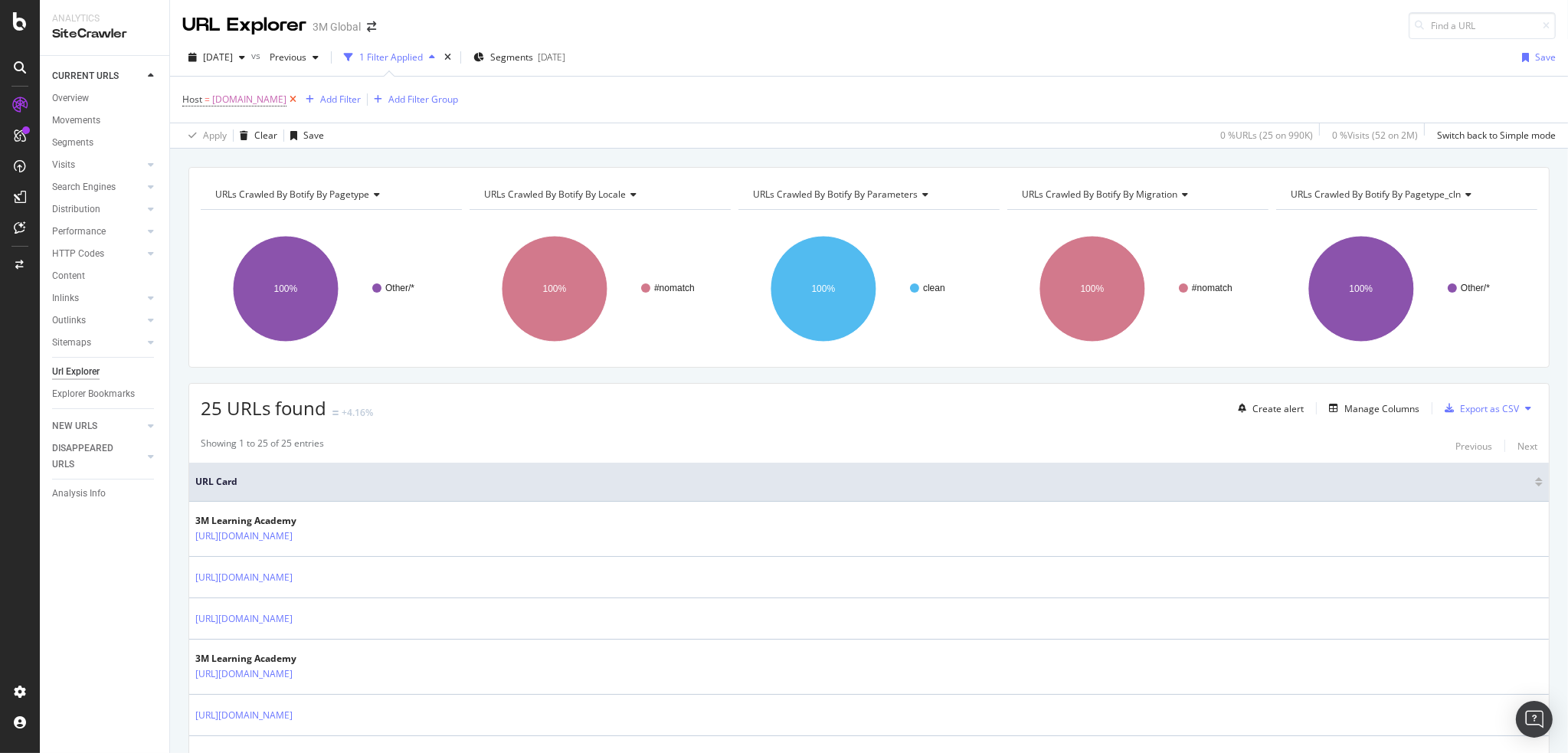
click at [287, 100] on icon at bounding box center [293, 99] width 13 height 16
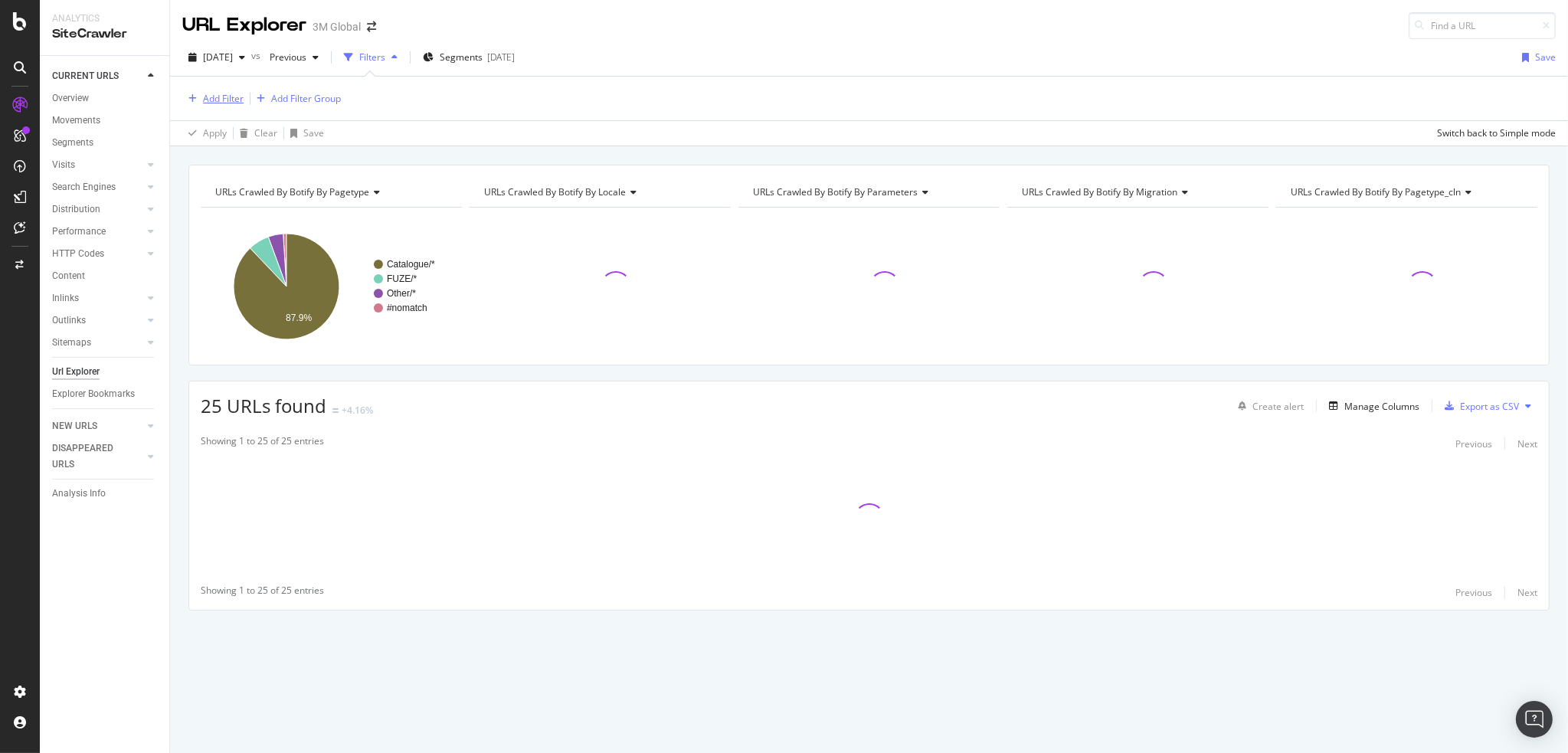
click at [233, 98] on div "Add Filter" at bounding box center [223, 98] width 40 height 13
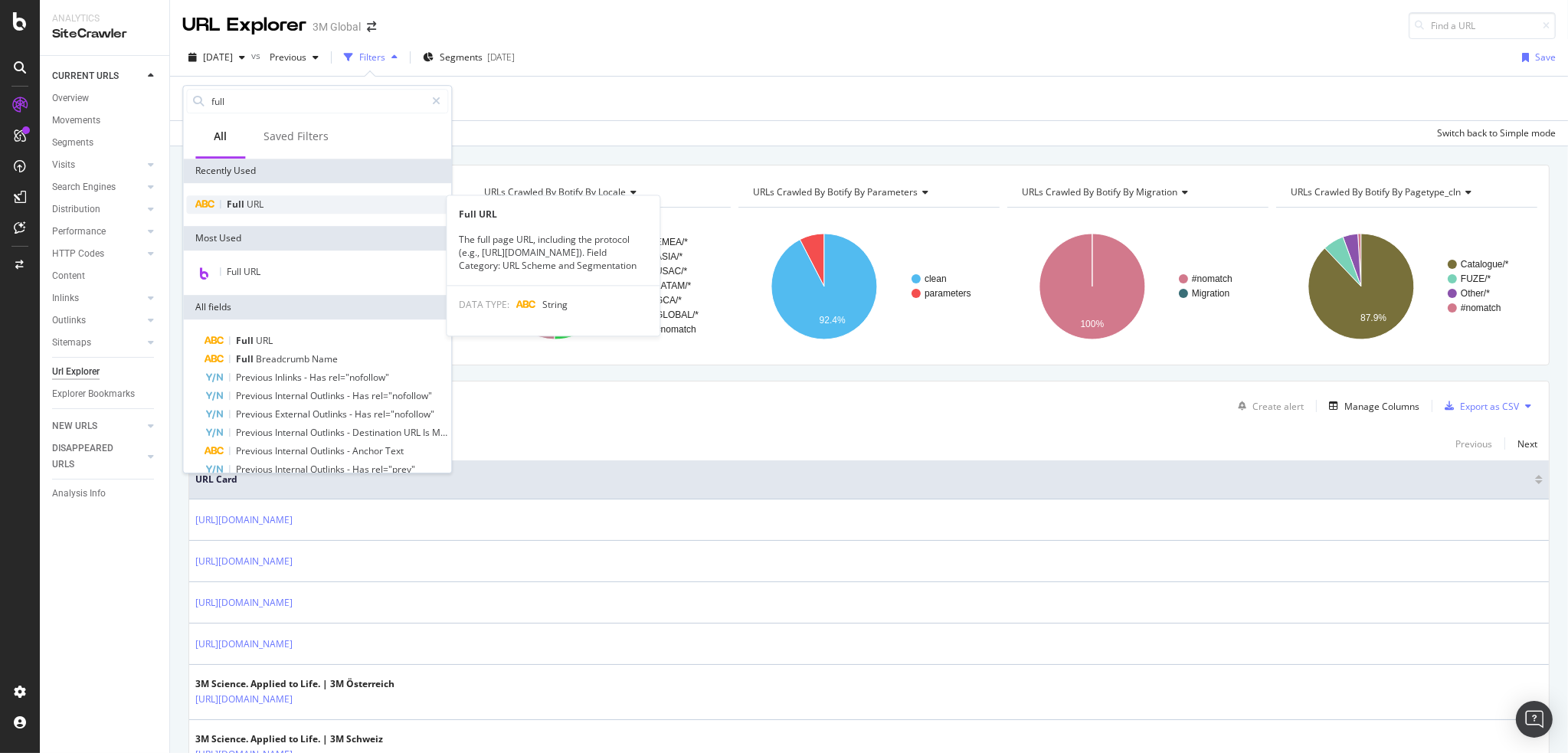
type input "full"
click at [253, 205] on span "URL" at bounding box center [255, 204] width 17 height 13
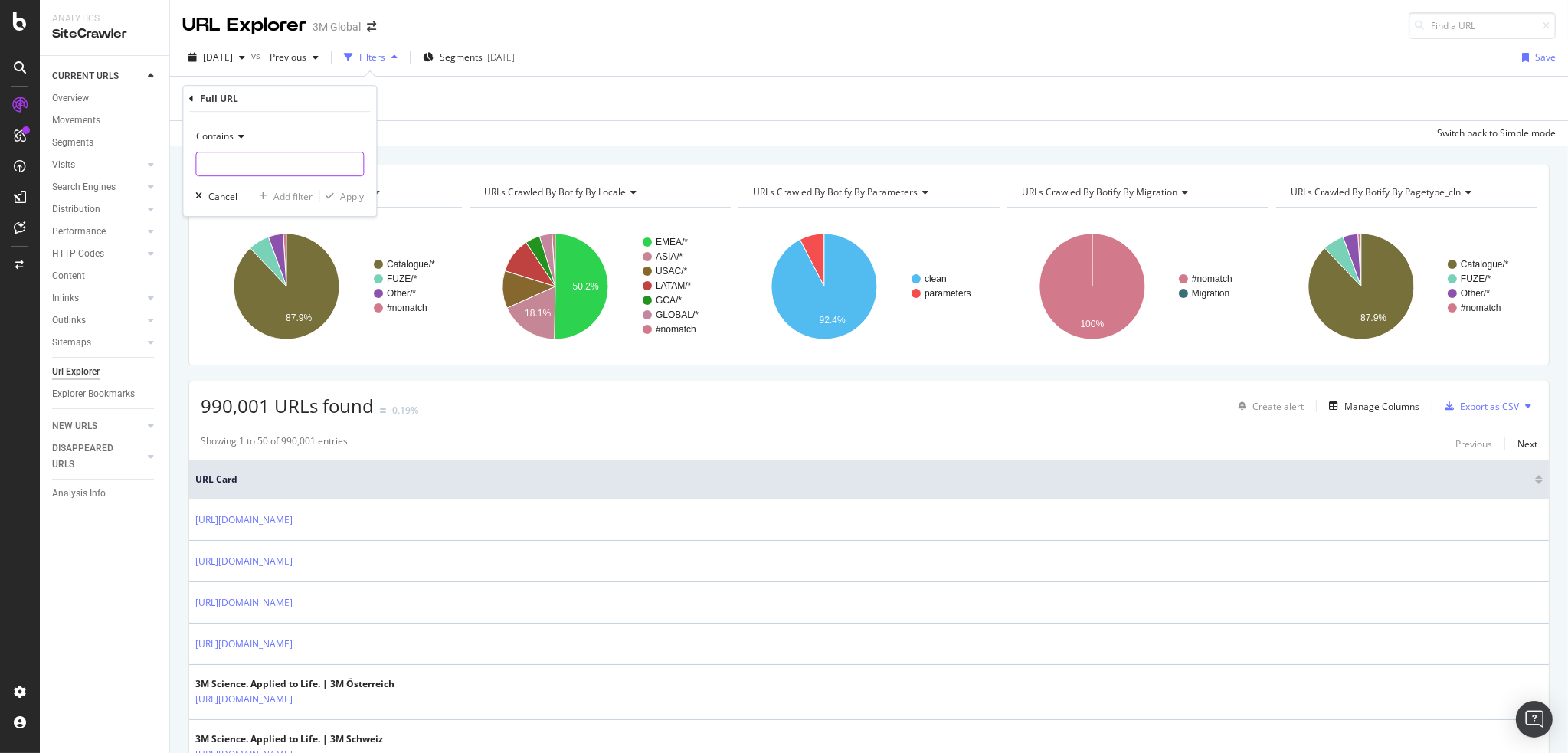
click at [236, 158] on input "text" at bounding box center [279, 164] width 167 height 25
type input "/p/"
click at [351, 196] on div "Apply" at bounding box center [352, 197] width 24 height 13
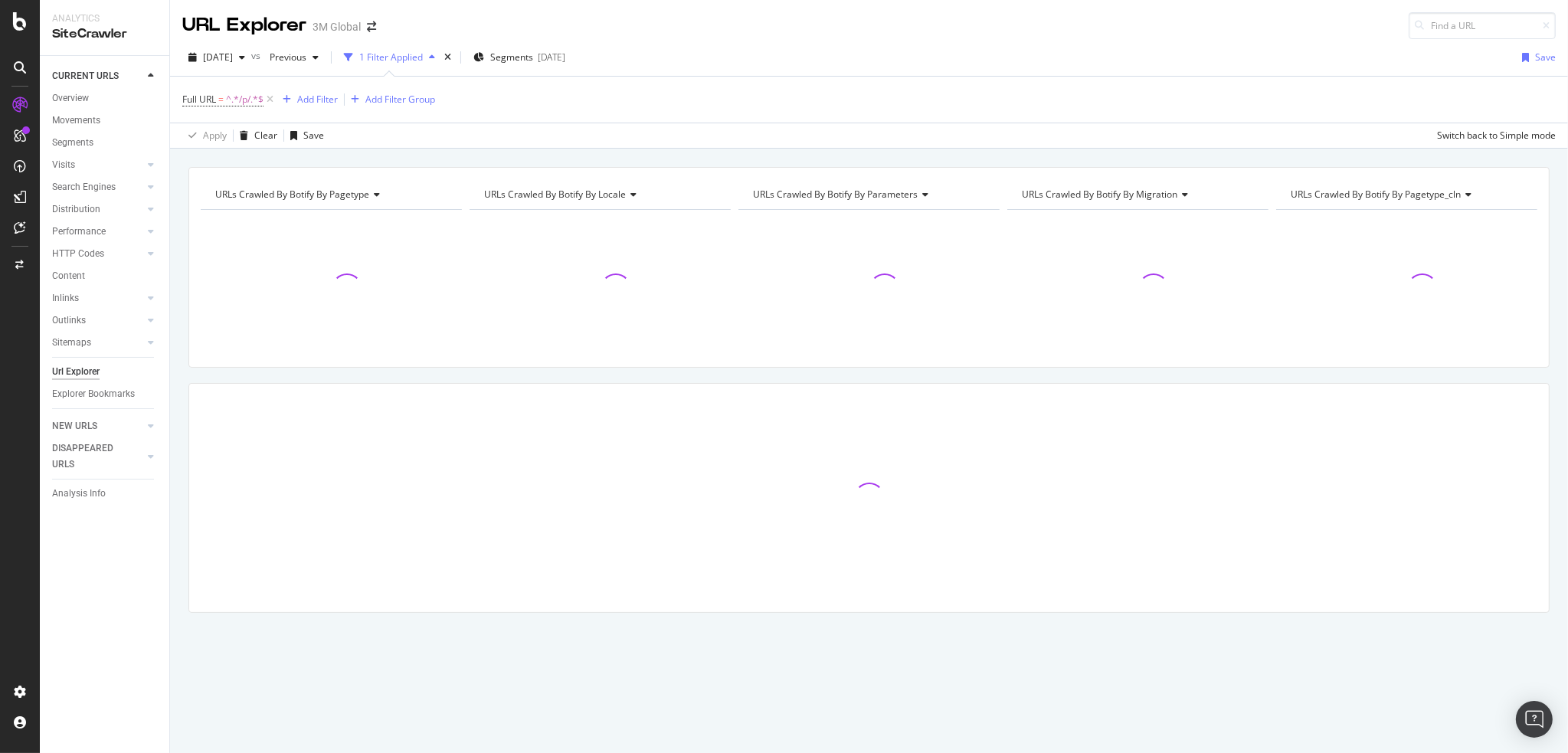
click at [316, 89] on div "Full URL = ^.*/p/.*$ Add Filter Add Filter Group" at bounding box center [309, 100] width 253 height 21
click at [317, 96] on div "Add Filter" at bounding box center [317, 99] width 40 height 13
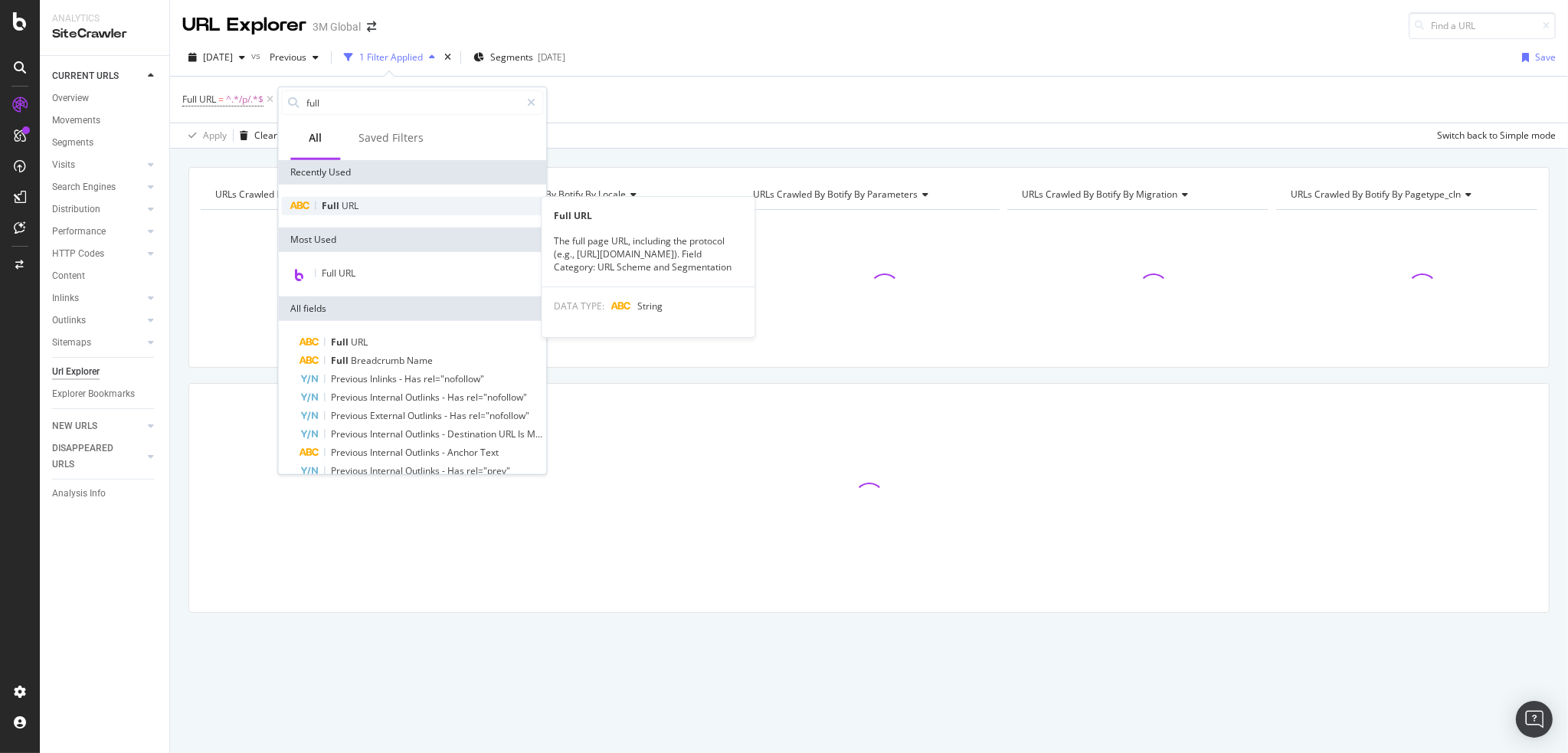
click at [342, 205] on span "URL" at bounding box center [350, 206] width 17 height 13
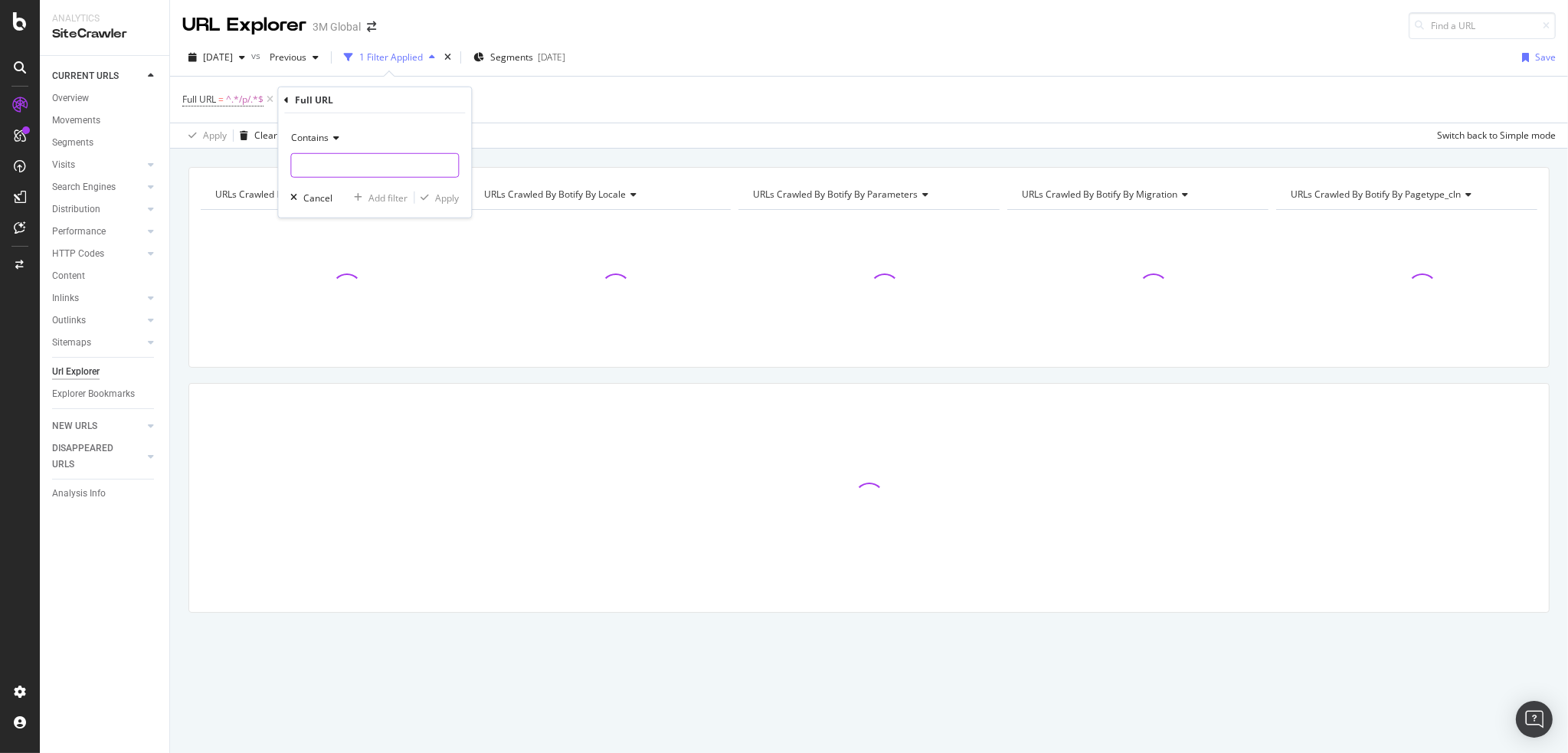
click at [333, 168] on input "text" at bounding box center [374, 165] width 167 height 25
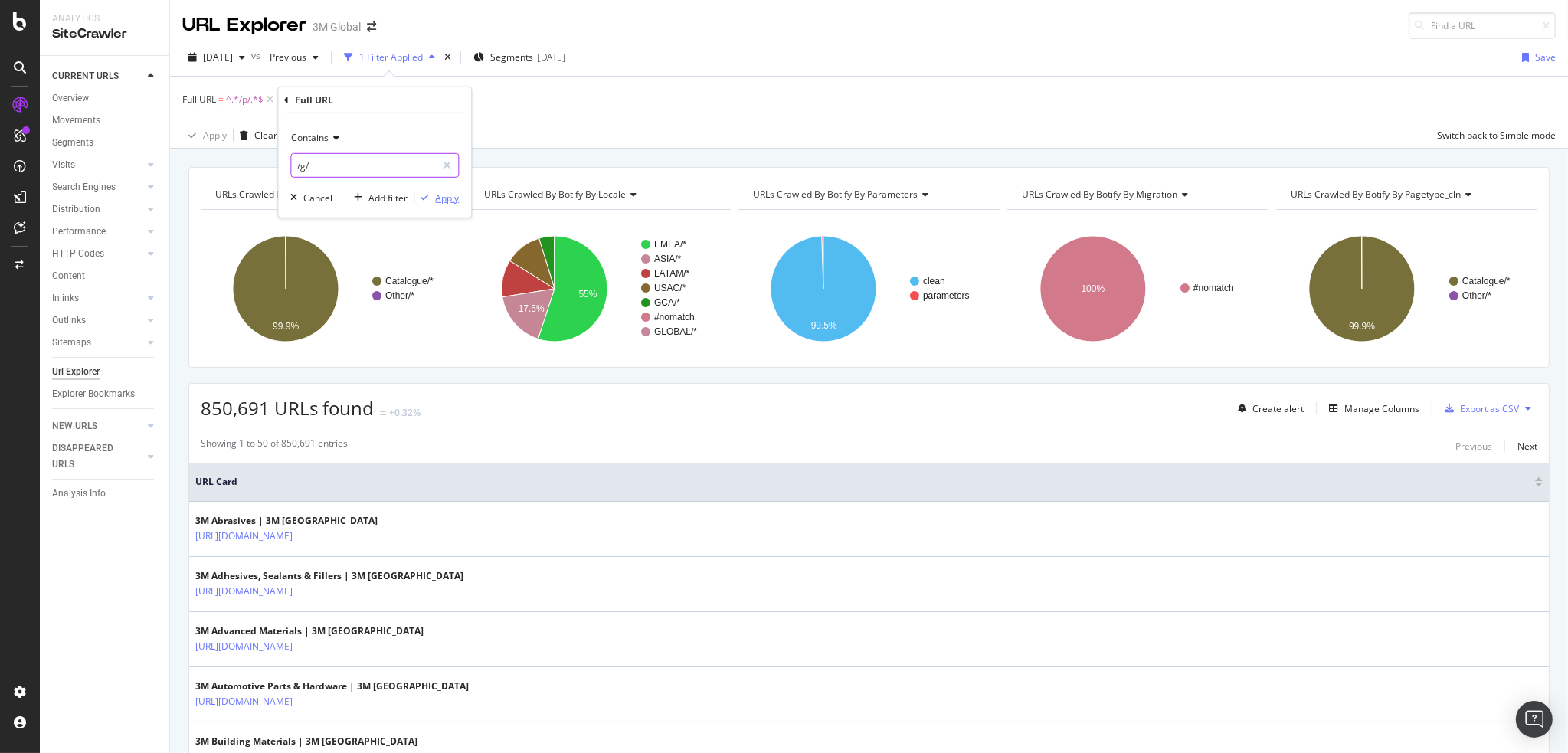
type input "/g/"
click at [440, 201] on div "Apply" at bounding box center [447, 198] width 24 height 13
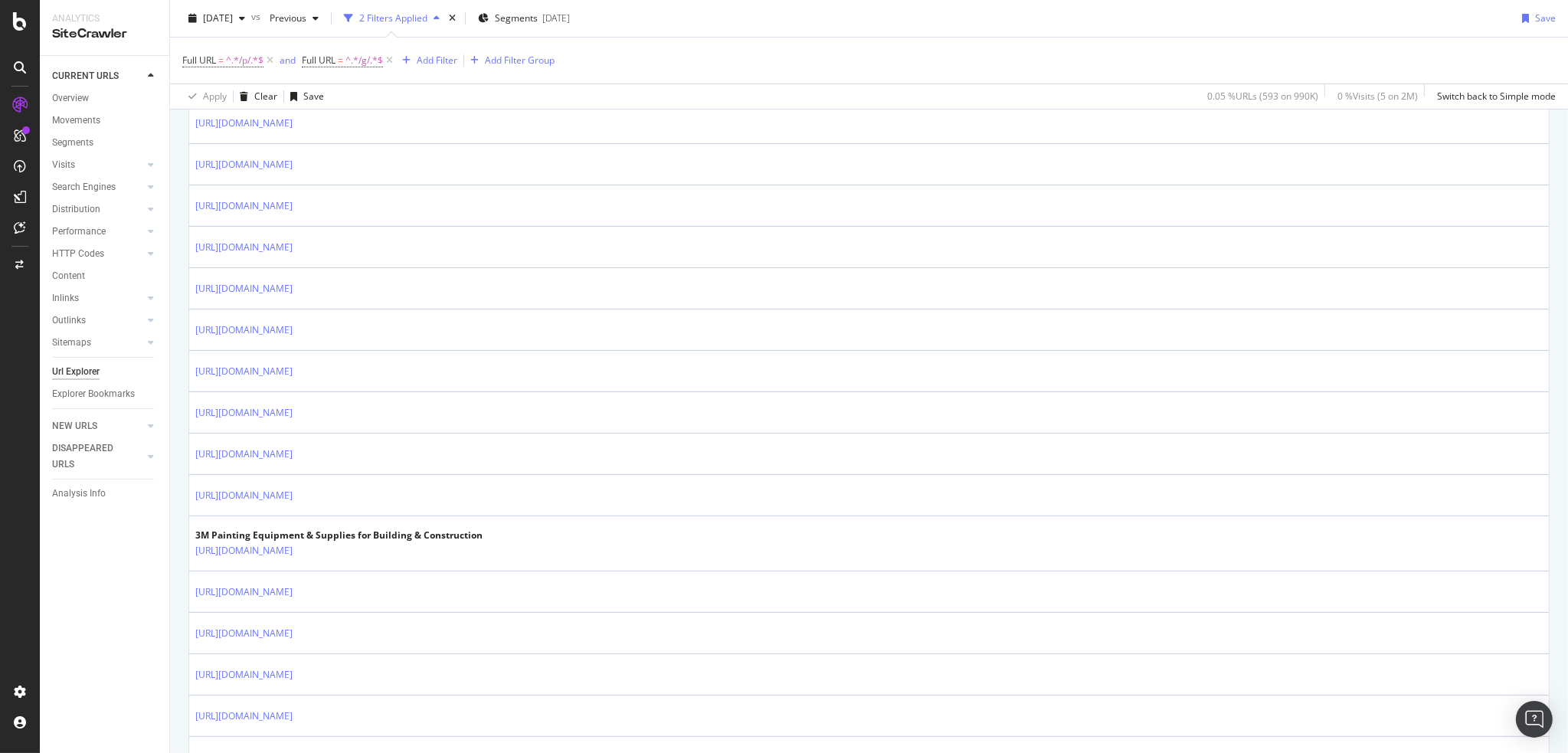
scroll to position [1251, 0]
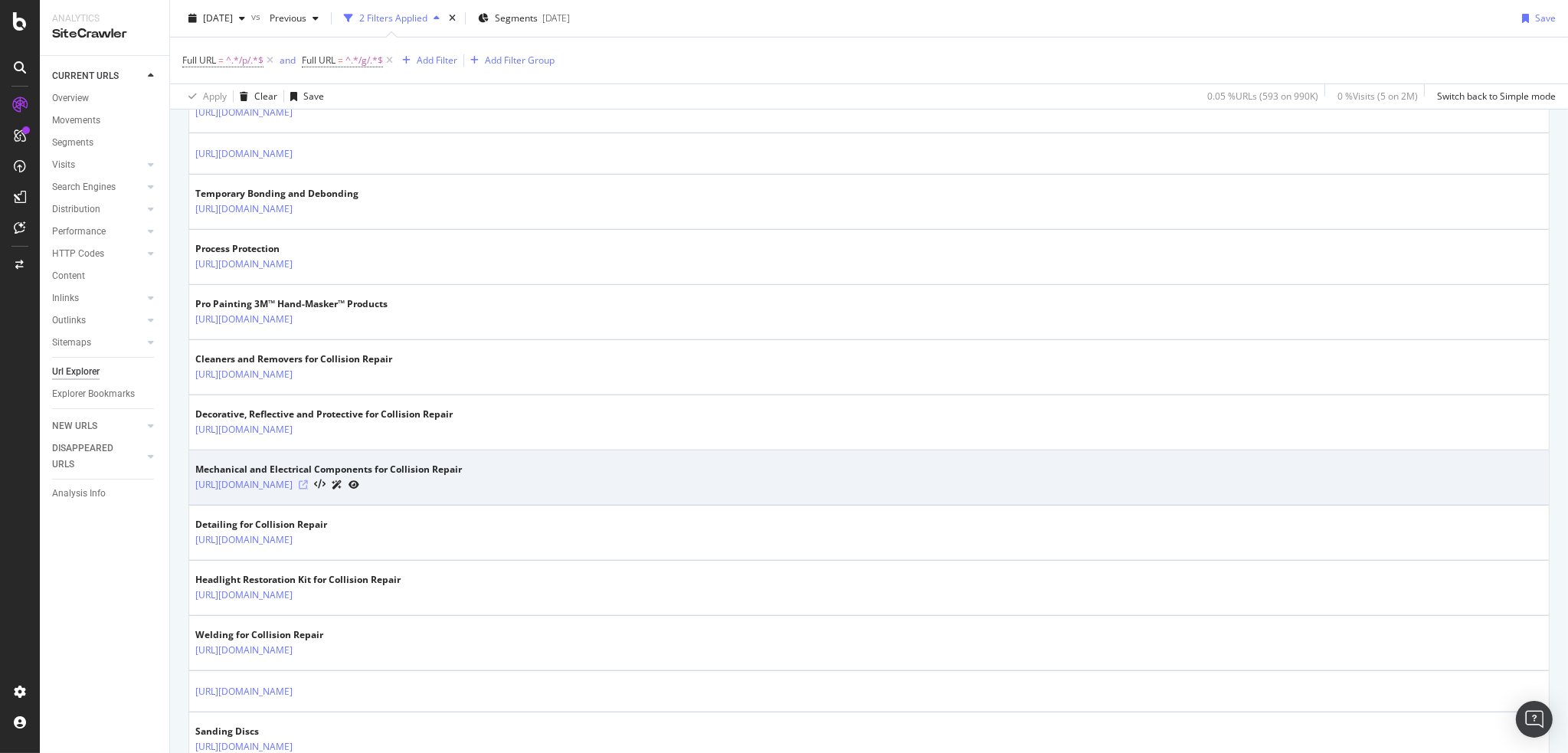
click at [308, 480] on icon at bounding box center [303, 484] width 9 height 9
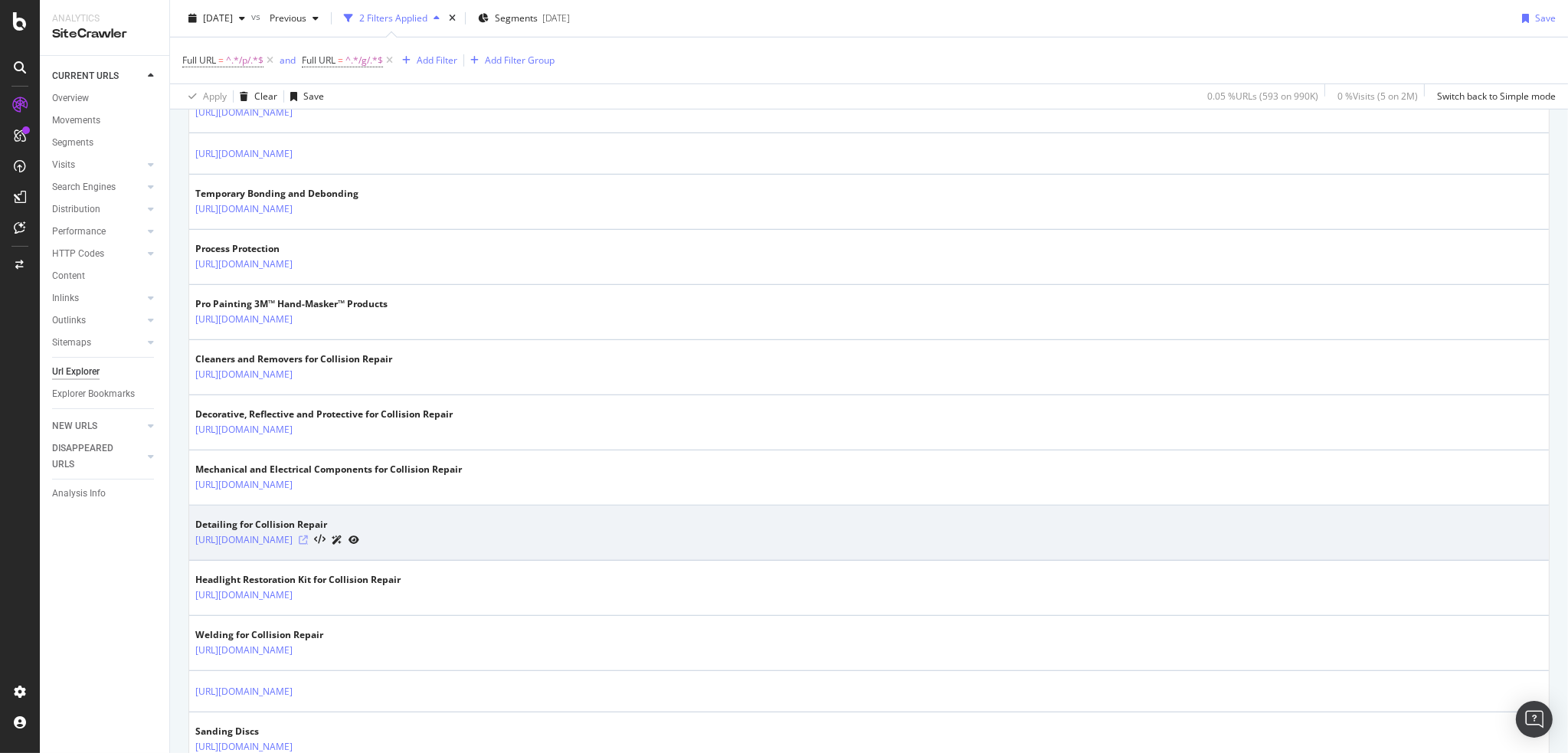
click at [308, 536] on icon at bounding box center [303, 540] width 9 height 9
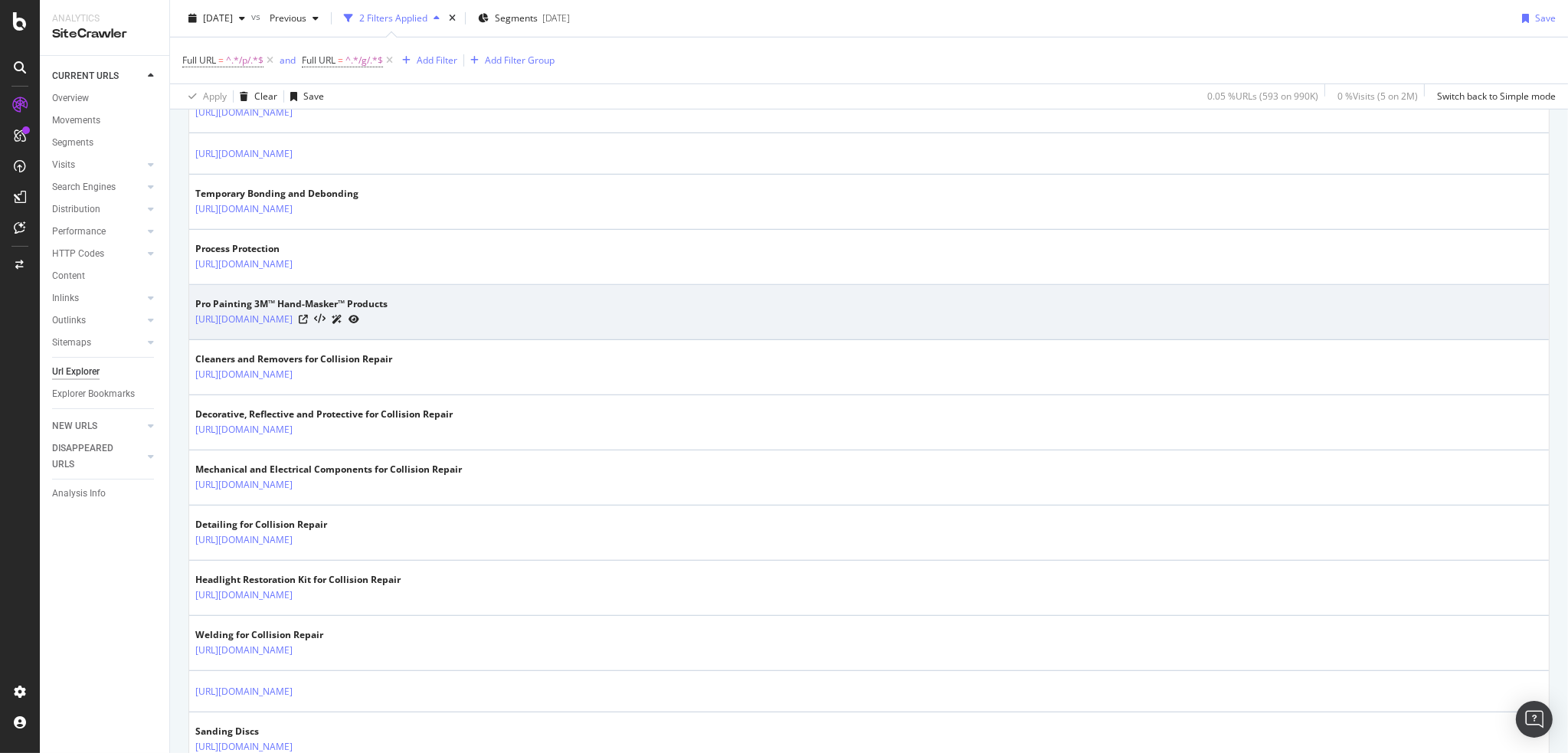
scroll to position [0, 0]
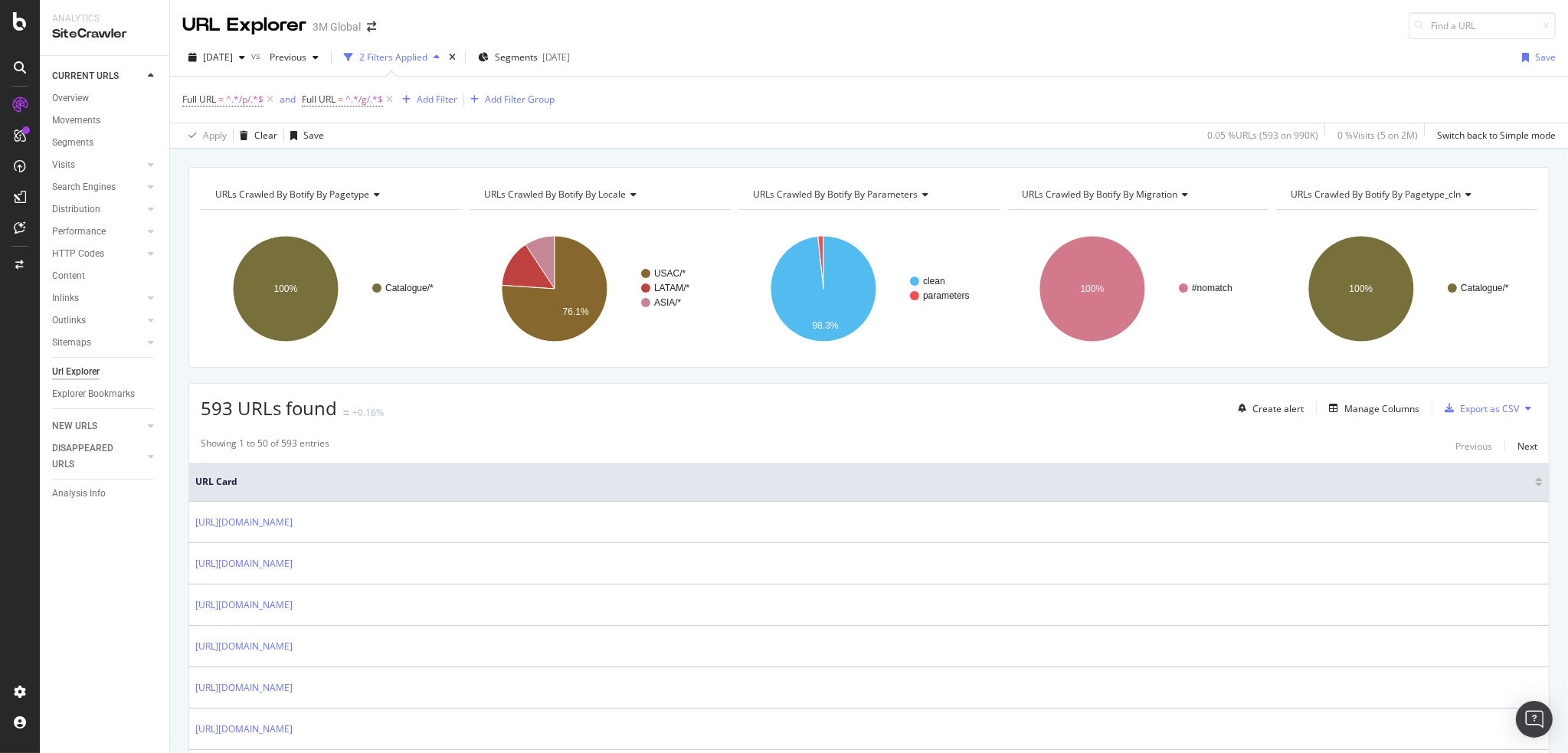
click at [920, 194] on icon at bounding box center [923, 194] width 11 height 9
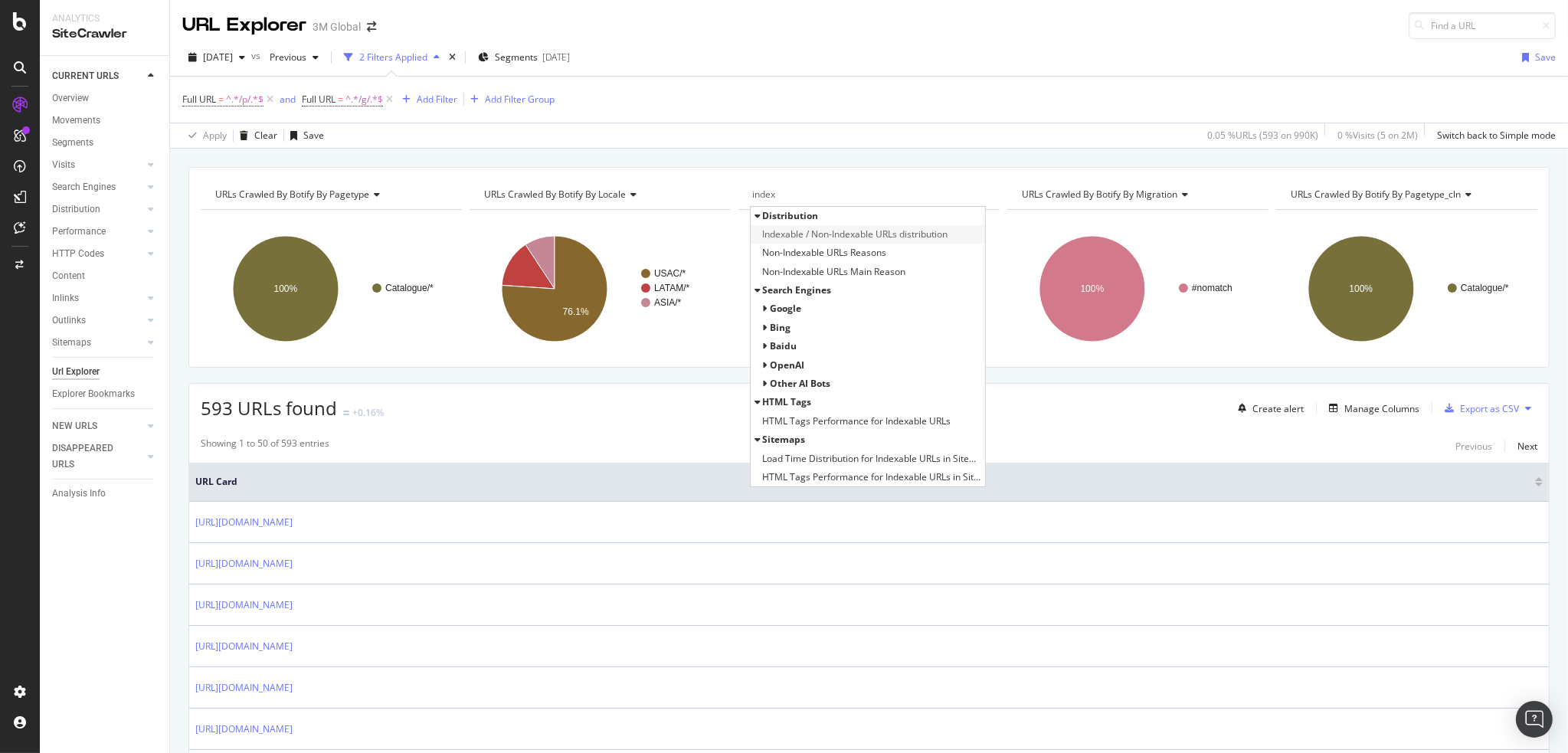
type input "index"
click at [889, 234] on span "Indexable / Non-Indexable URLs distribution" at bounding box center [855, 234] width 185 height 16
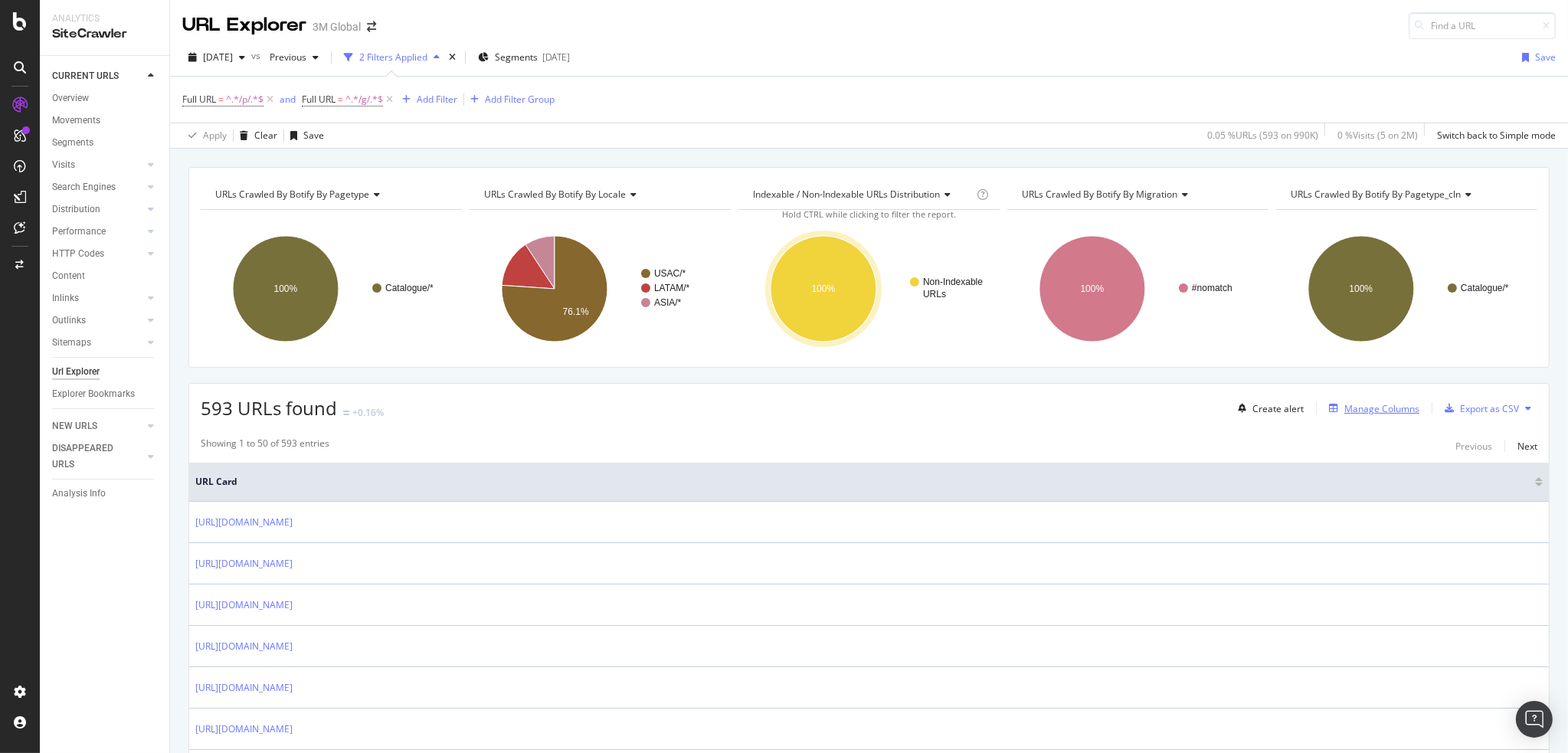
click at [1364, 404] on div "Manage Columns" at bounding box center [1381, 409] width 75 height 13
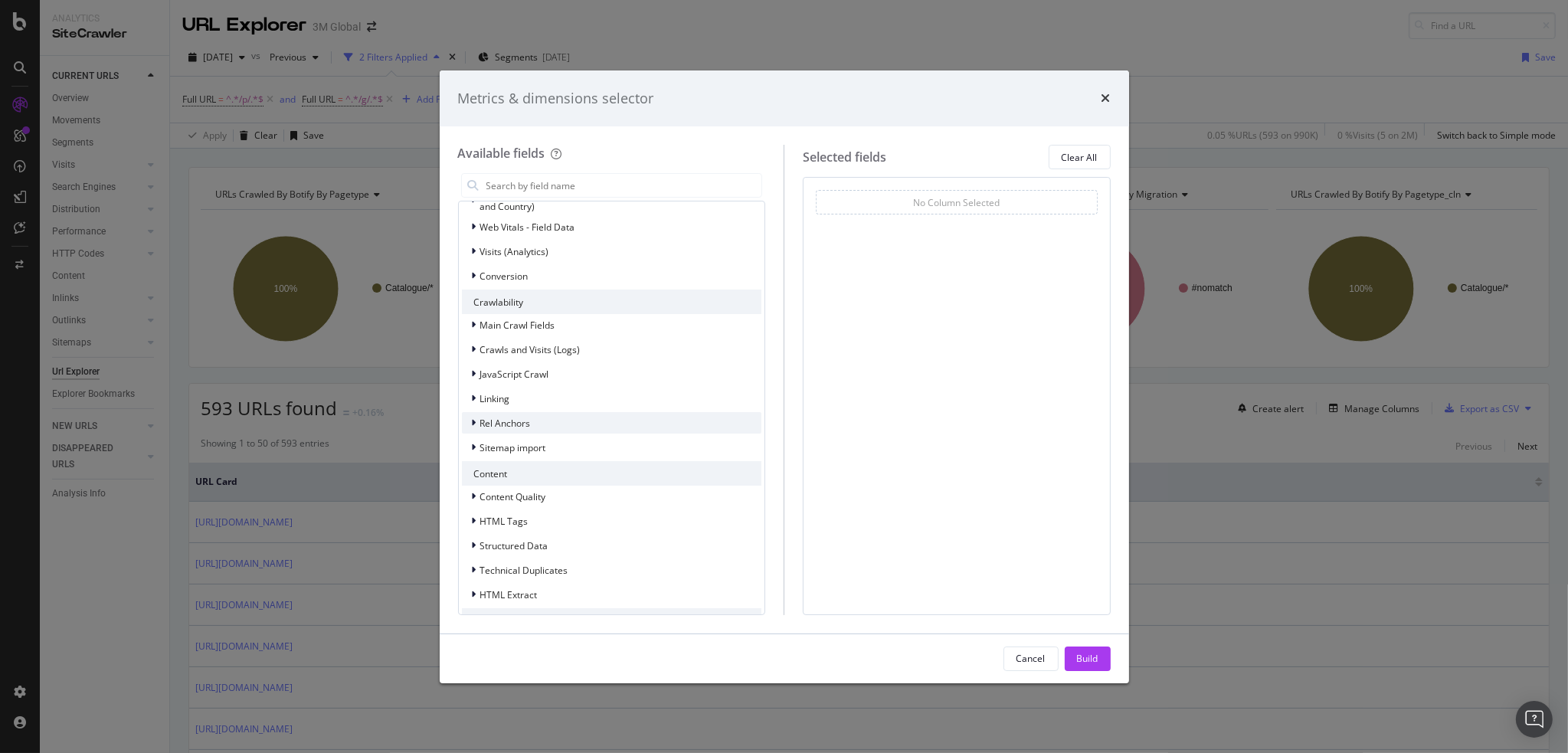
scroll to position [365, 0]
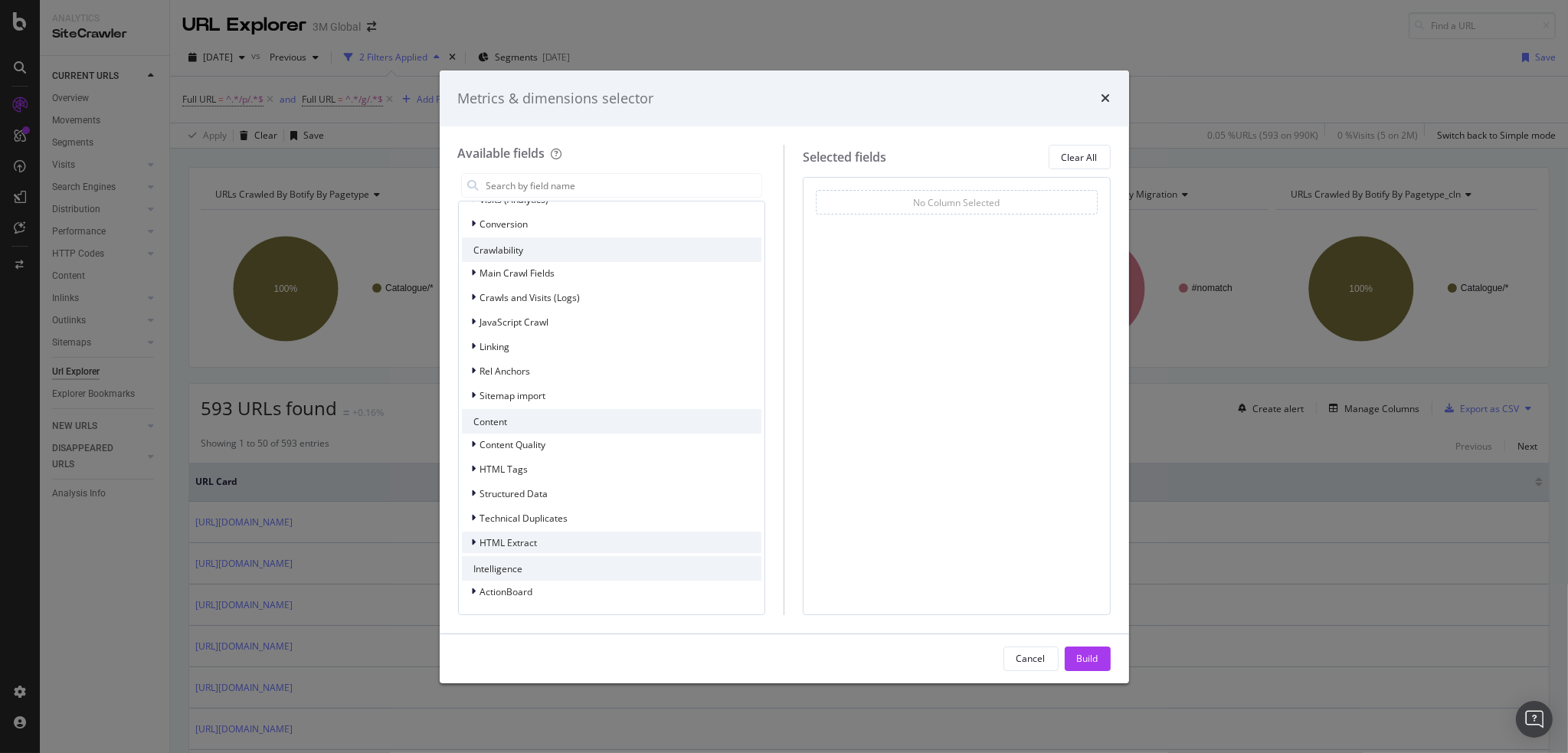
click at [471, 540] on div "modal" at bounding box center [475, 542] width 9 height 16
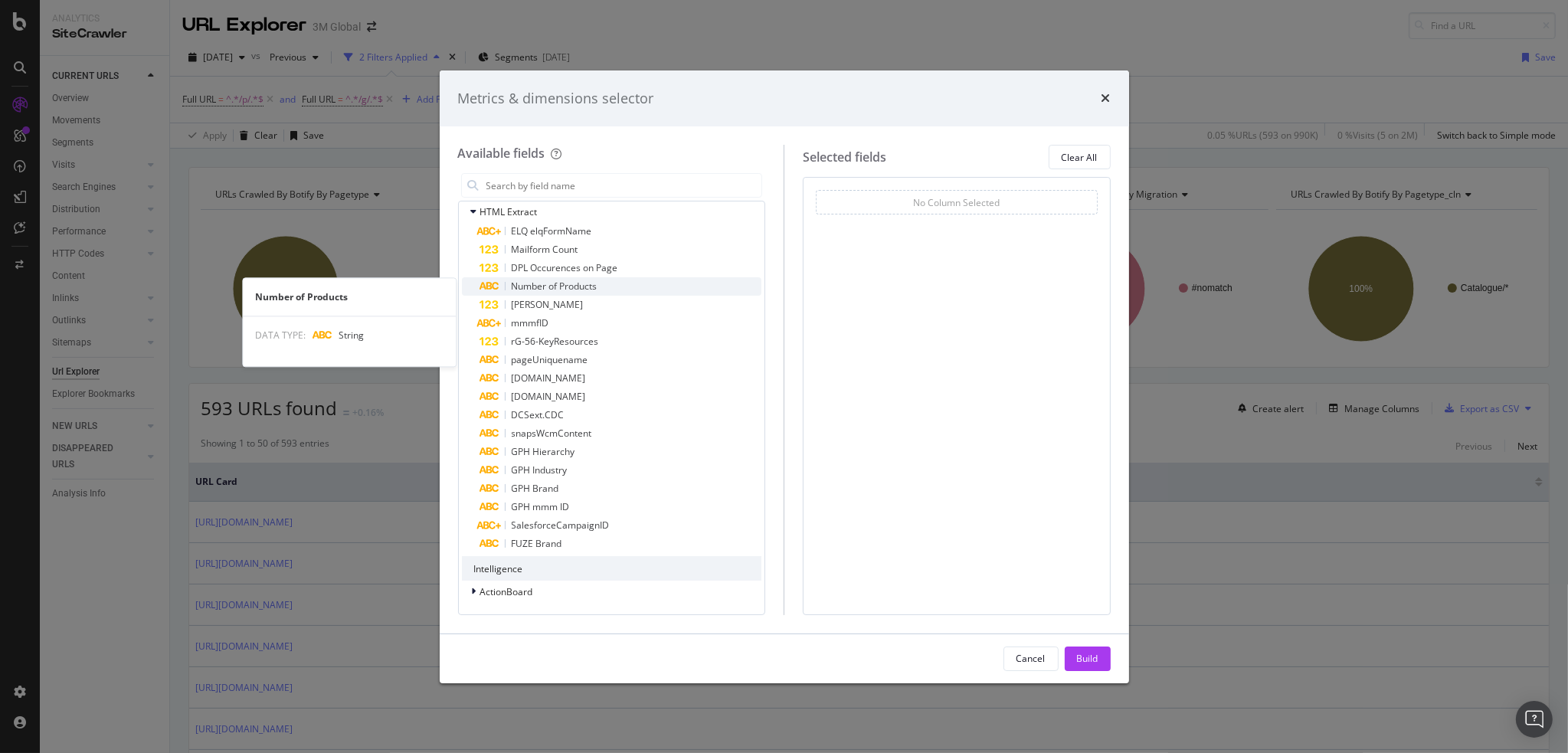
click at [545, 285] on span "Number of Products" at bounding box center [554, 286] width 86 height 13
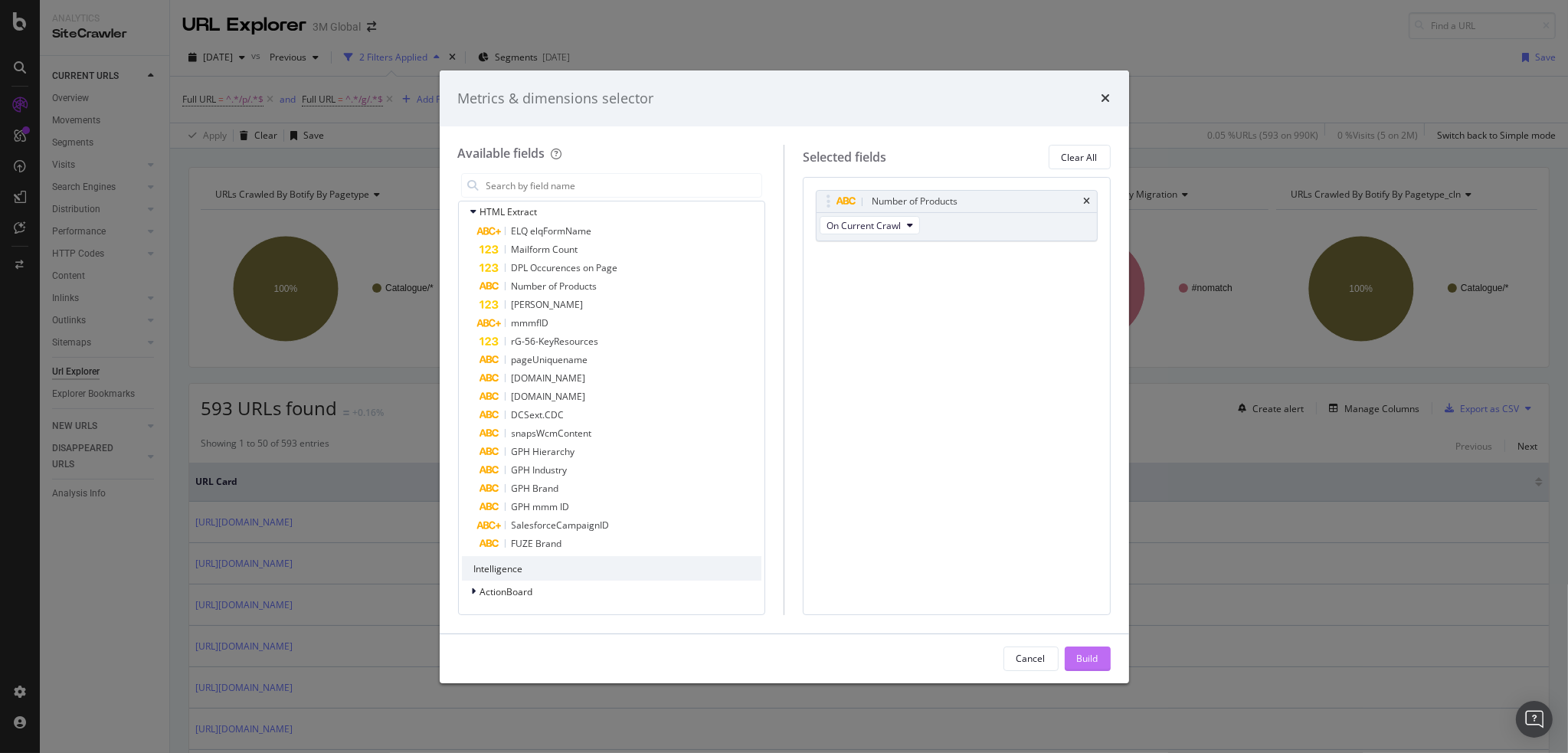
click at [1085, 657] on div "Build" at bounding box center [1088, 659] width 21 height 13
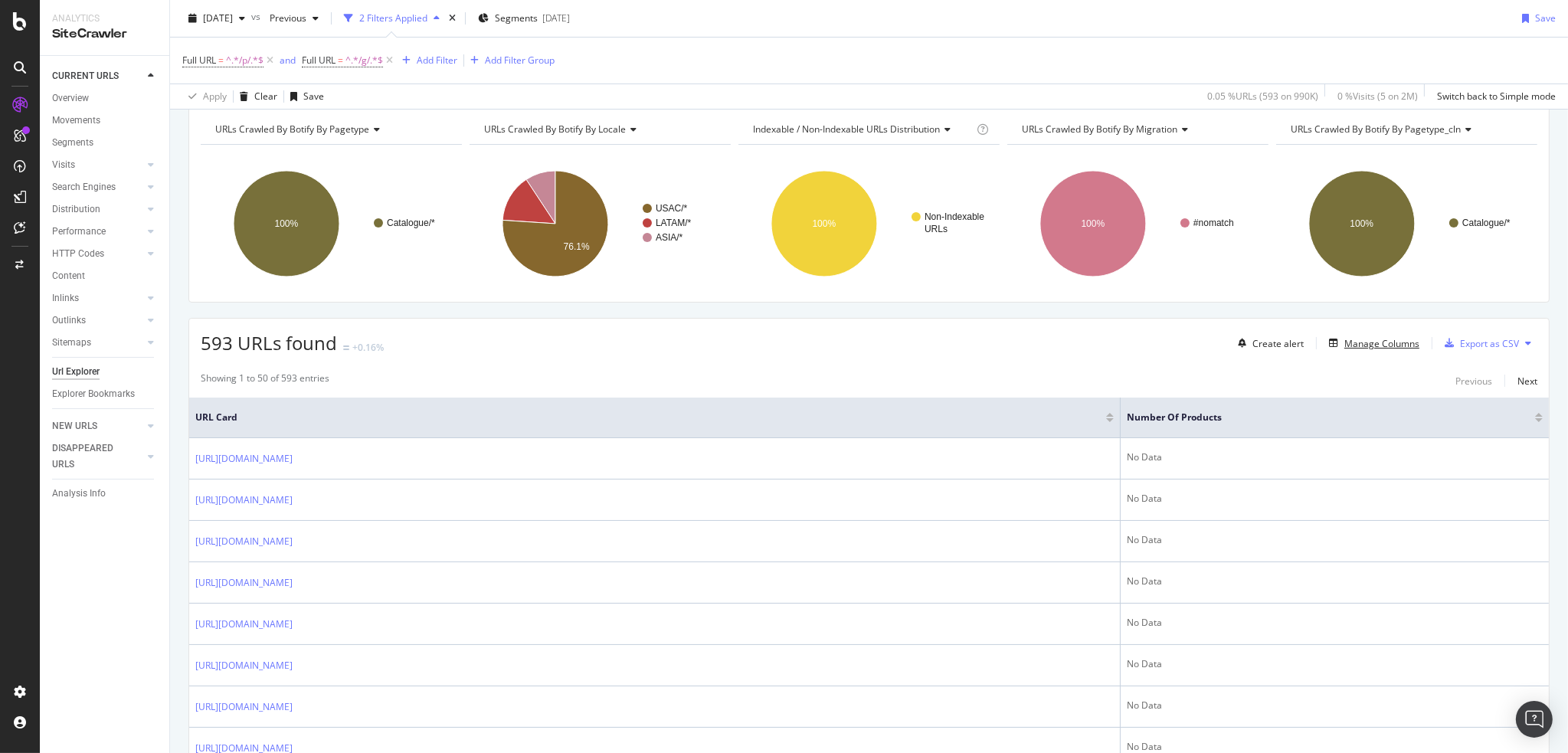
scroll to position [46, 0]
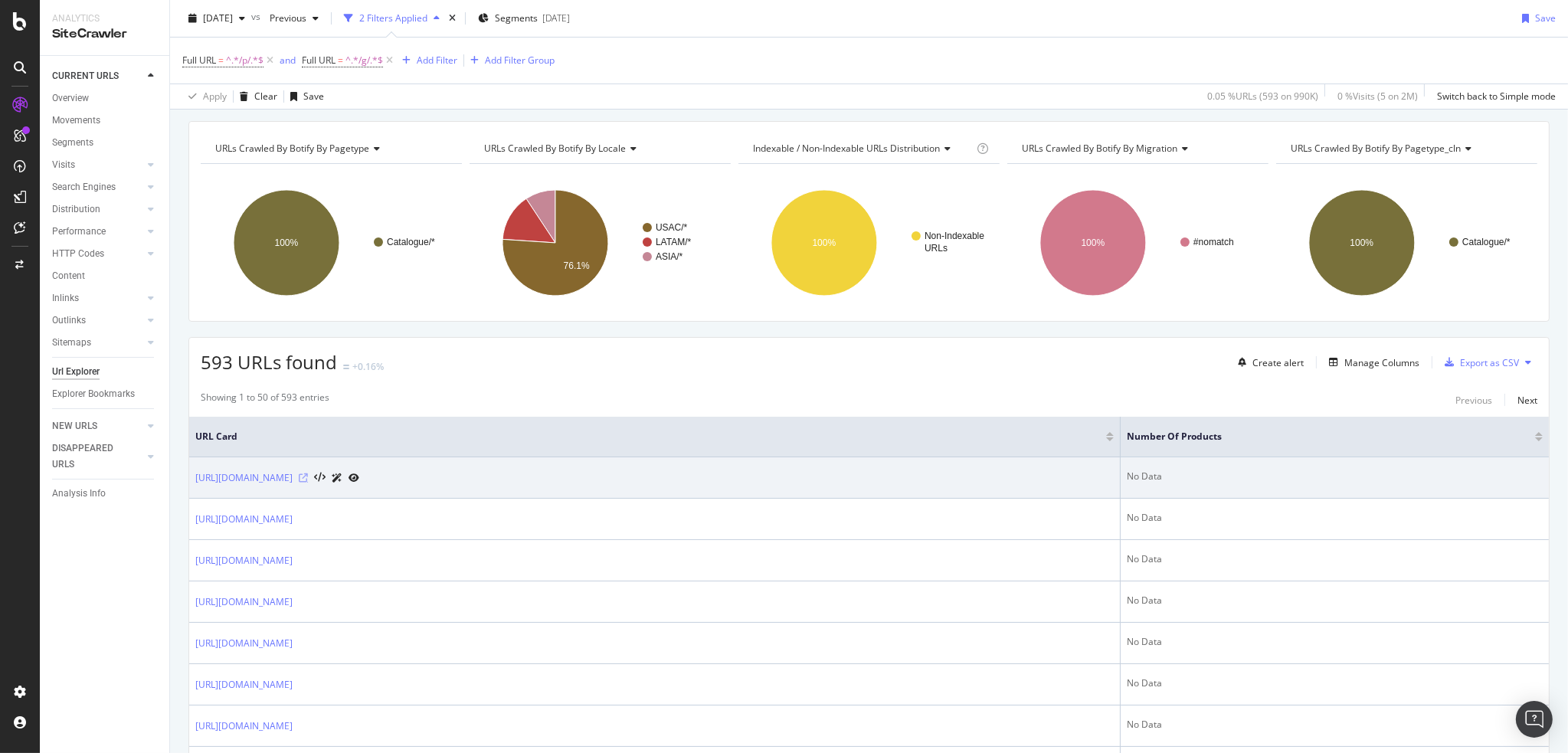
click at [308, 475] on icon at bounding box center [303, 478] width 9 height 9
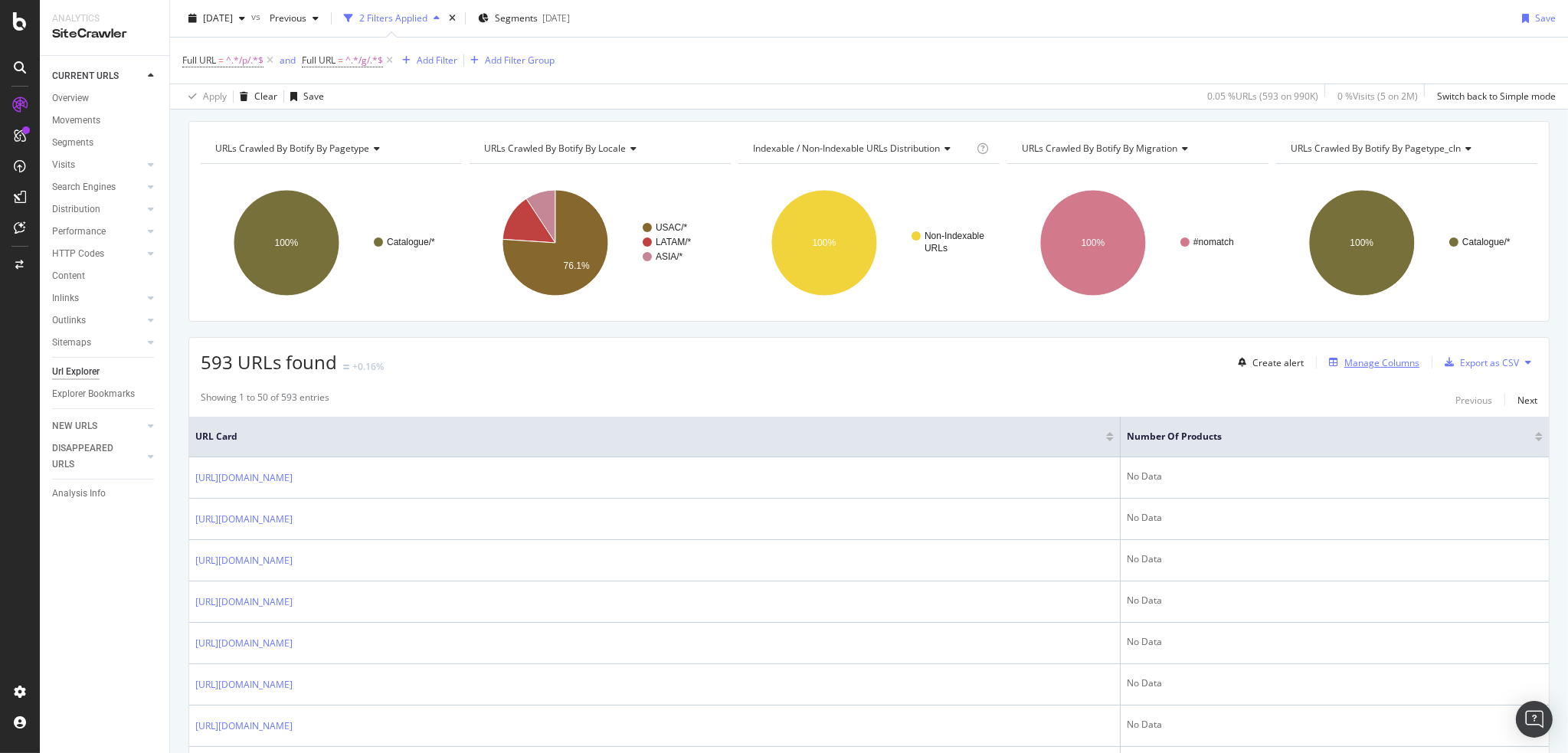
click at [1371, 359] on div "Manage Columns" at bounding box center [1381, 363] width 75 height 13
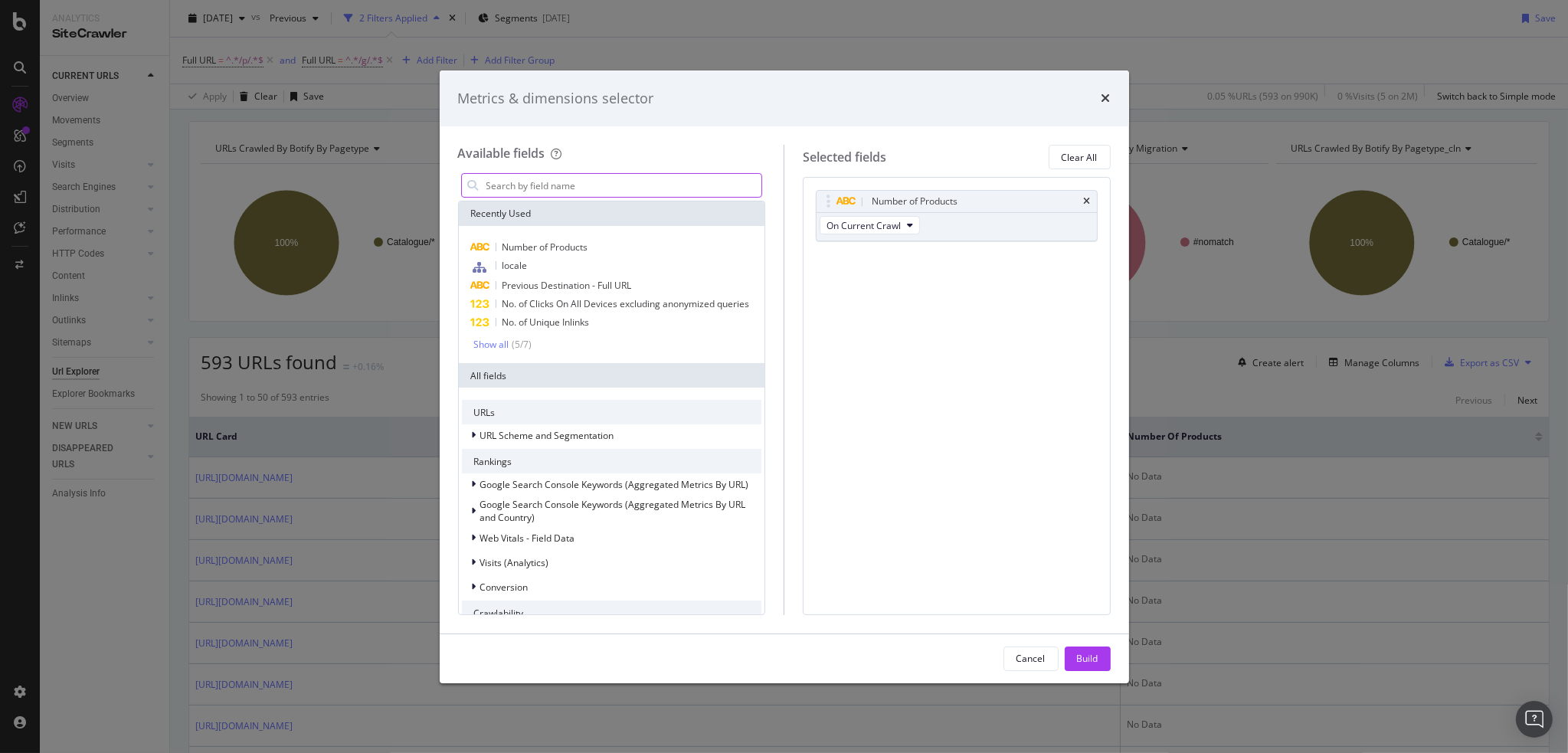
click at [617, 184] on input "modal" at bounding box center [624, 185] width 278 height 23
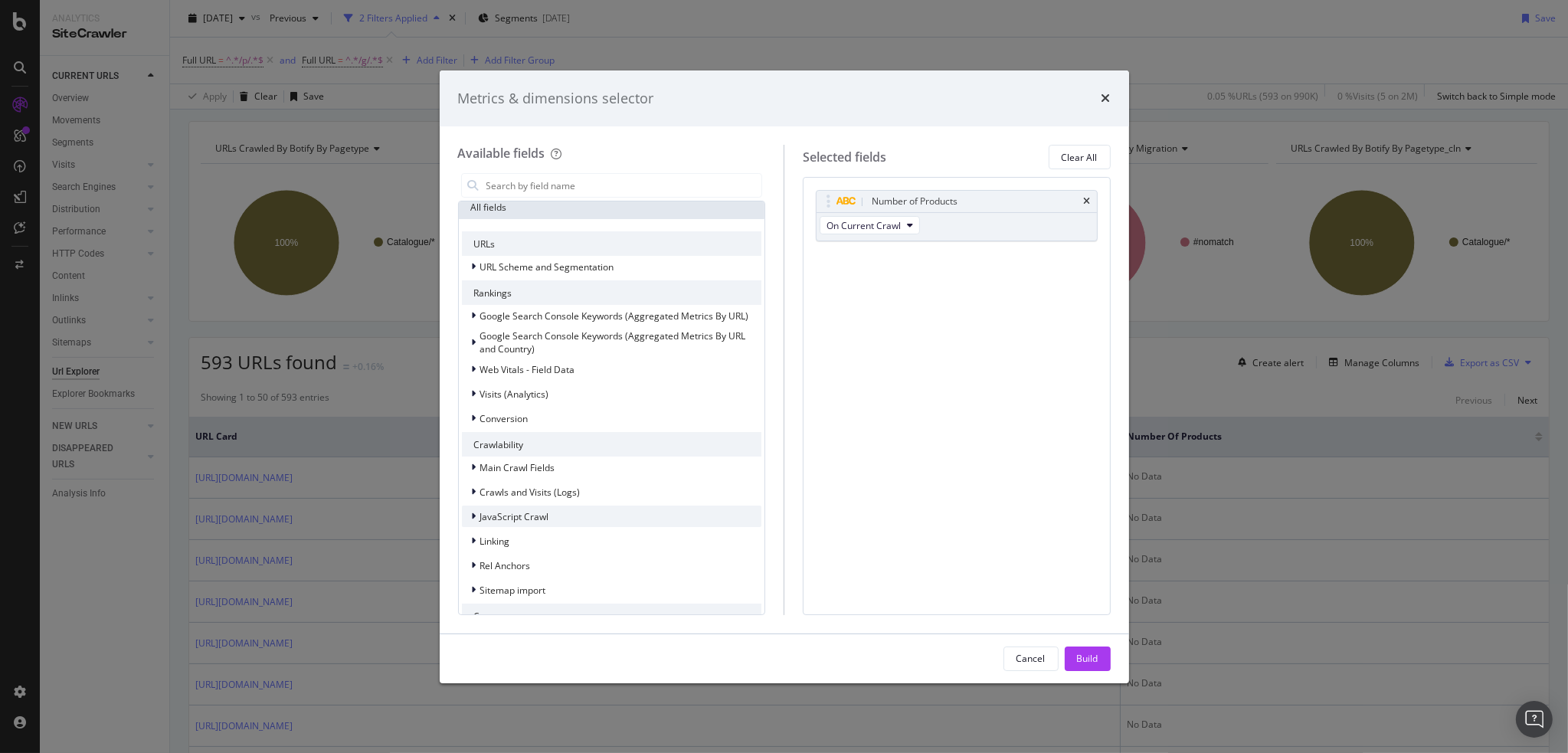
scroll to position [357, 0]
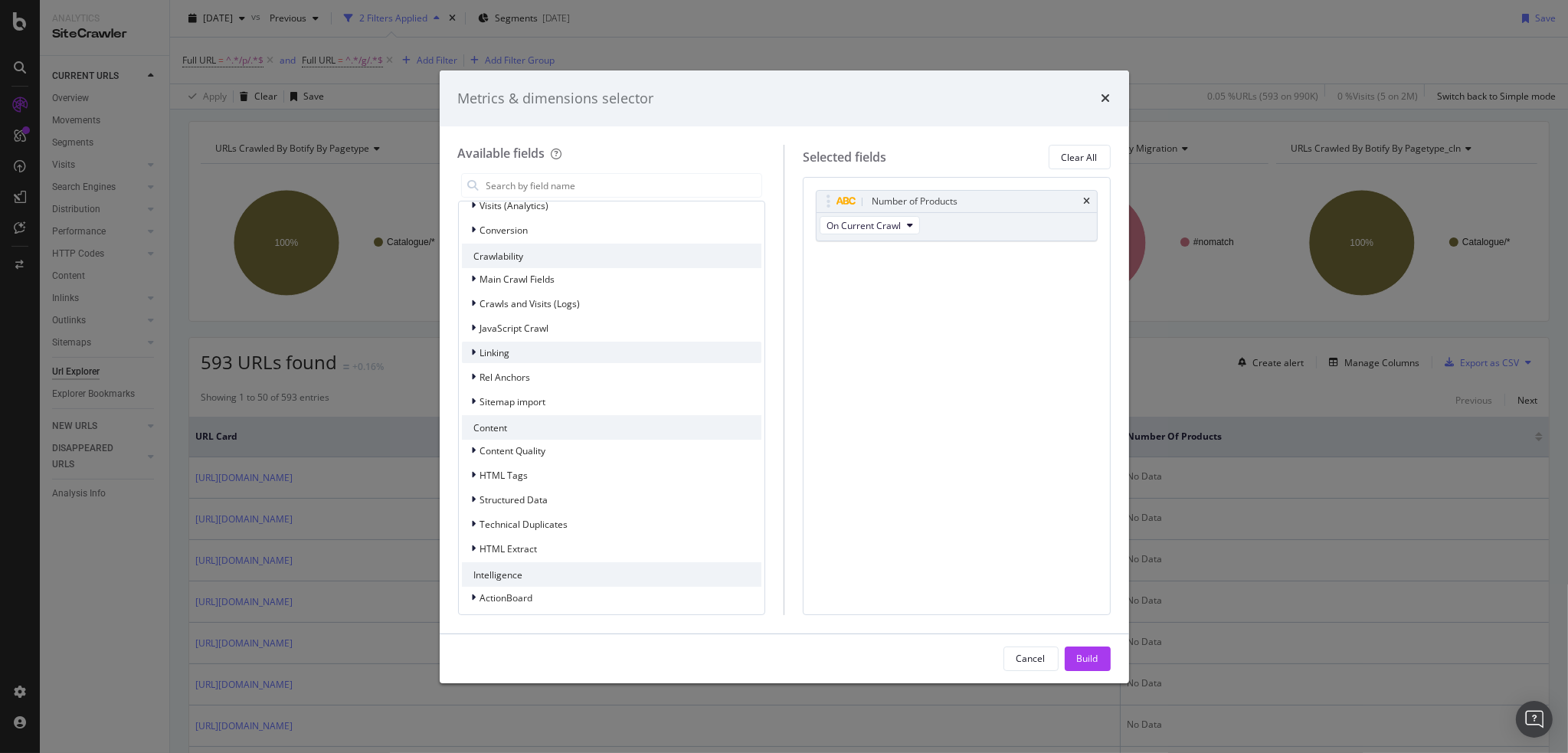
click at [472, 348] on icon "modal" at bounding box center [474, 352] width 5 height 9
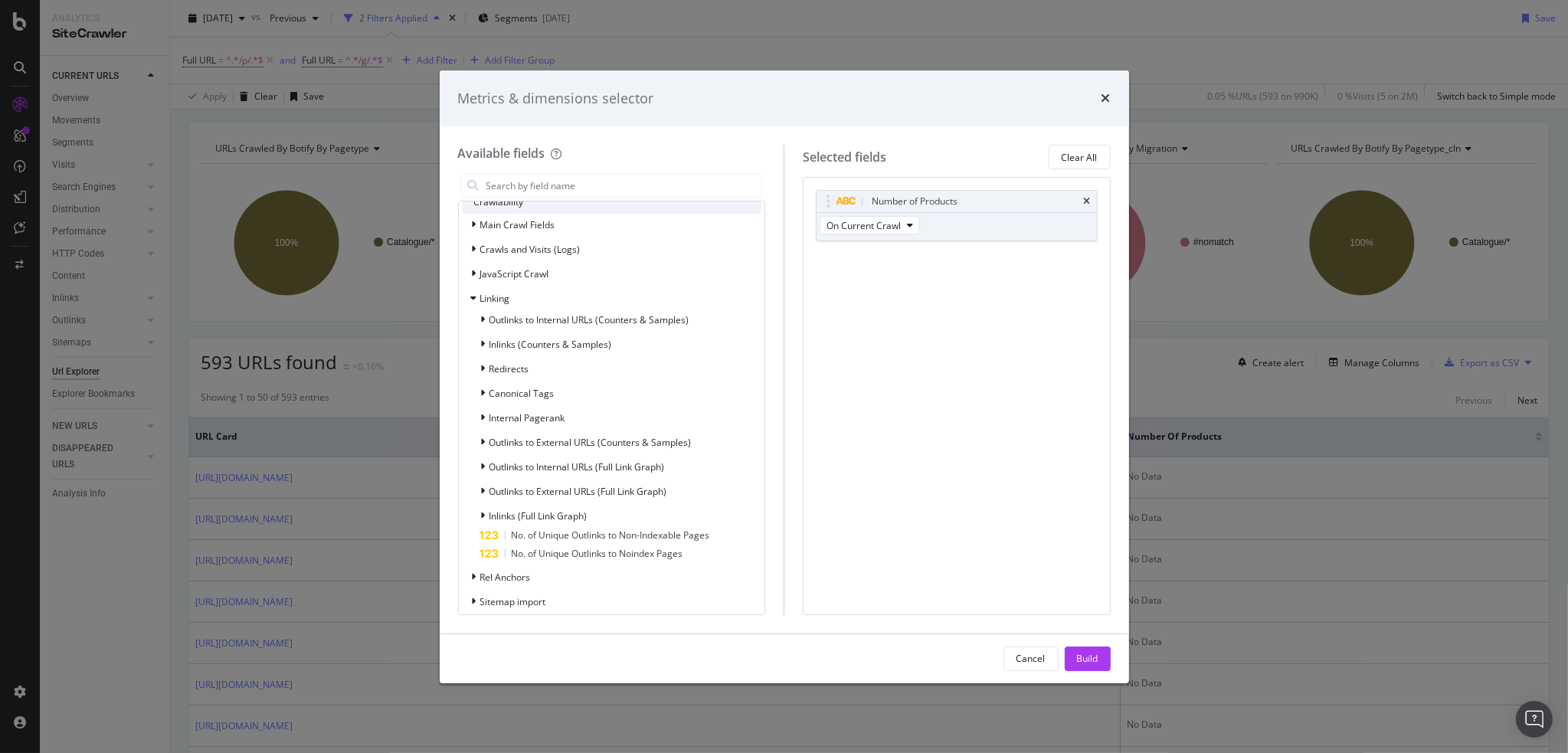
scroll to position [433, 0]
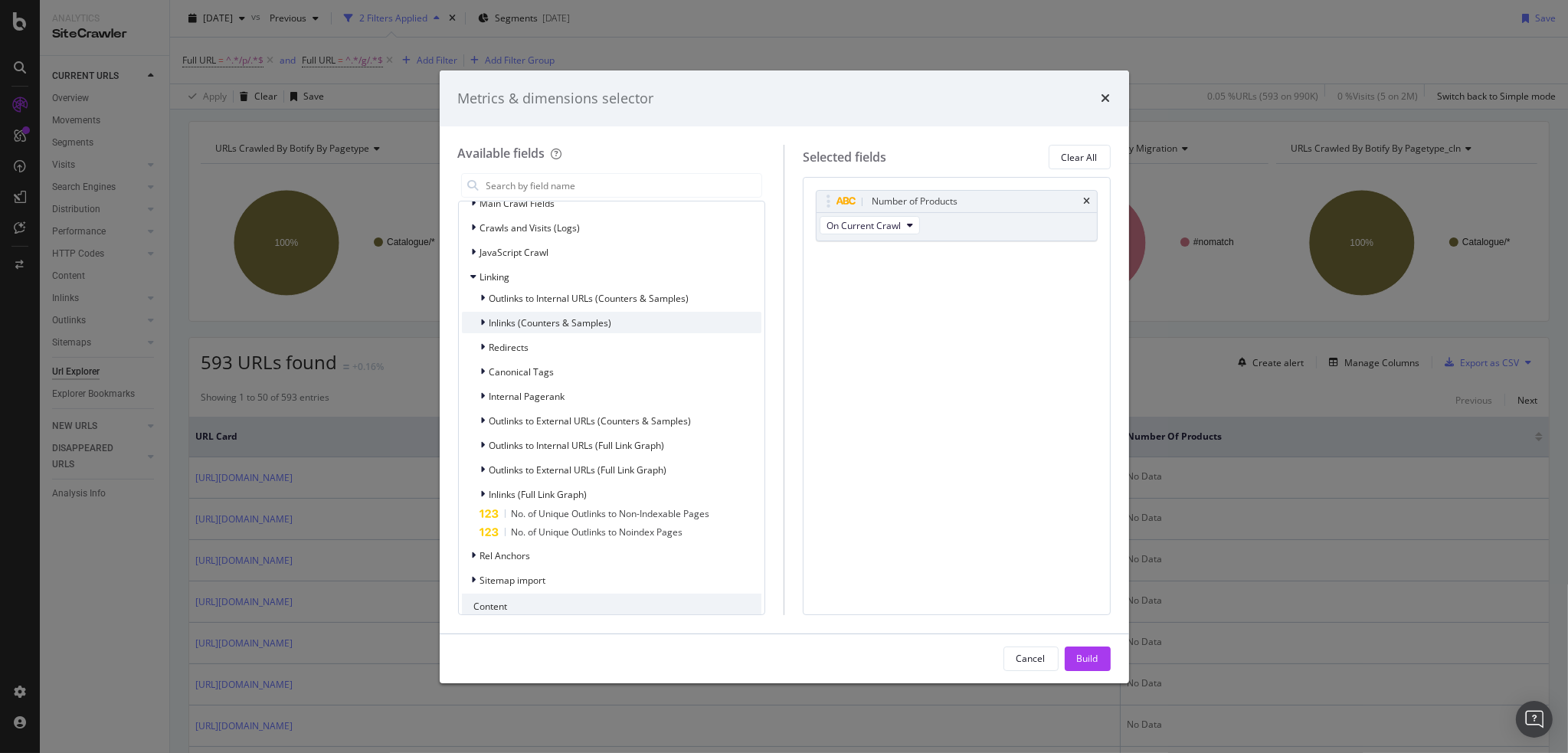
click at [486, 318] on div "modal" at bounding box center [484, 322] width 9 height 16
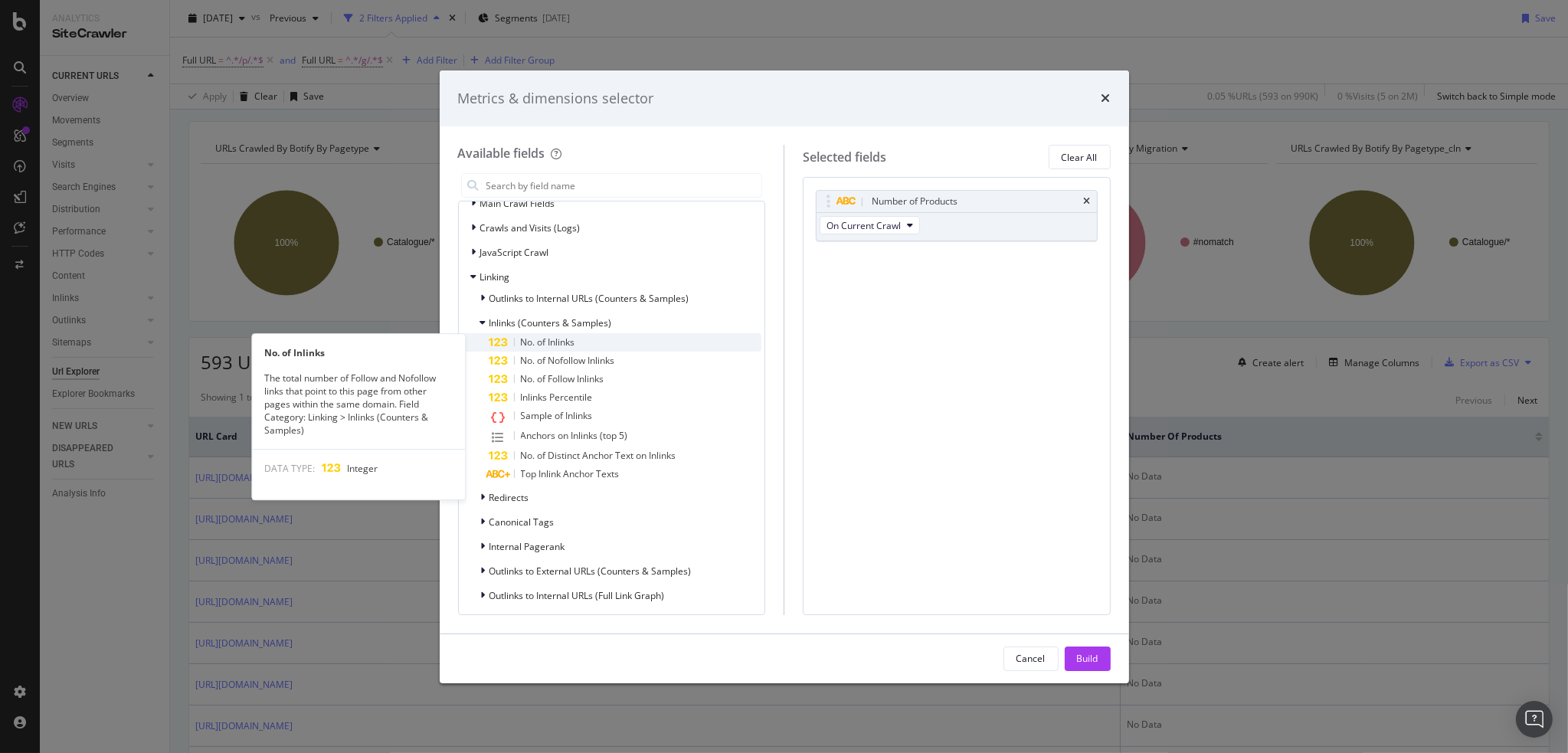
click at [542, 336] on span "No. of Inlinks" at bounding box center [548, 342] width 55 height 13
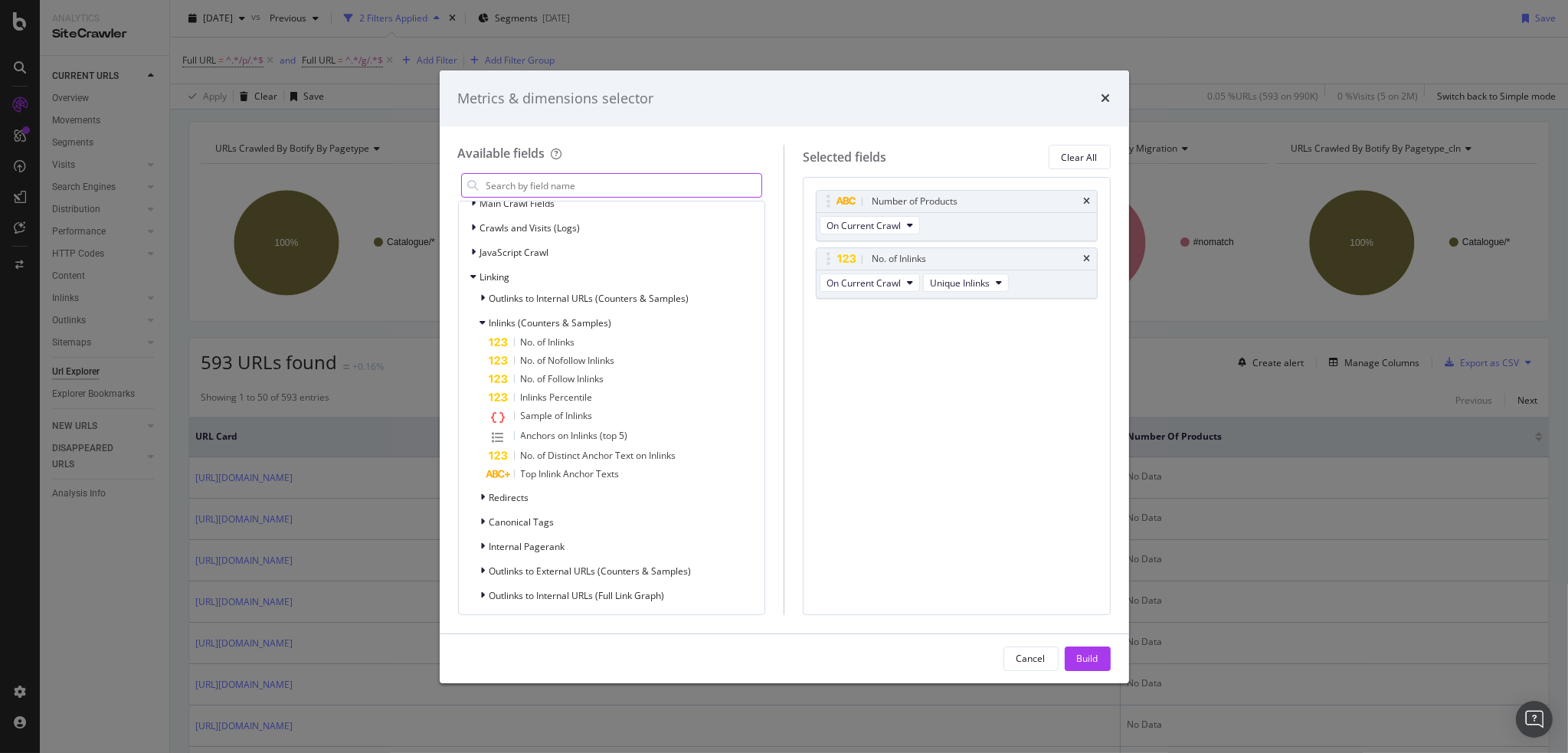
click at [562, 177] on input "modal" at bounding box center [624, 185] width 278 height 23
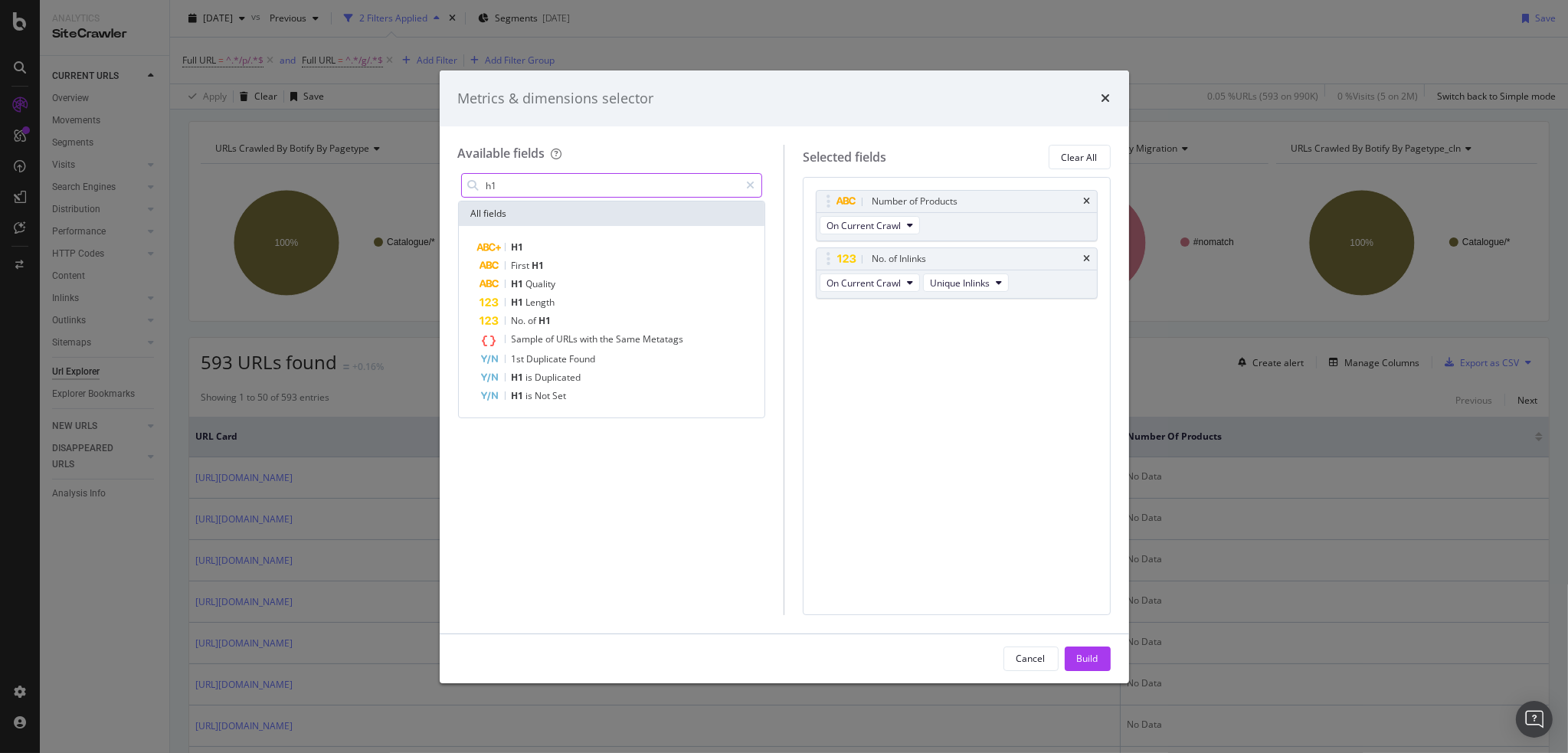
scroll to position [0, 0]
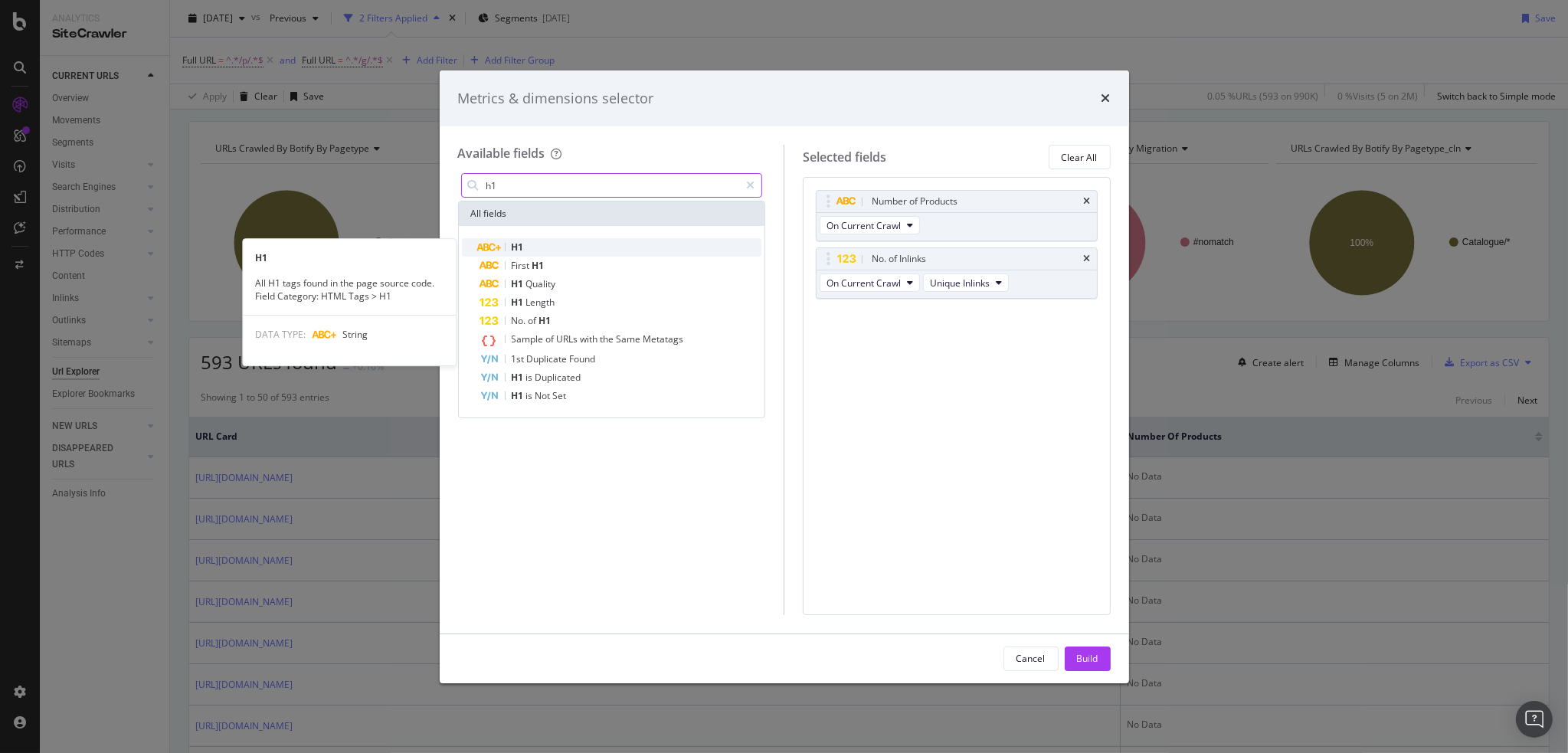
type input "h1"
click at [525, 247] on div "H1" at bounding box center [620, 247] width 282 height 18
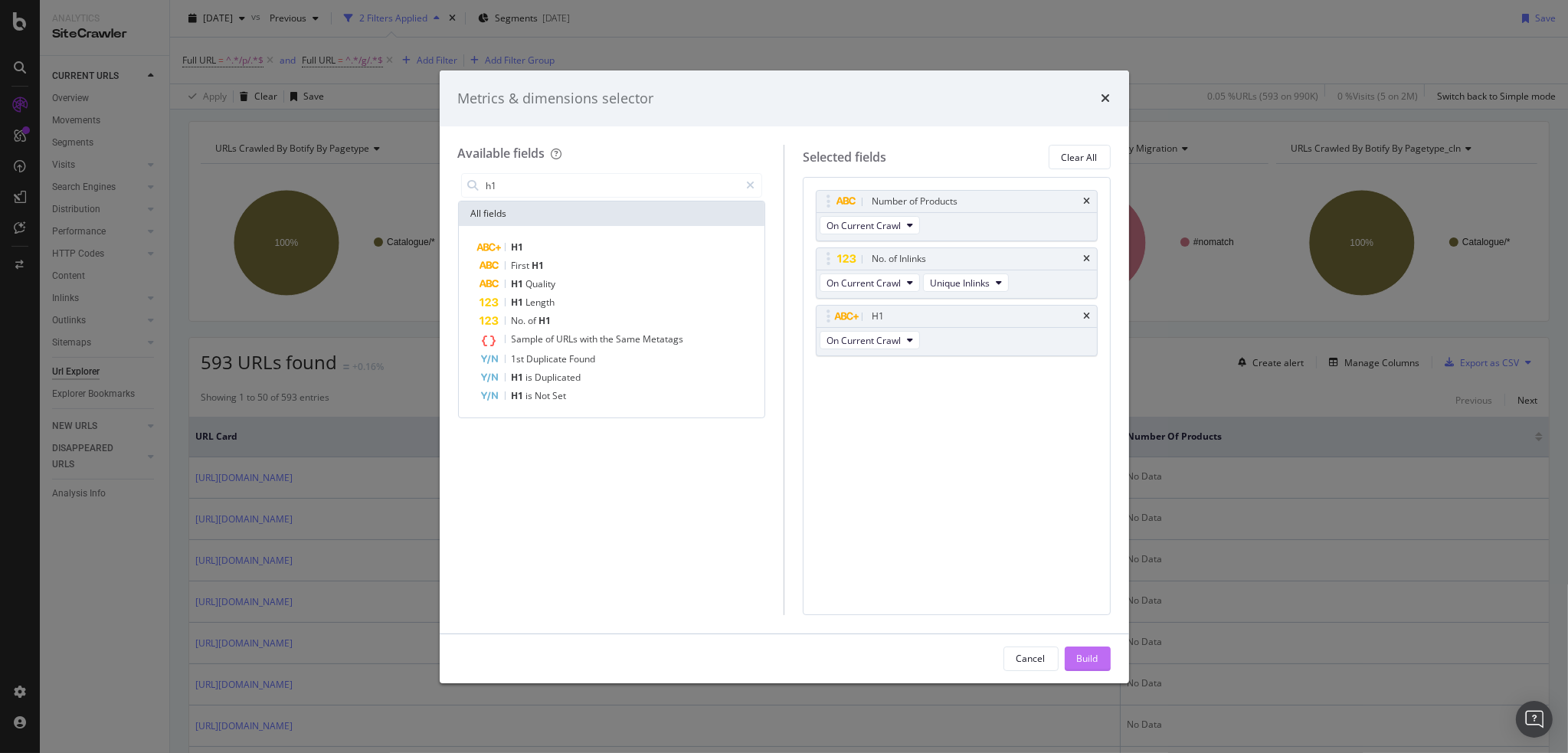
click at [1088, 657] on div "Build" at bounding box center [1088, 659] width 21 height 13
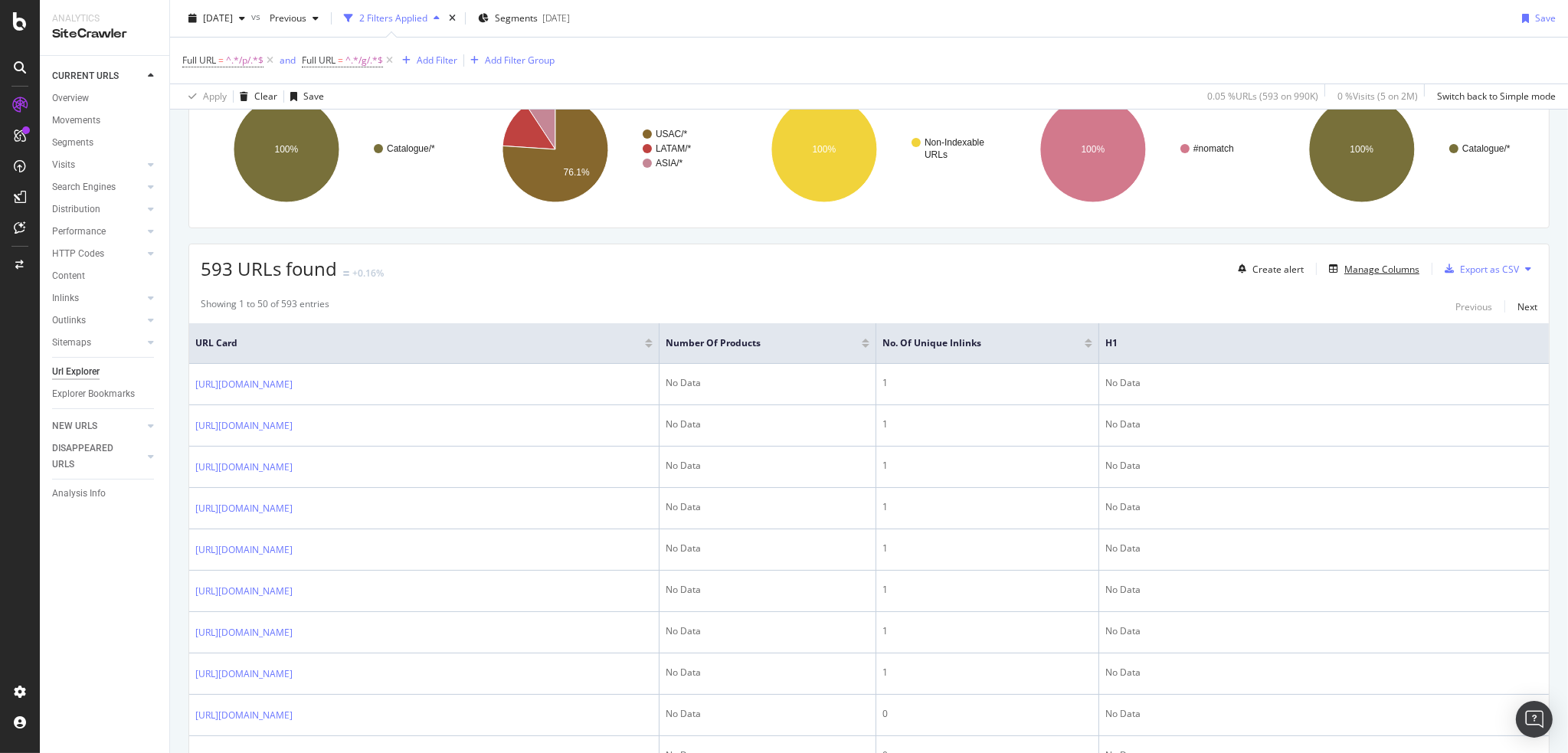
scroll to position [179, 0]
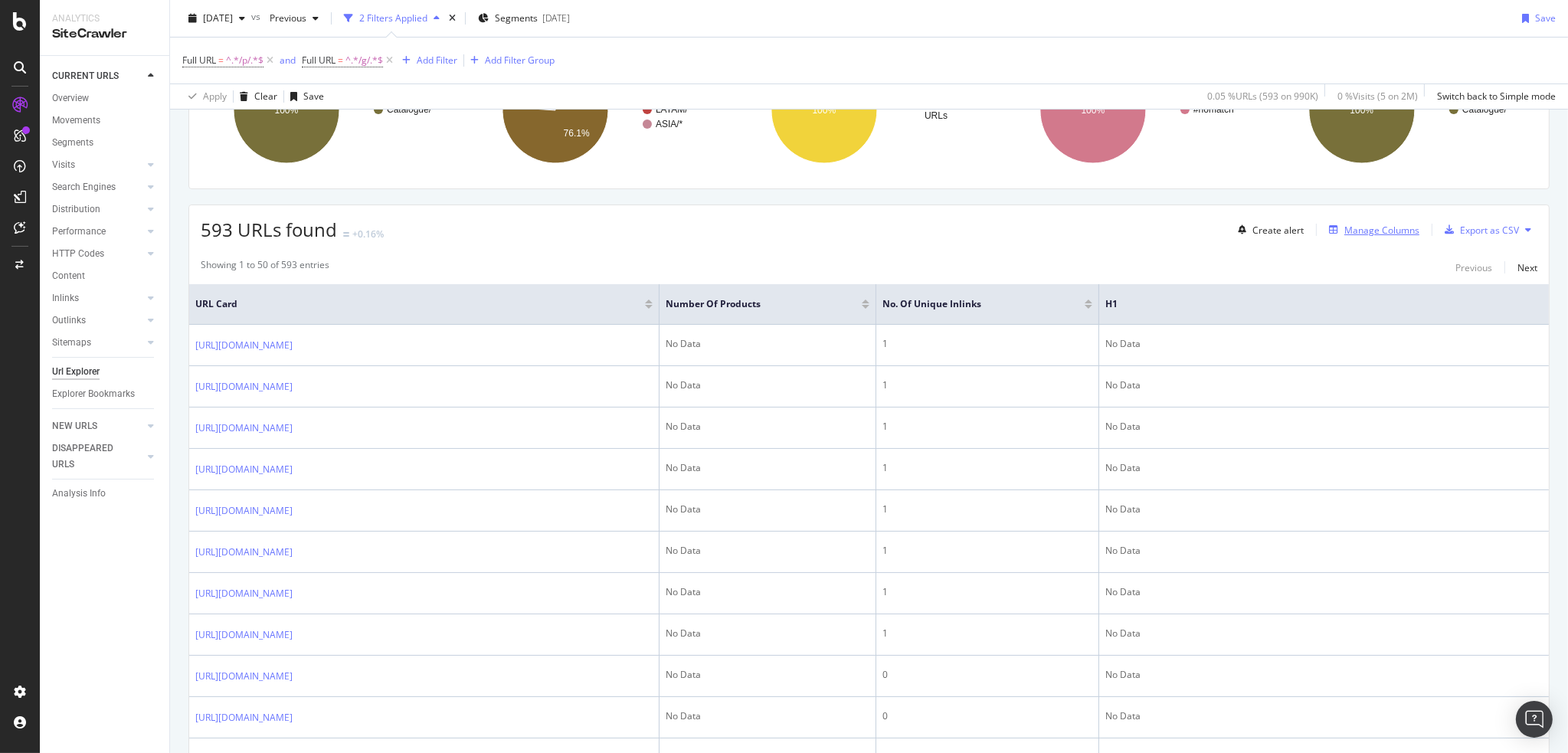
click at [1361, 224] on div "Manage Columns" at bounding box center [1381, 231] width 75 height 13
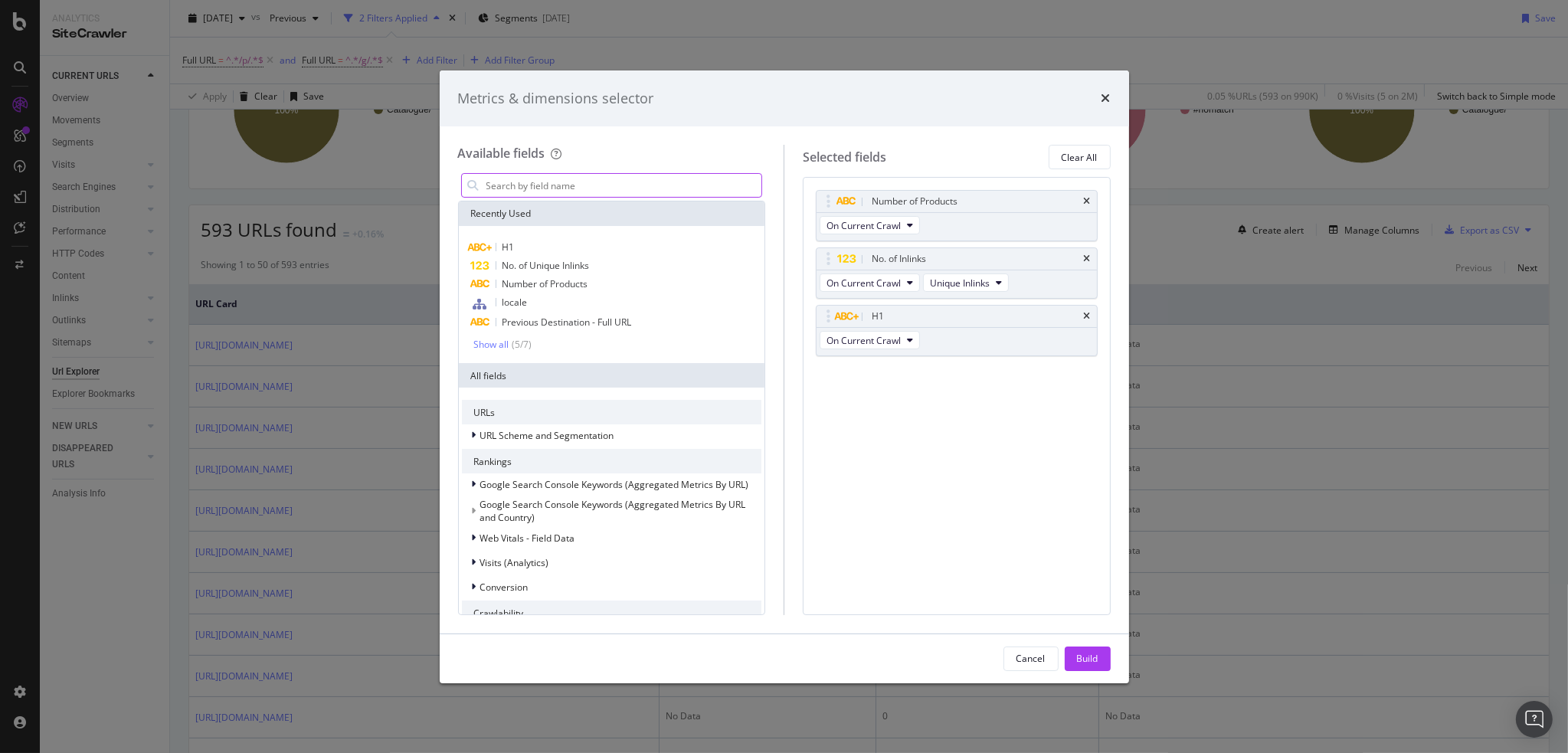
click at [576, 184] on input "modal" at bounding box center [624, 185] width 278 height 23
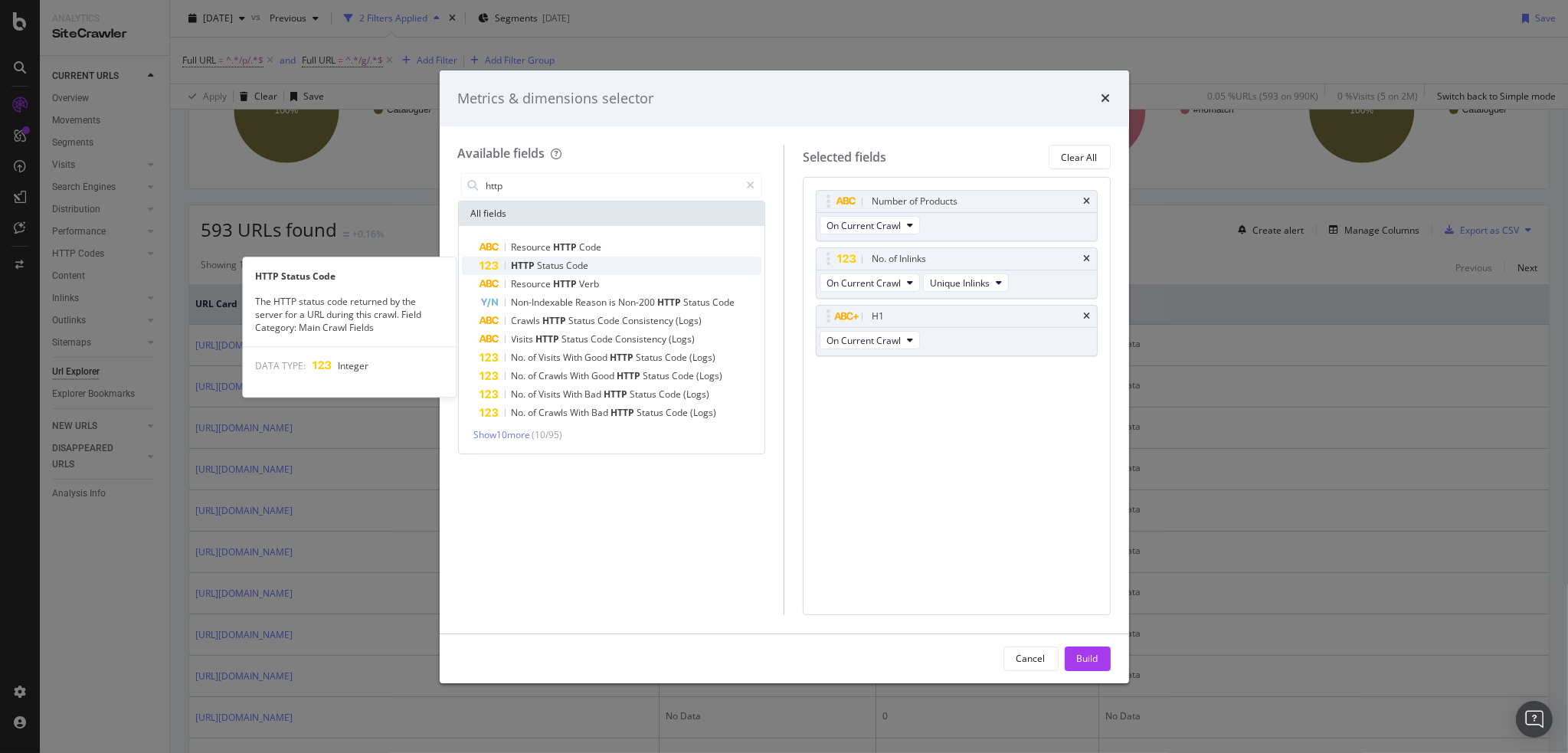
type input "http"
click at [572, 257] on div "HTTP Status Code" at bounding box center [620, 266] width 282 height 18
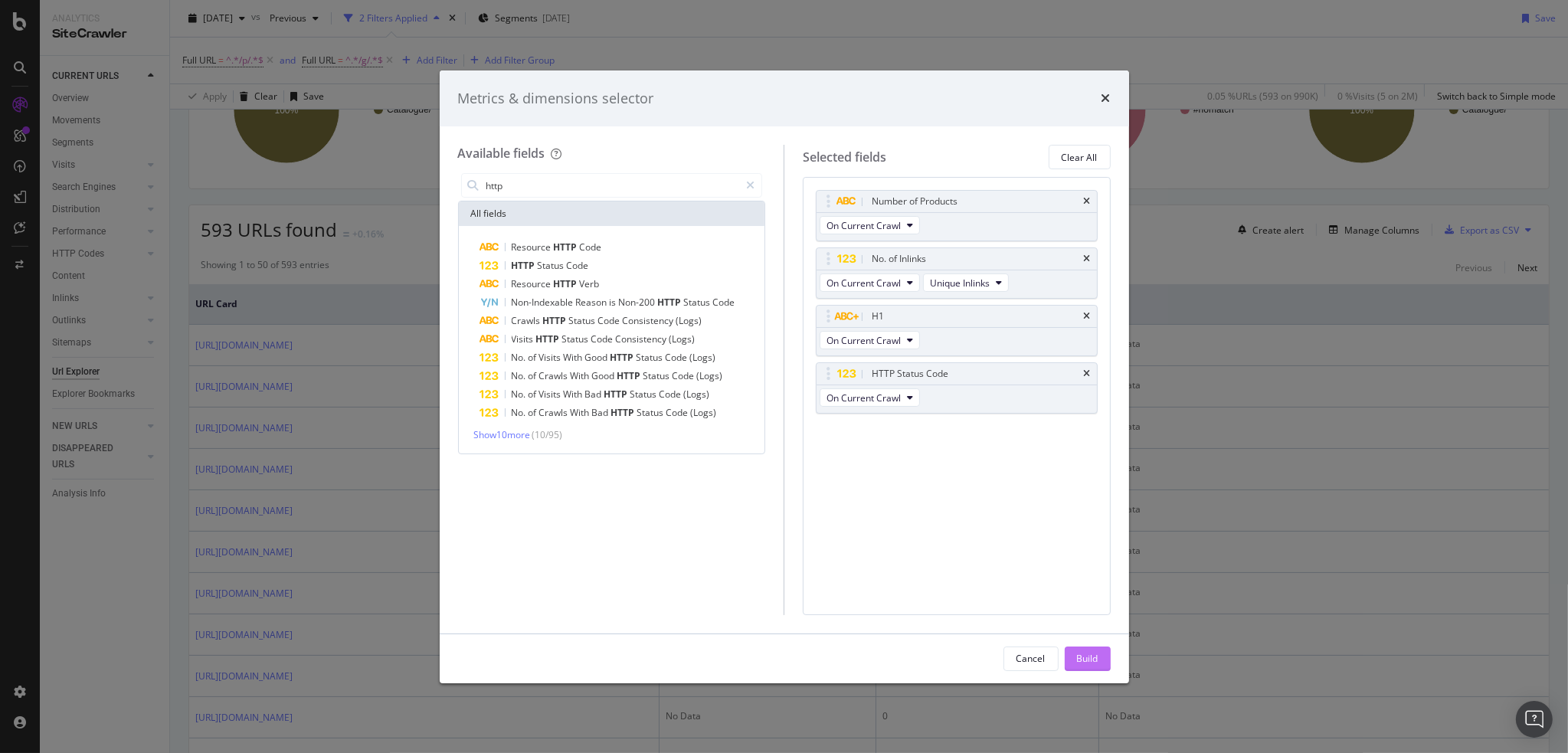
click at [1096, 652] on div "Build" at bounding box center [1088, 659] width 21 height 13
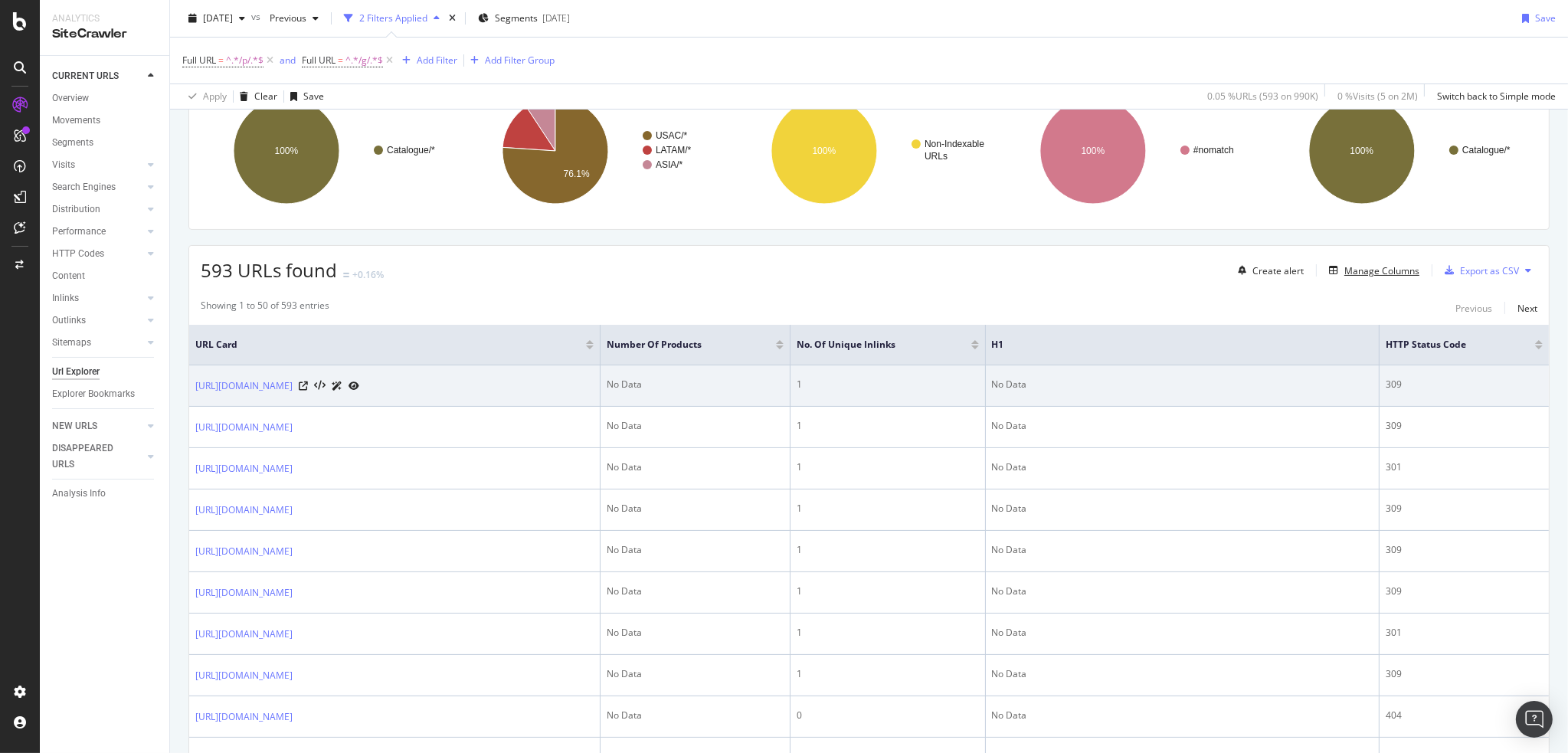
scroll to position [179, 0]
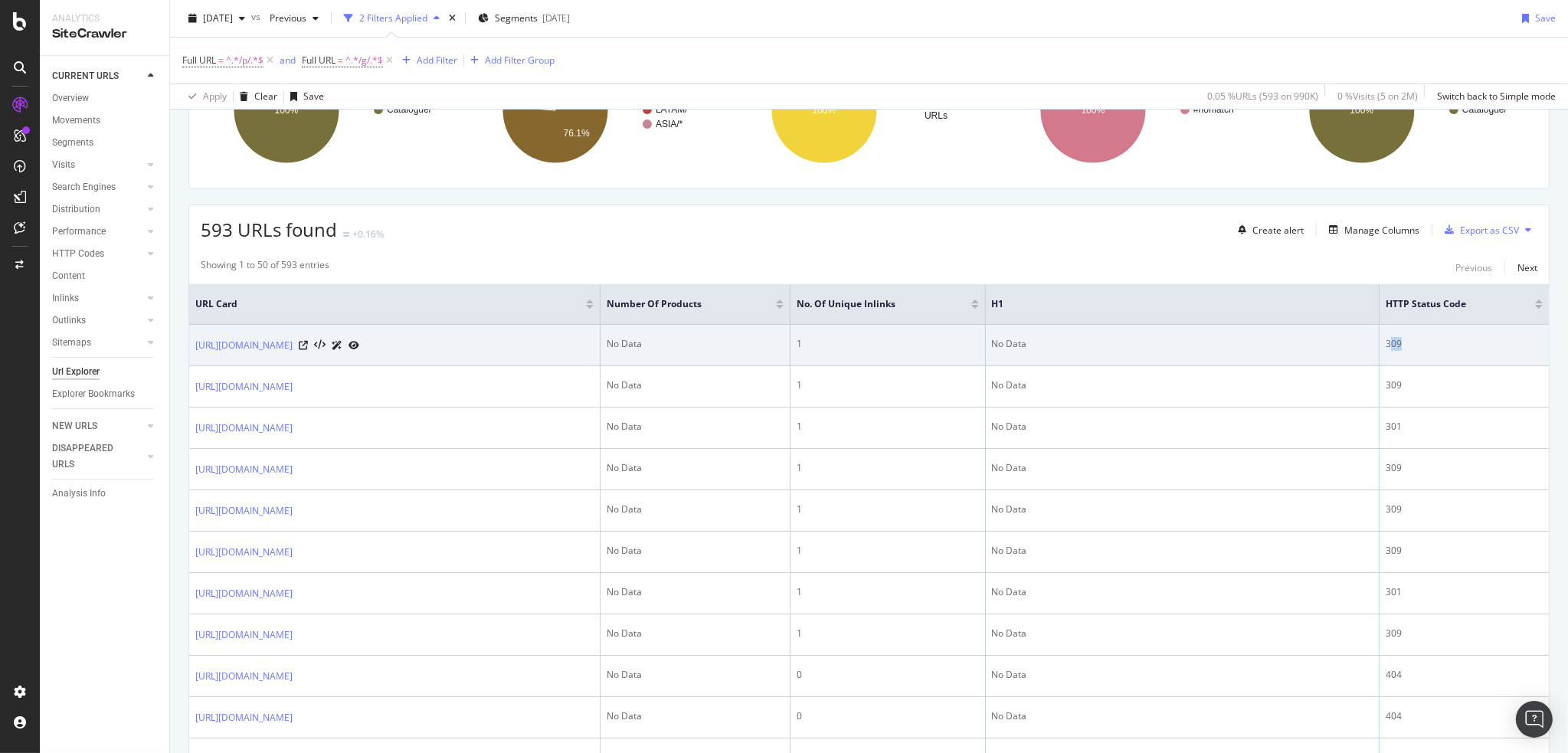
drag, startPoint x: 1392, startPoint y: 341, endPoint x: 1416, endPoint y: 341, distance: 24.0
click at [1416, 341] on div "309" at bounding box center [1464, 344] width 157 height 14
click at [1411, 344] on div "309" at bounding box center [1464, 344] width 157 height 14
drag, startPoint x: 1386, startPoint y: 341, endPoint x: 1414, endPoint y: 340, distance: 28.0
click at [1414, 340] on td "309" at bounding box center [1464, 346] width 169 height 41
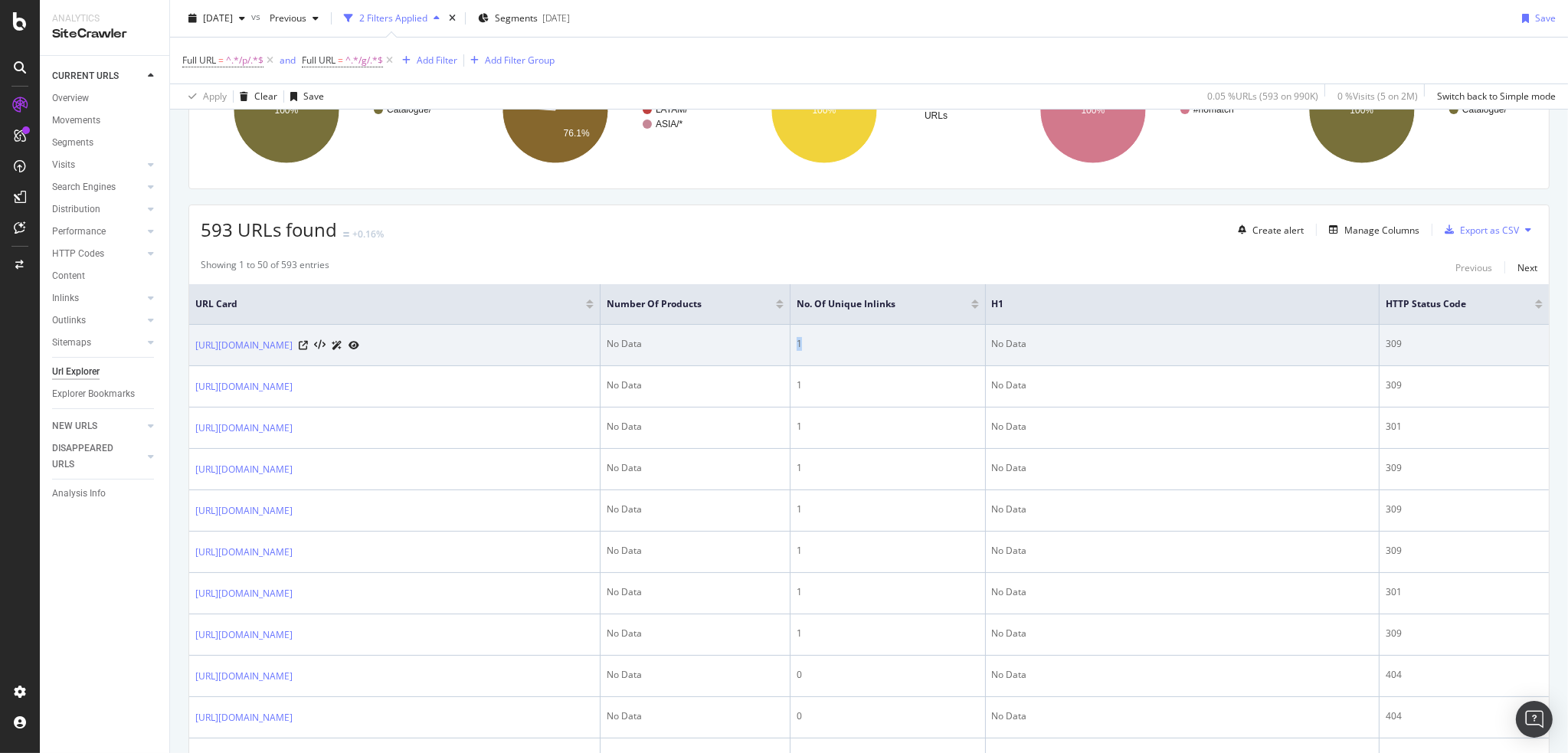
drag, startPoint x: 847, startPoint y: 341, endPoint x: 858, endPoint y: 336, distance: 12.1
click at [858, 336] on td "1" at bounding box center [888, 346] width 195 height 41
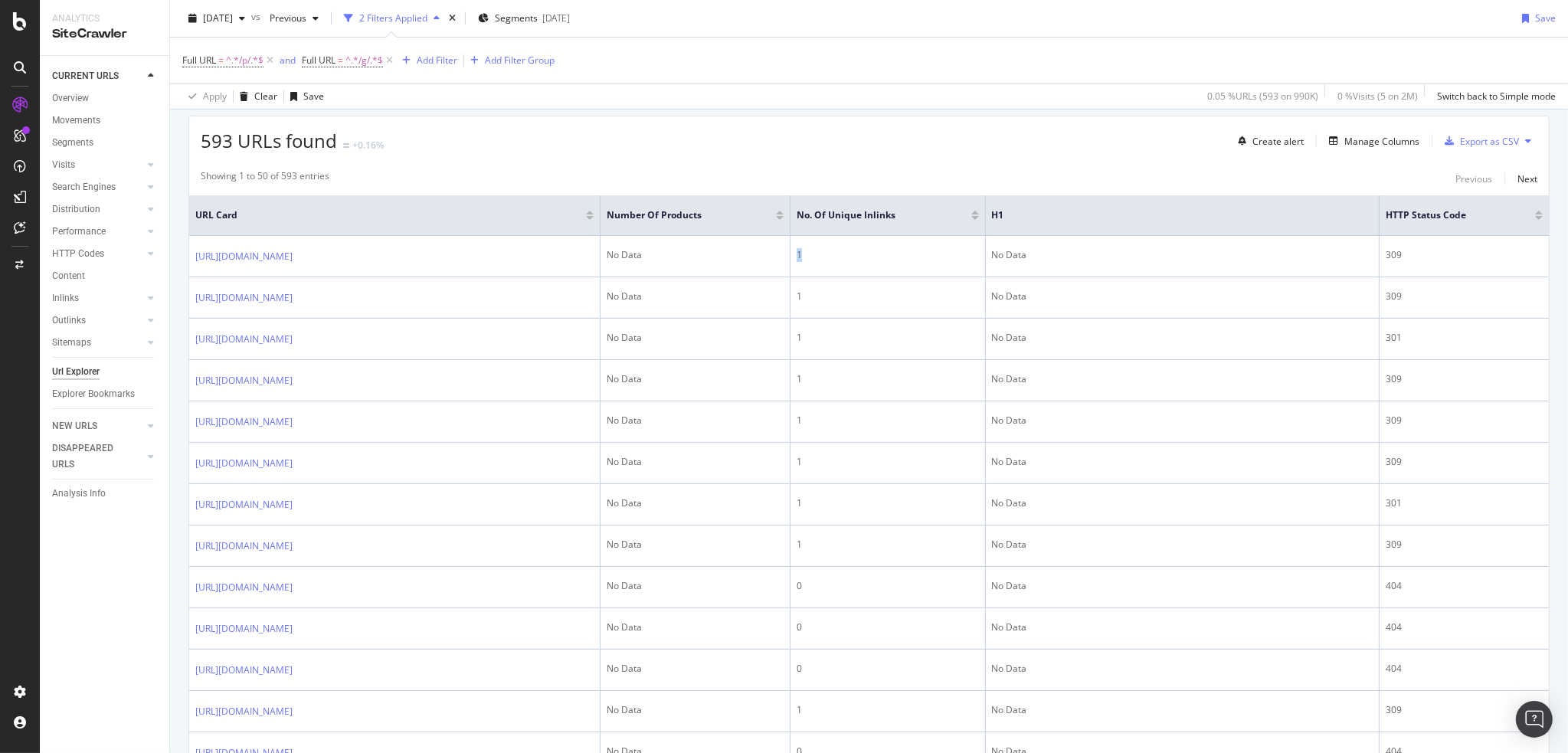
scroll to position [184, 0]
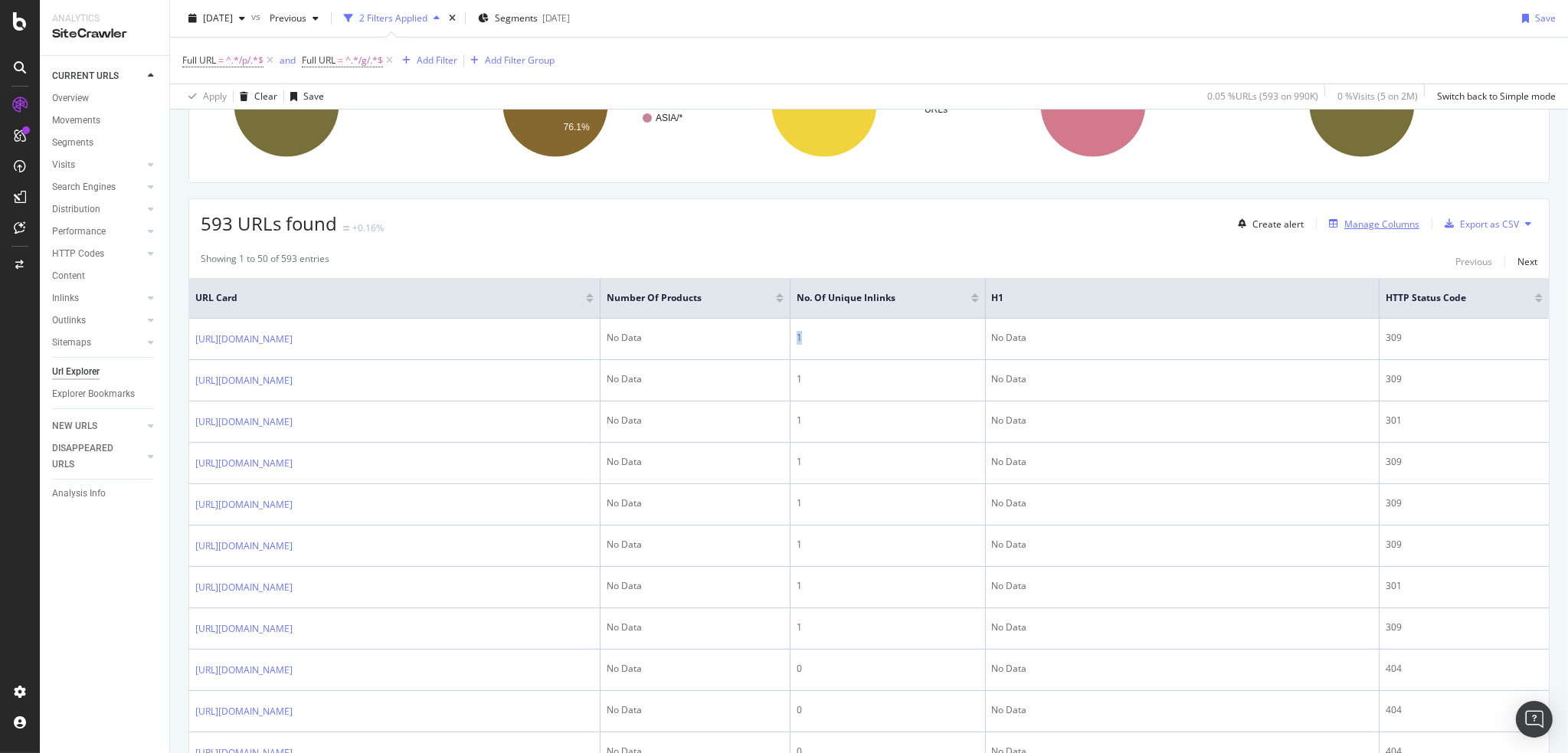
click at [1365, 216] on div "Manage Columns" at bounding box center [1371, 224] width 97 height 17
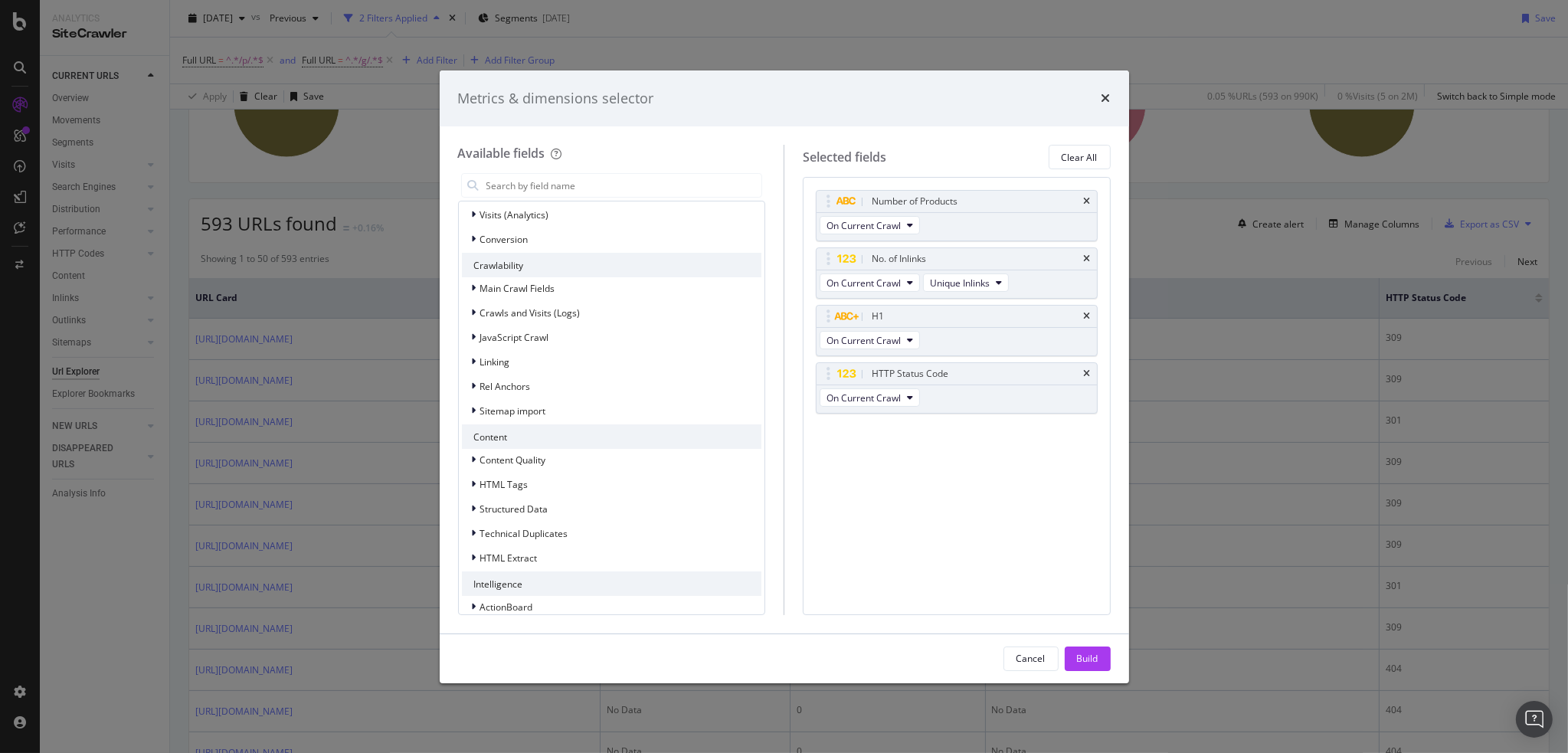
scroll to position [357, 0]
click at [472, 355] on icon "modal" at bounding box center [474, 352] width 5 height 9
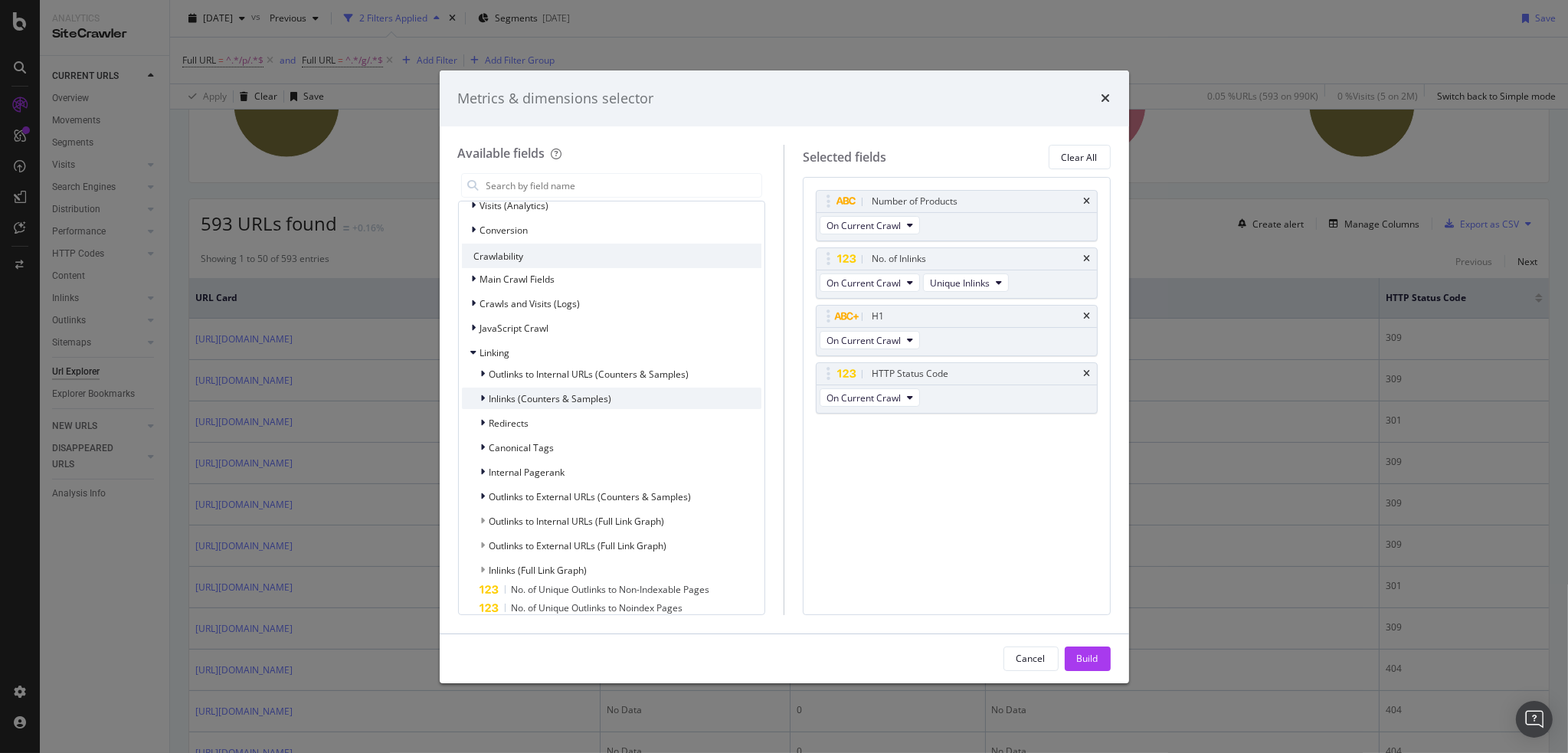
click at [478, 392] on div "Inlinks (Counters & Samples)" at bounding box center [537, 398] width 150 height 16
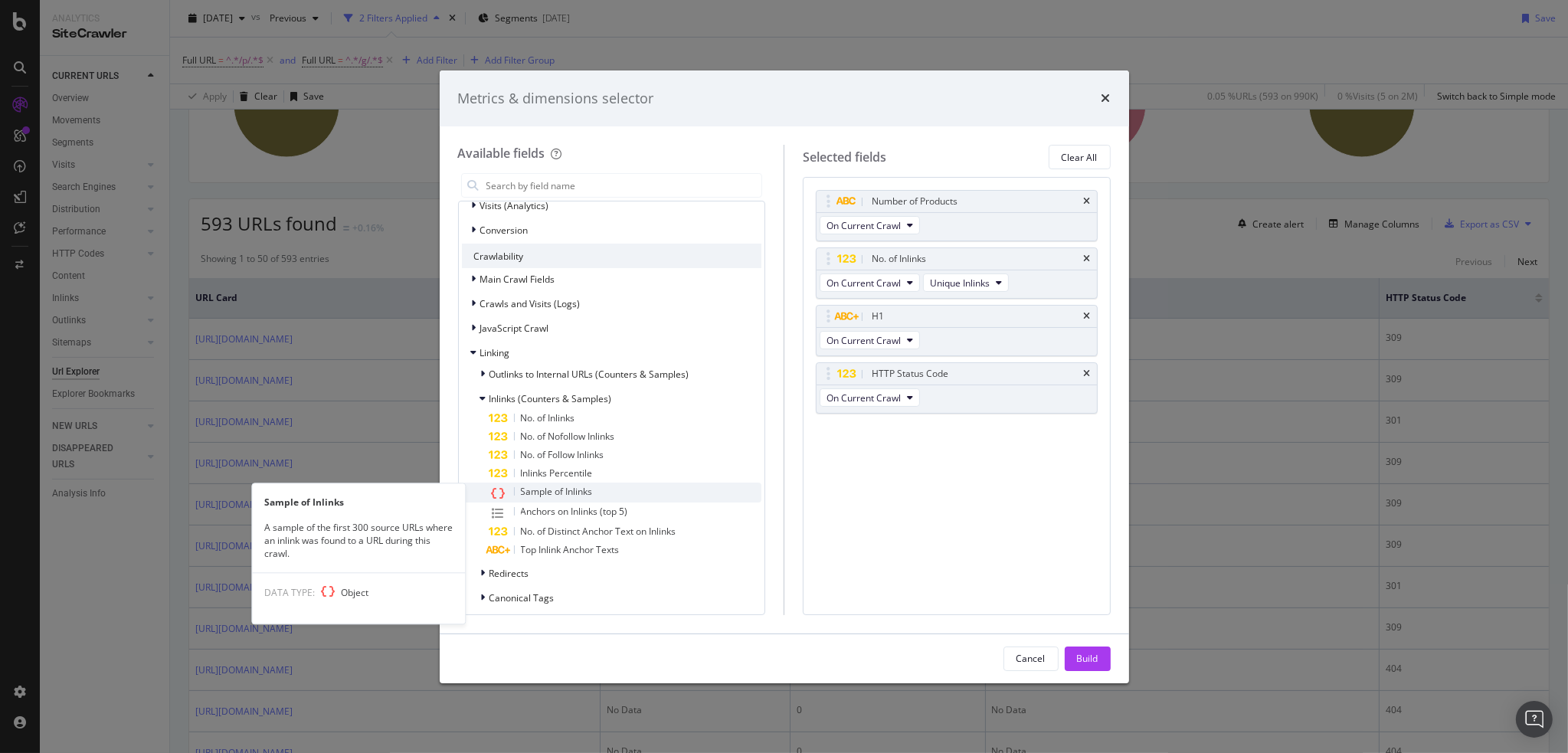
click at [551, 489] on span "Sample of Inlinks" at bounding box center [556, 492] width 72 height 13
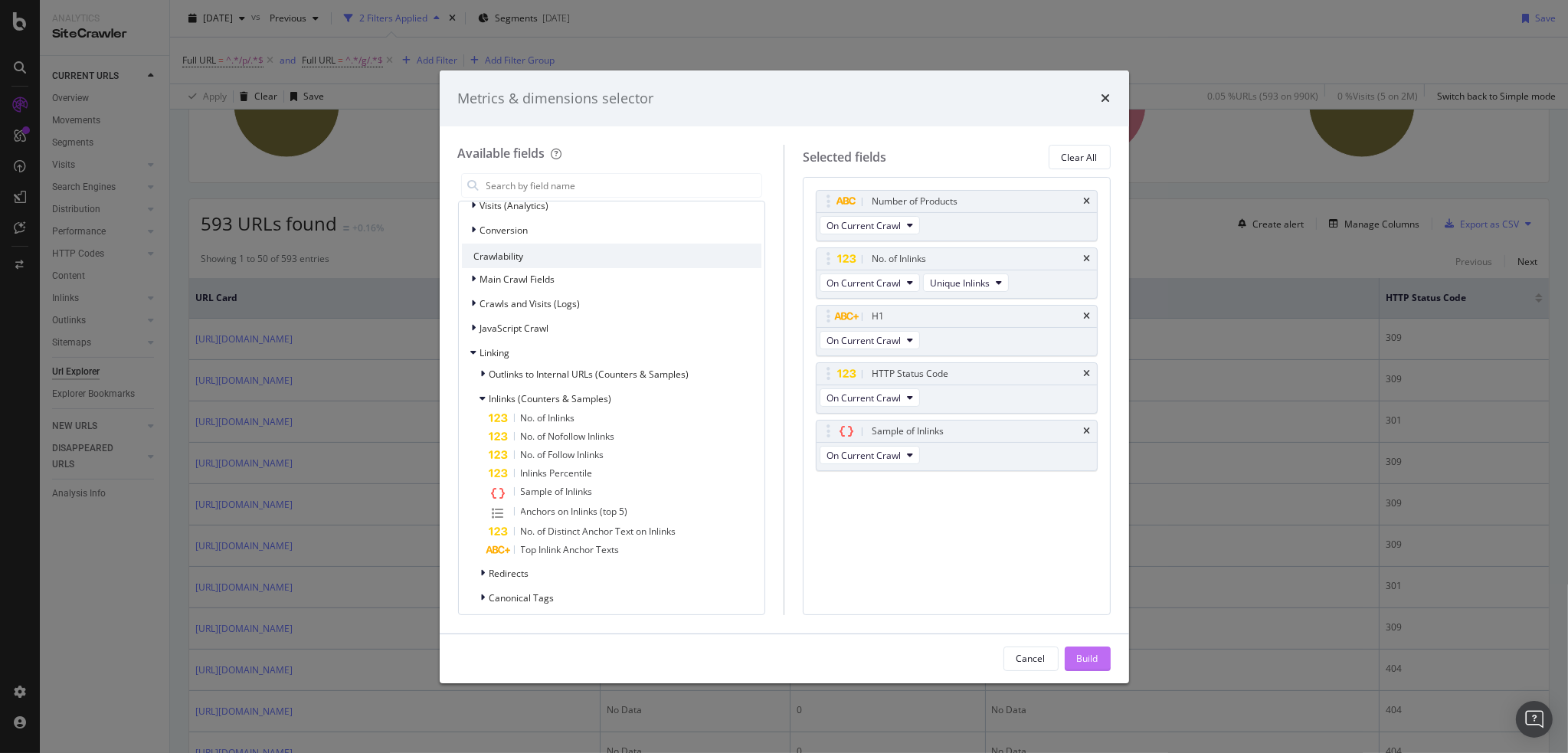
click at [1076, 655] on button "Build" at bounding box center [1088, 660] width 46 height 25
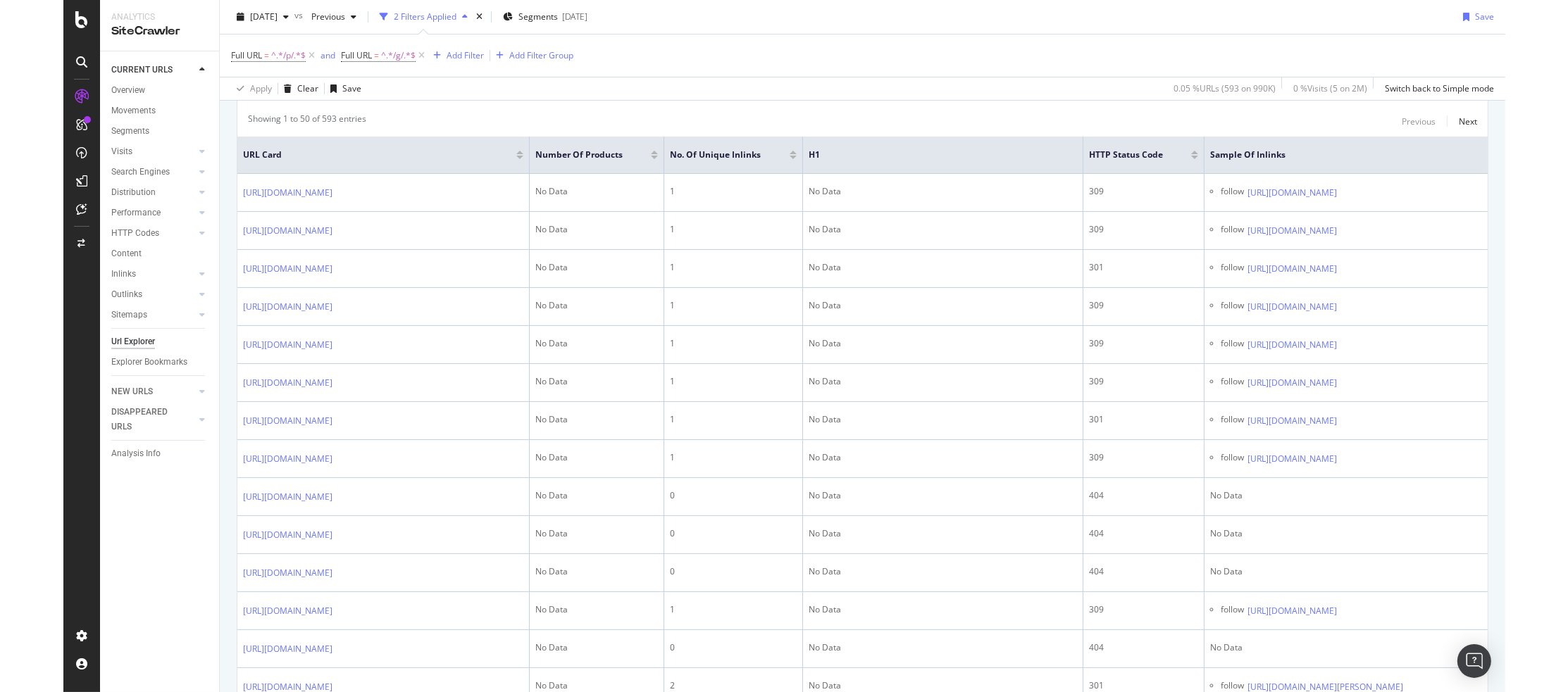
scroll to position [153, 0]
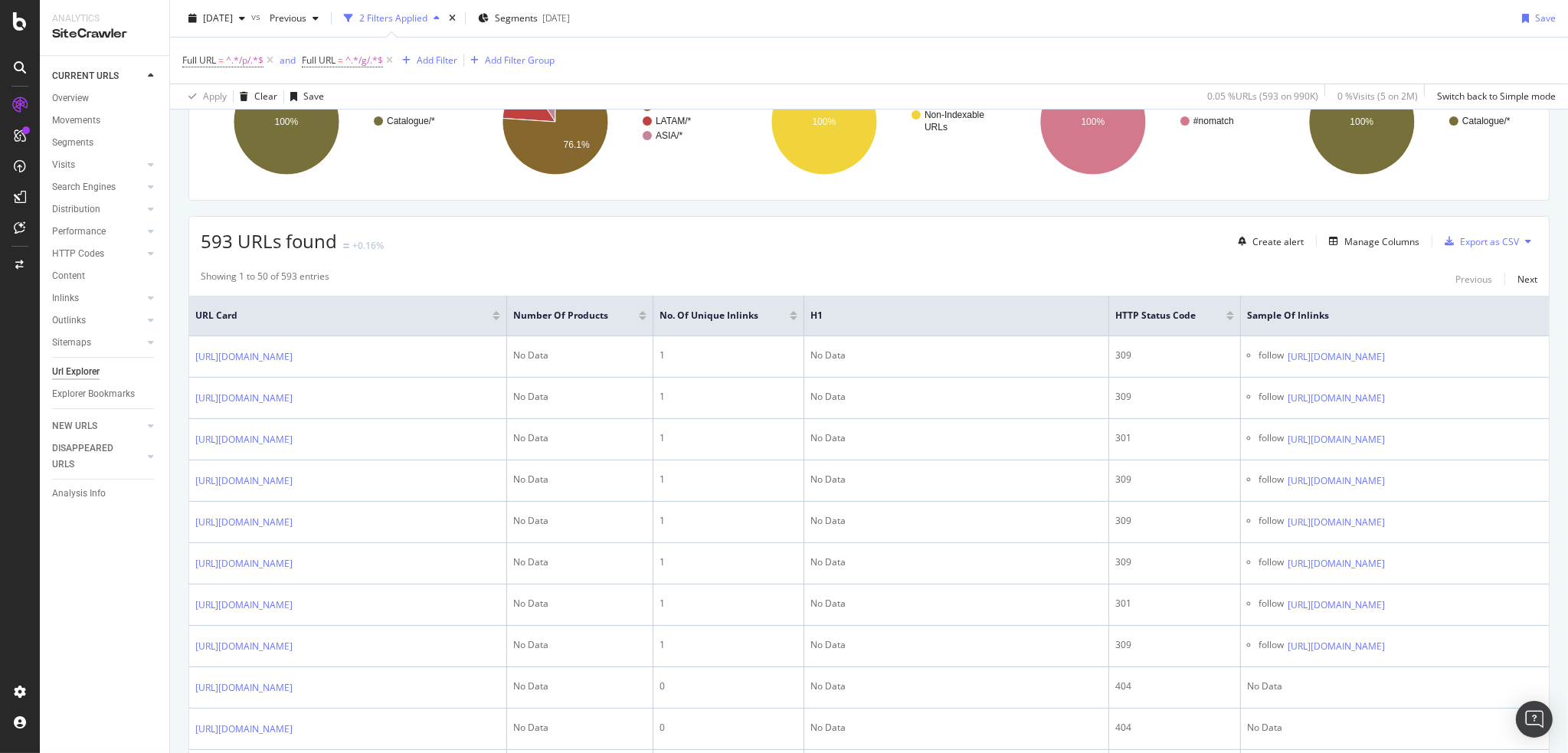
drag, startPoint x: 1482, startPoint y: 379, endPoint x: 1539, endPoint y: 378, distance: 57.0
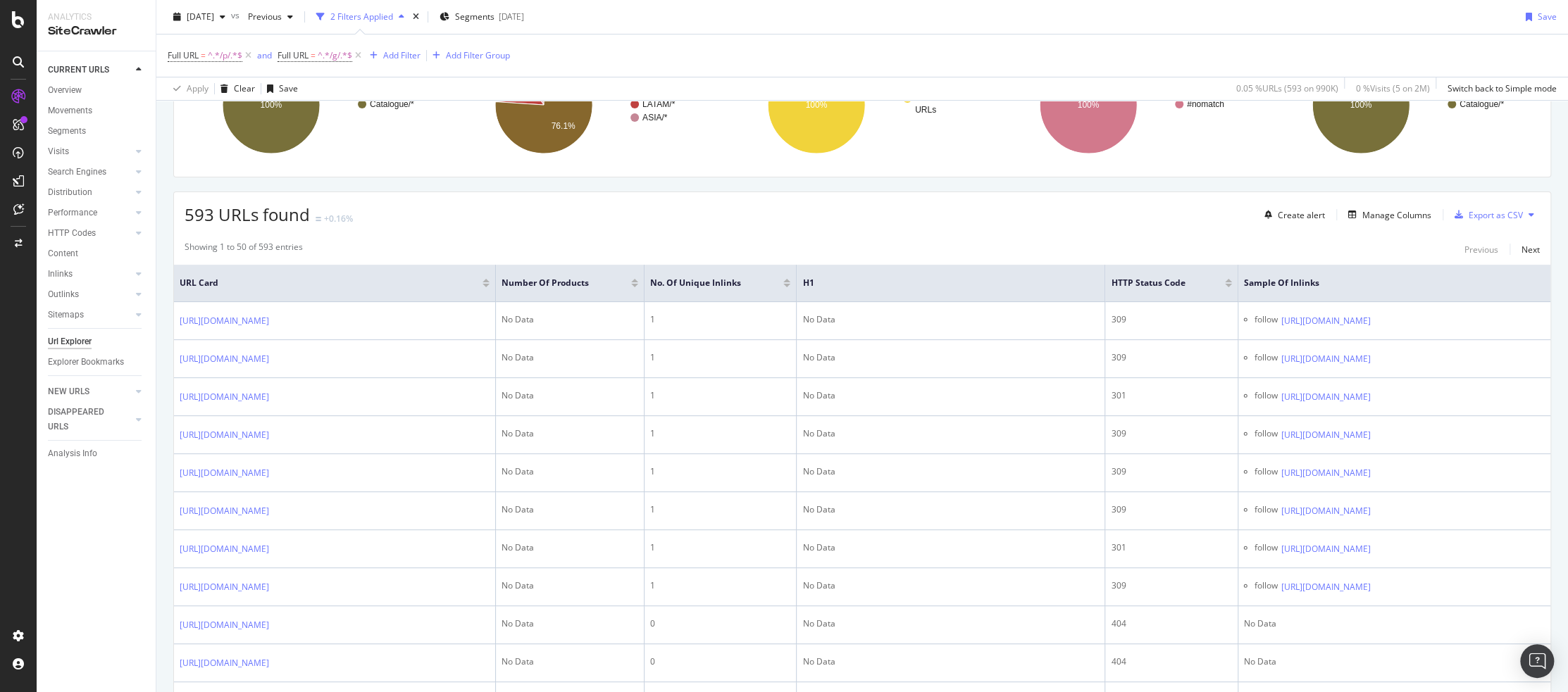
scroll to position [0, 0]
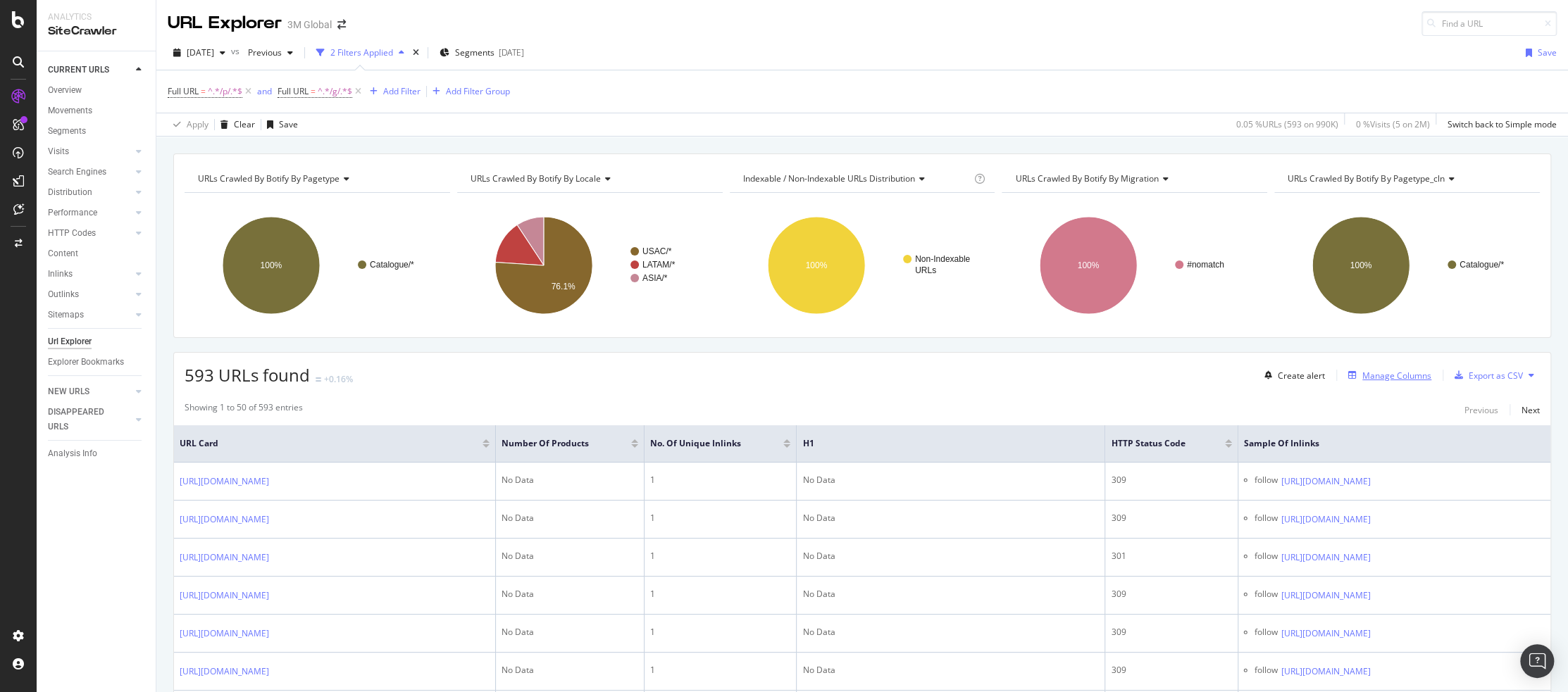
click at [1392, 374] on div "Manage Columns" at bounding box center [1396, 376] width 69 height 12
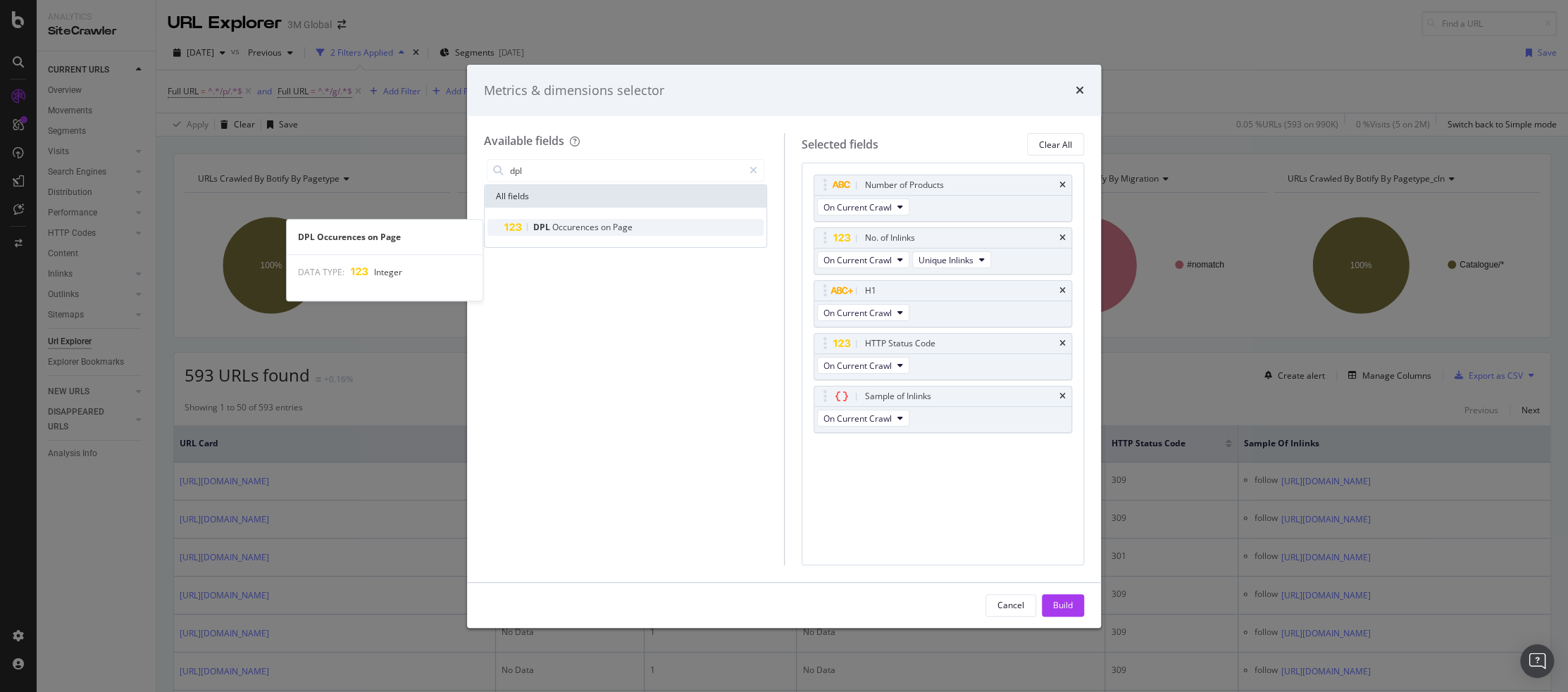
type input "dpl"
click at [548, 226] on span "DPL" at bounding box center [542, 227] width 19 height 12
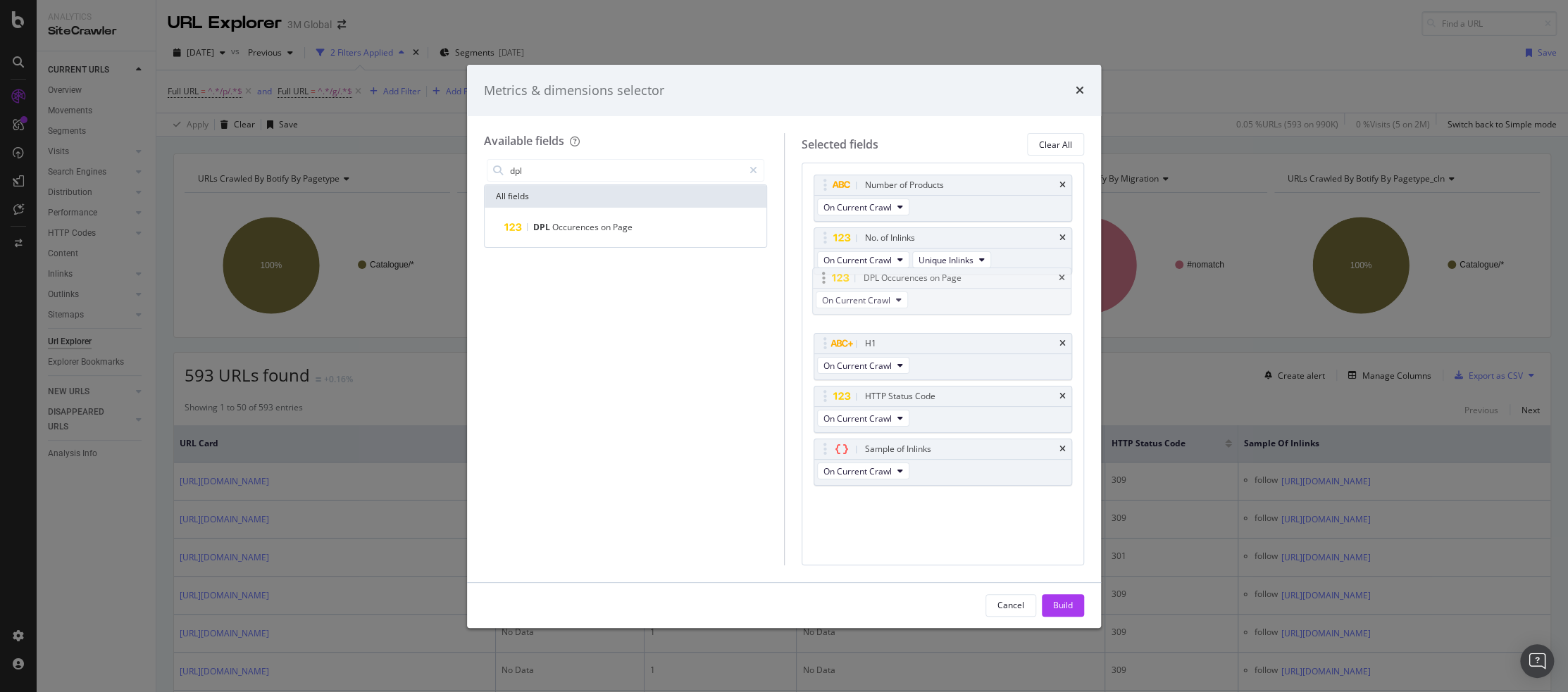
drag, startPoint x: 819, startPoint y: 450, endPoint x: 818, endPoint y: 280, distance: 170.0
click at [818, 280] on body "Analytics SiteCrawler CURRENT URLS Overview Movements Segments Visits Analysis …" at bounding box center [784, 346] width 1568 height 692
drag, startPoint x: 1058, startPoint y: 599, endPoint x: 1079, endPoint y: 558, distance: 46.1
click at [1058, 599] on div "Build" at bounding box center [1063, 605] width 20 height 12
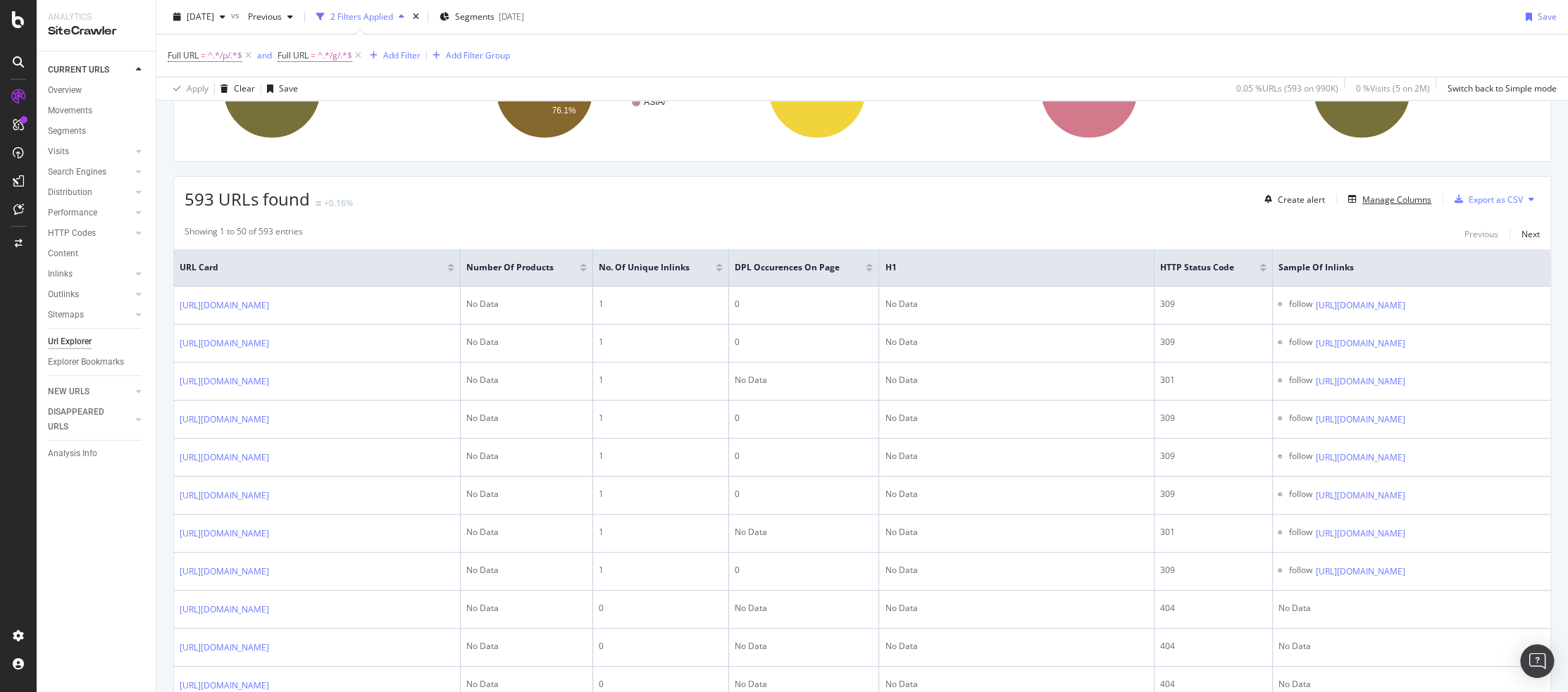
scroll to position [158, 0]
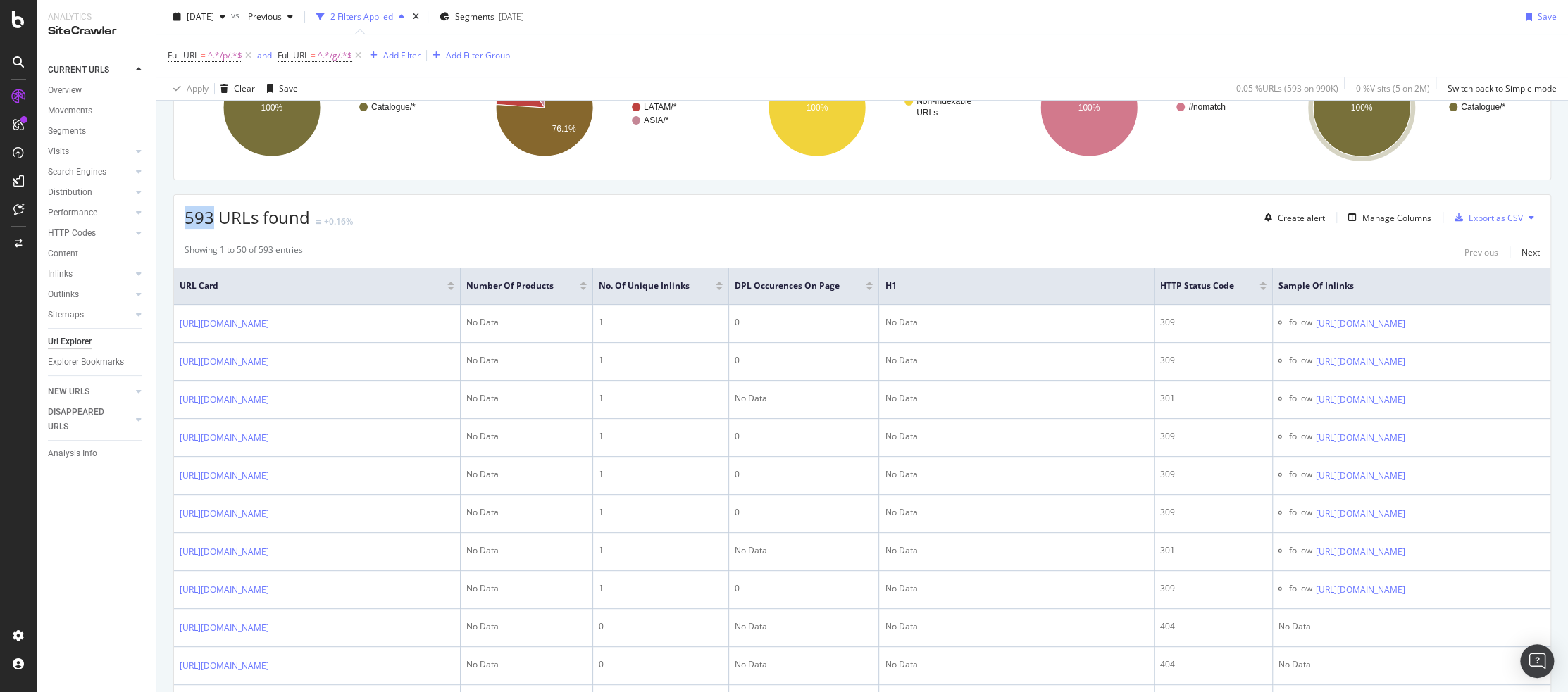
drag, startPoint x: 207, startPoint y: 215, endPoint x: 217, endPoint y: 215, distance: 10.0
click at [215, 215] on span "593 URLs found" at bounding box center [247, 217] width 125 height 24
click at [759, 244] on div "Showing 1 to 50 of 593 entries Previous Next" at bounding box center [862, 252] width 1377 height 17
click at [231, 18] on div "button" at bounding box center [223, 17] width 17 height 8
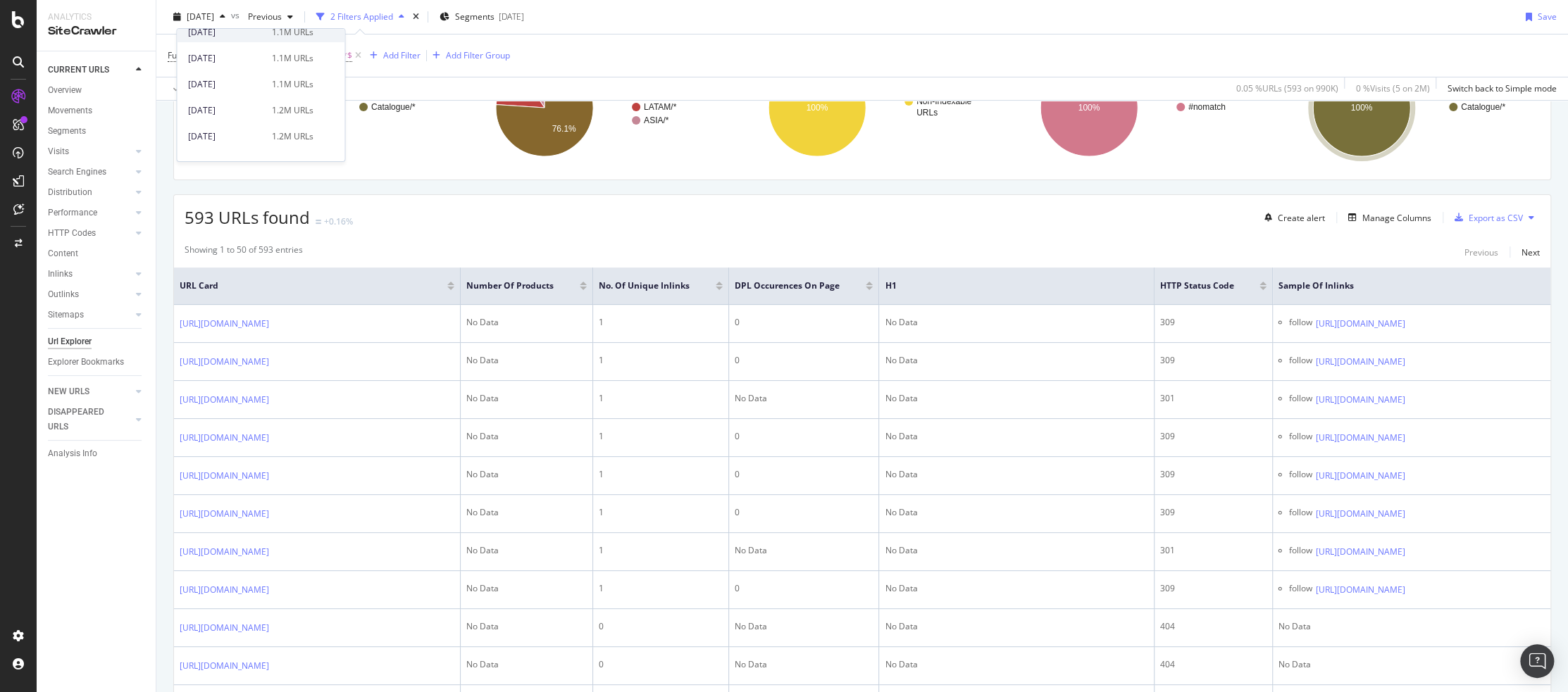
click at [217, 31] on div "[DATE]" at bounding box center [226, 32] width 75 height 13
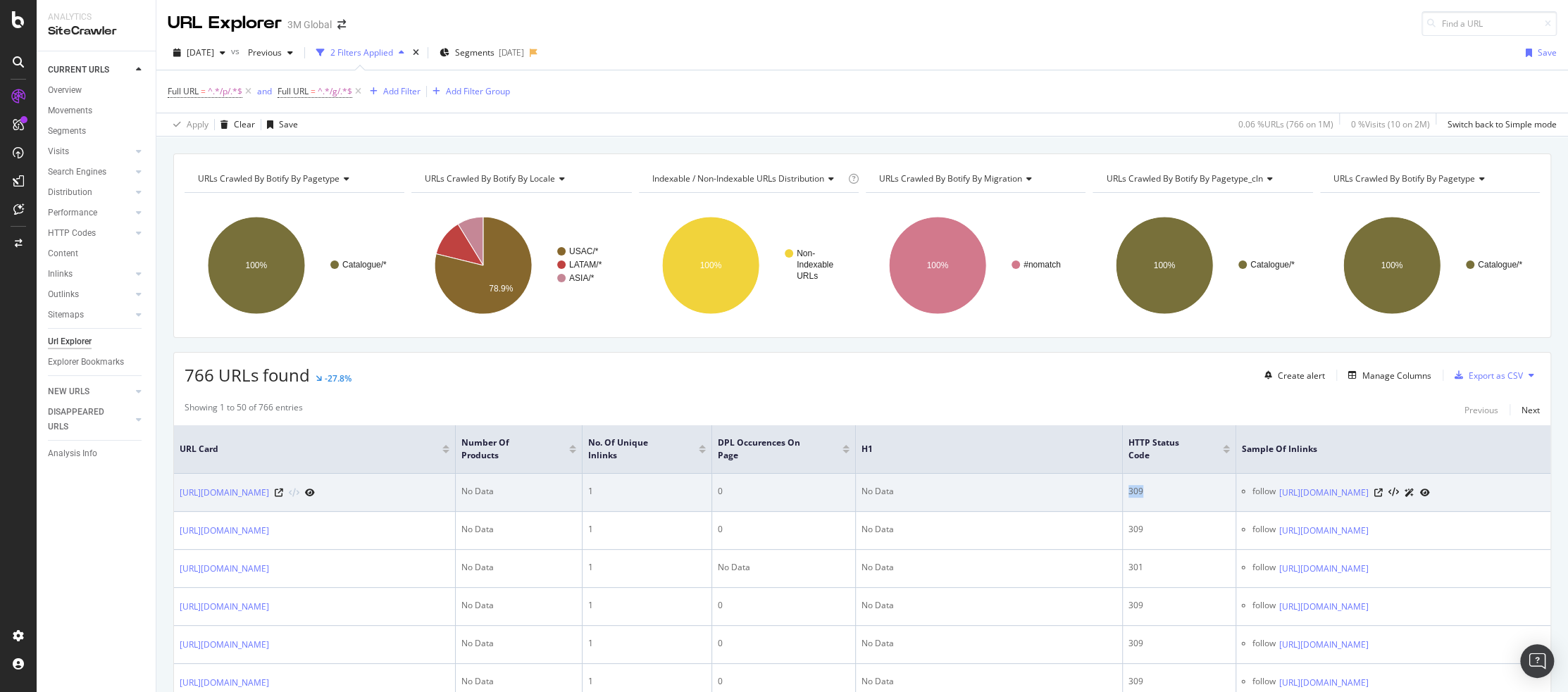
drag, startPoint x: 1128, startPoint y: 488, endPoint x: 1148, endPoint y: 490, distance: 20.1
click at [1148, 490] on div "309" at bounding box center [1179, 491] width 102 height 13
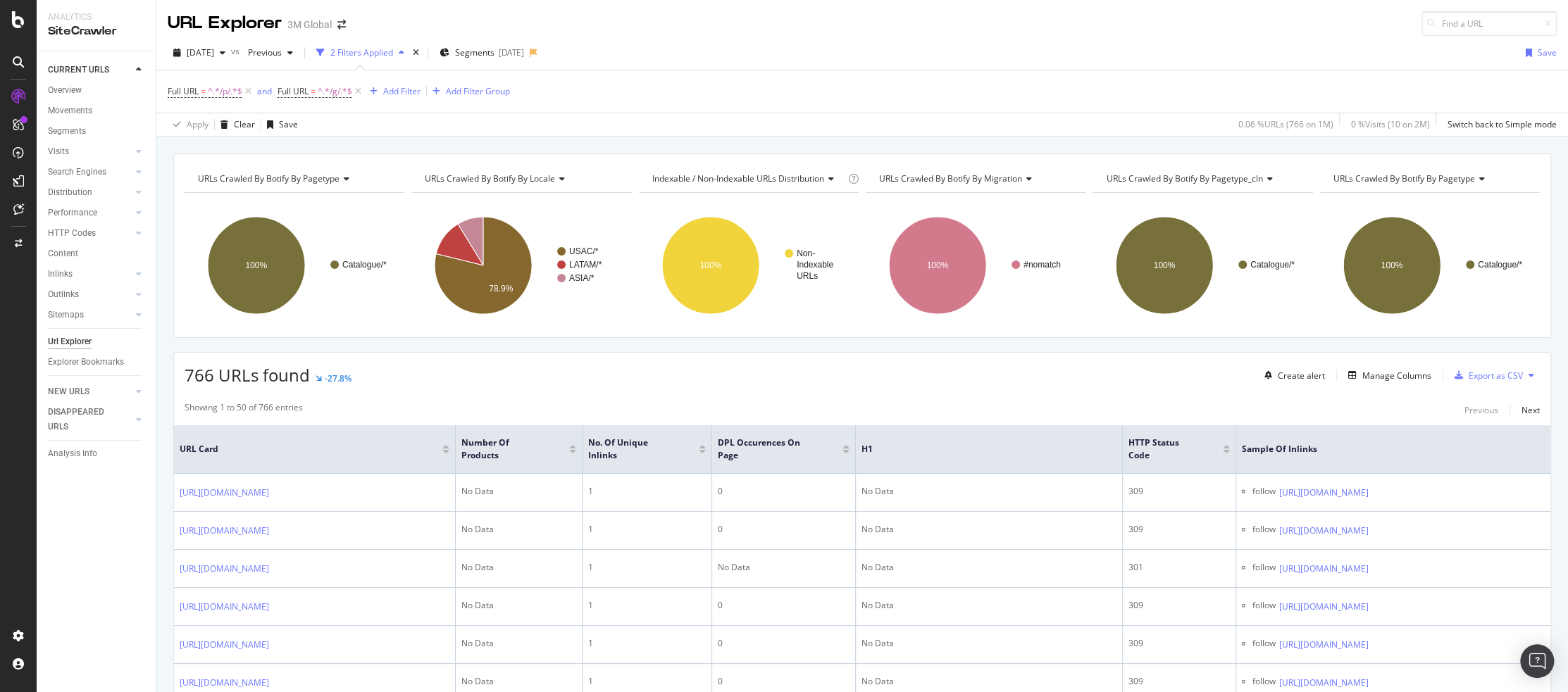
click at [1184, 382] on div "766 URLs found -27.8% Create alert Manage Columns Export as CSV" at bounding box center [862, 370] width 1377 height 34
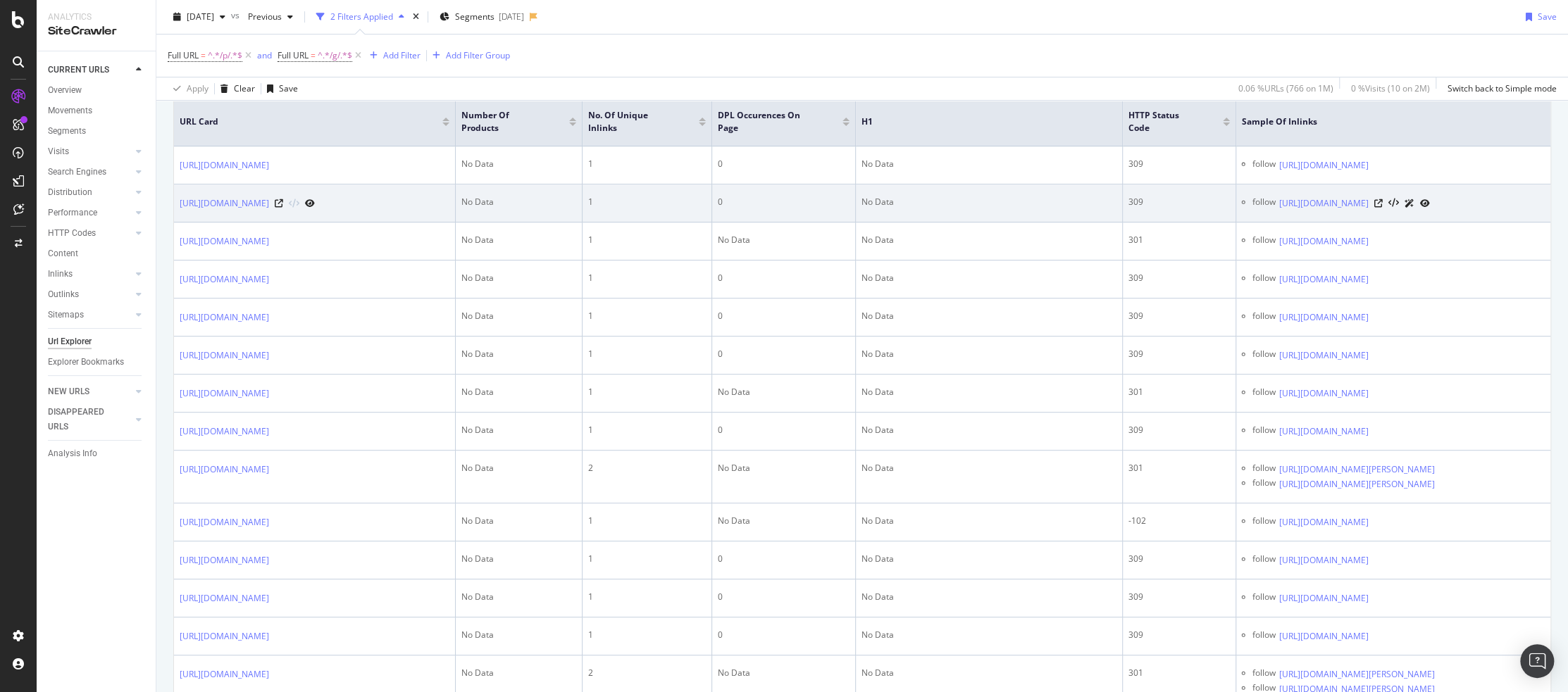
scroll to position [328, 0]
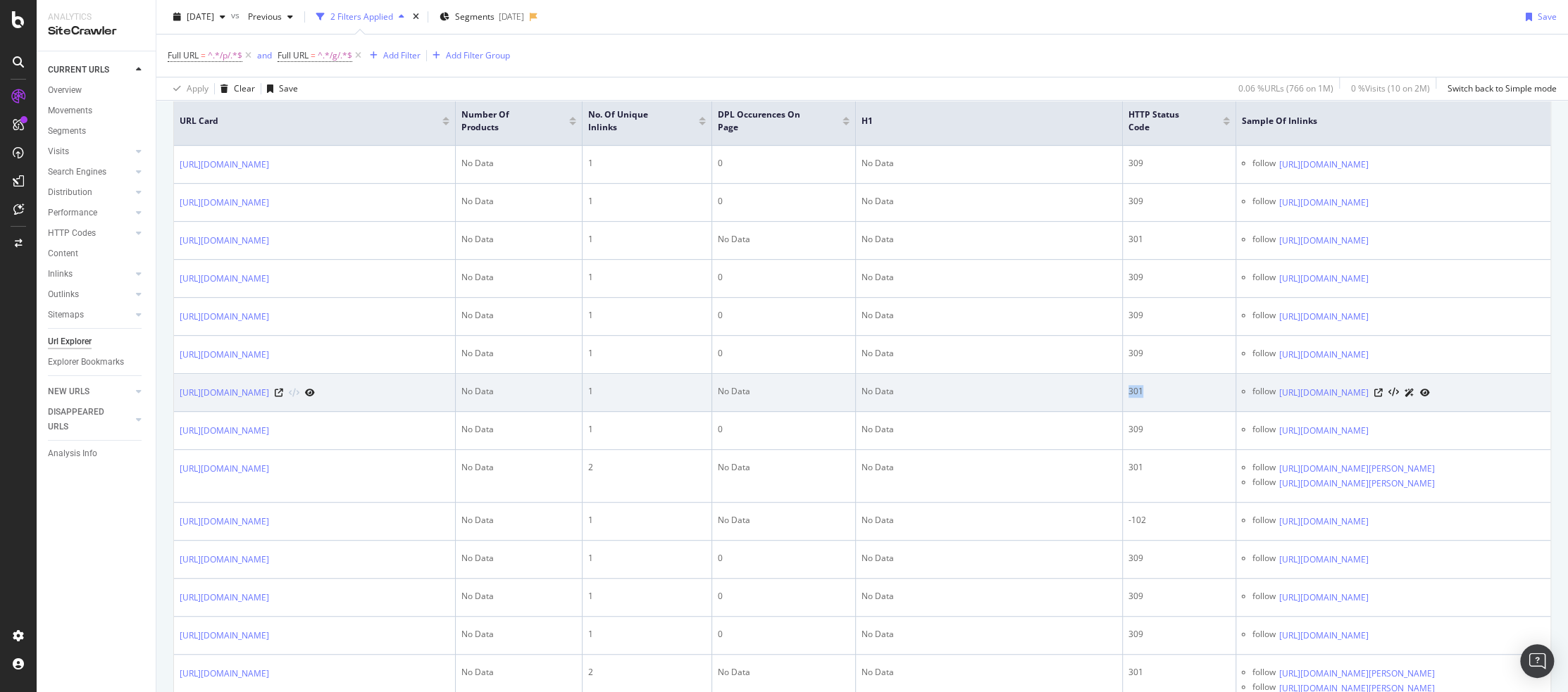
drag, startPoint x: 1127, startPoint y: 469, endPoint x: 1146, endPoint y: 467, distance: 19.1
click at [1146, 412] on td "301" at bounding box center [1179, 393] width 113 height 38
click at [283, 397] on icon at bounding box center [279, 393] width 8 height 8
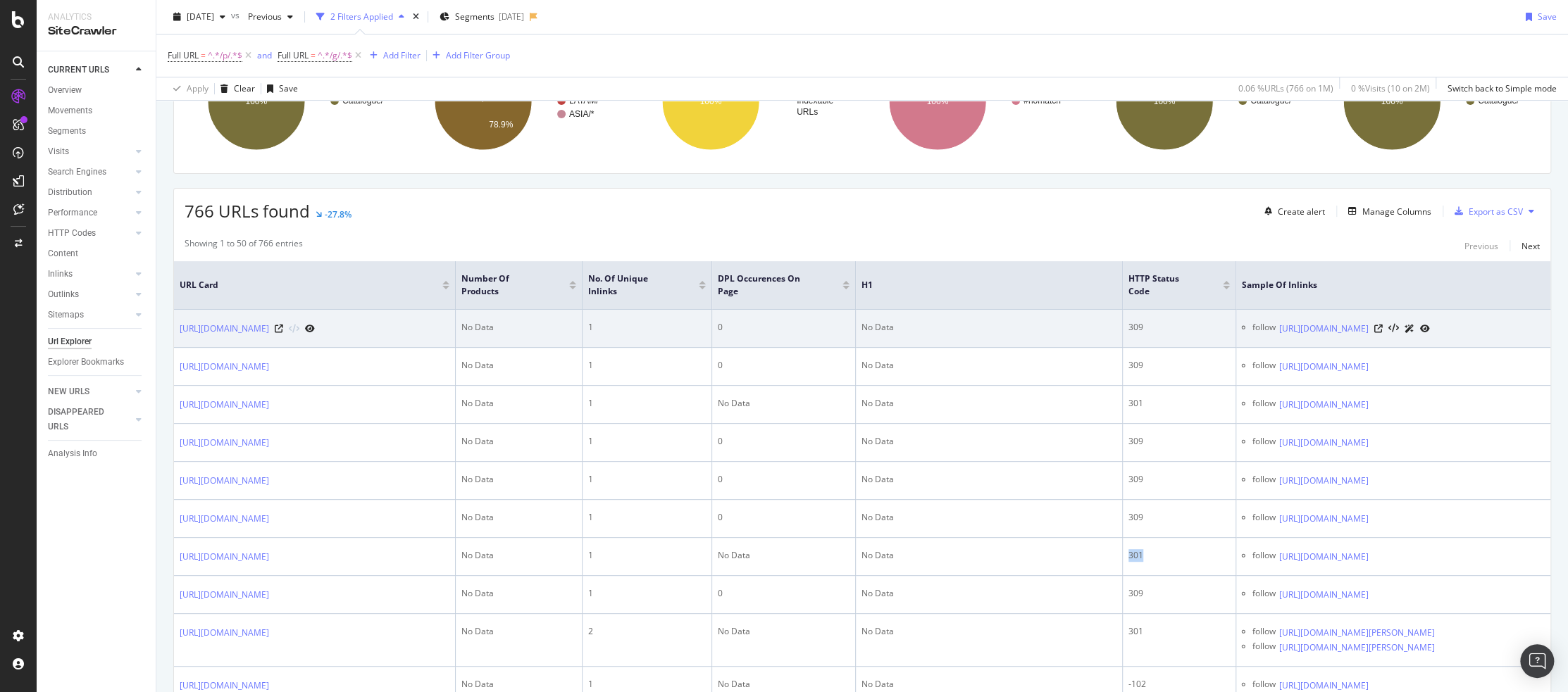
scroll to position [0, 0]
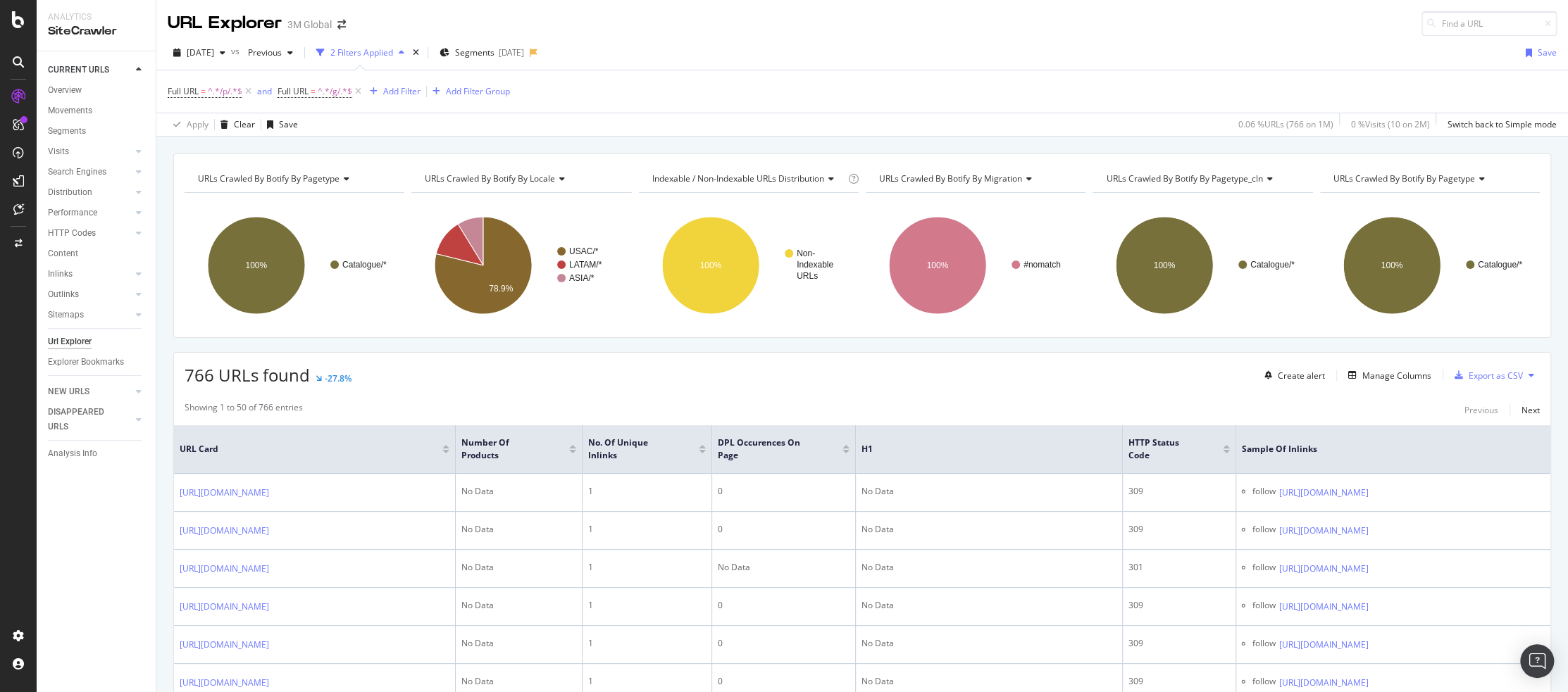
click at [925, 371] on div "766 URLs found -27.8% Create alert Manage Columns Export as CSV" at bounding box center [862, 370] width 1377 height 34
click at [1389, 371] on div "Manage Columns" at bounding box center [1396, 376] width 69 height 12
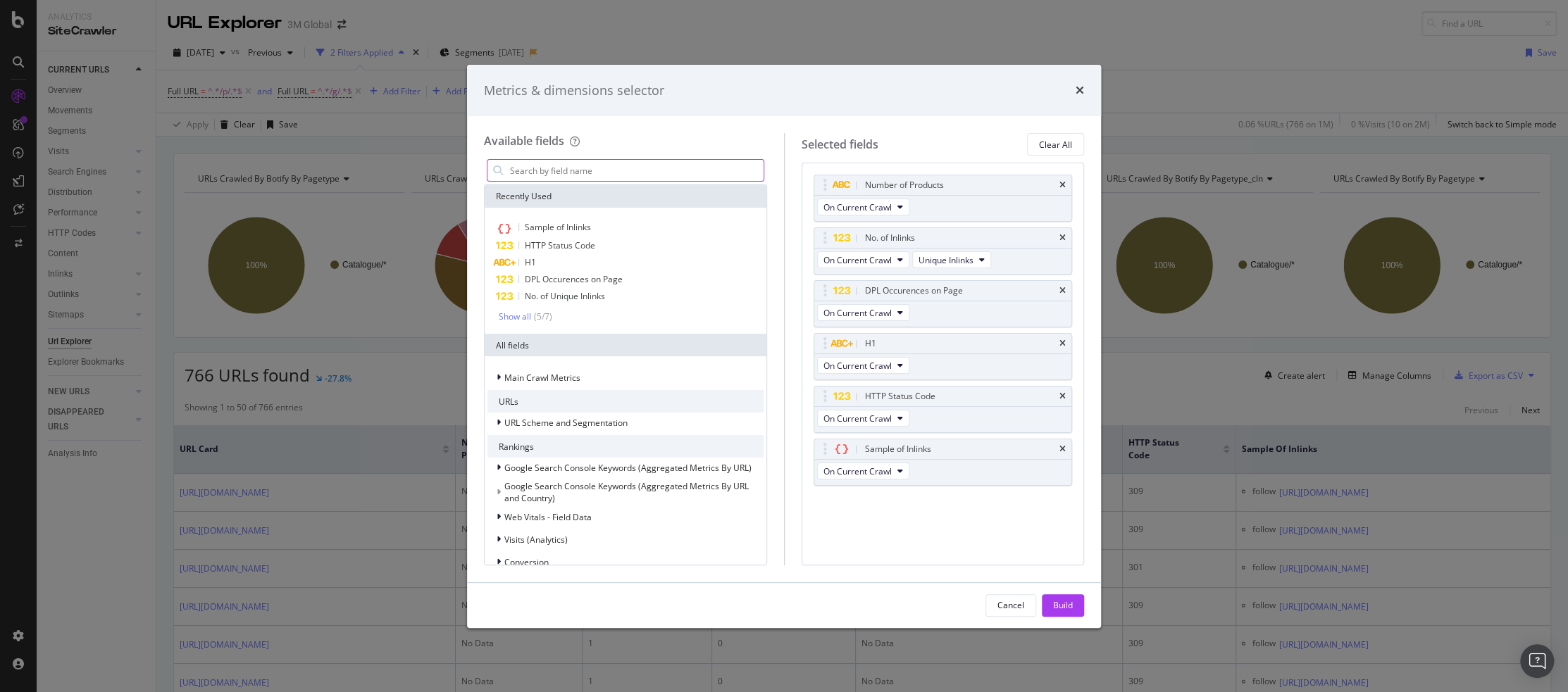
click at [637, 169] on input "modal" at bounding box center [636, 170] width 255 height 21
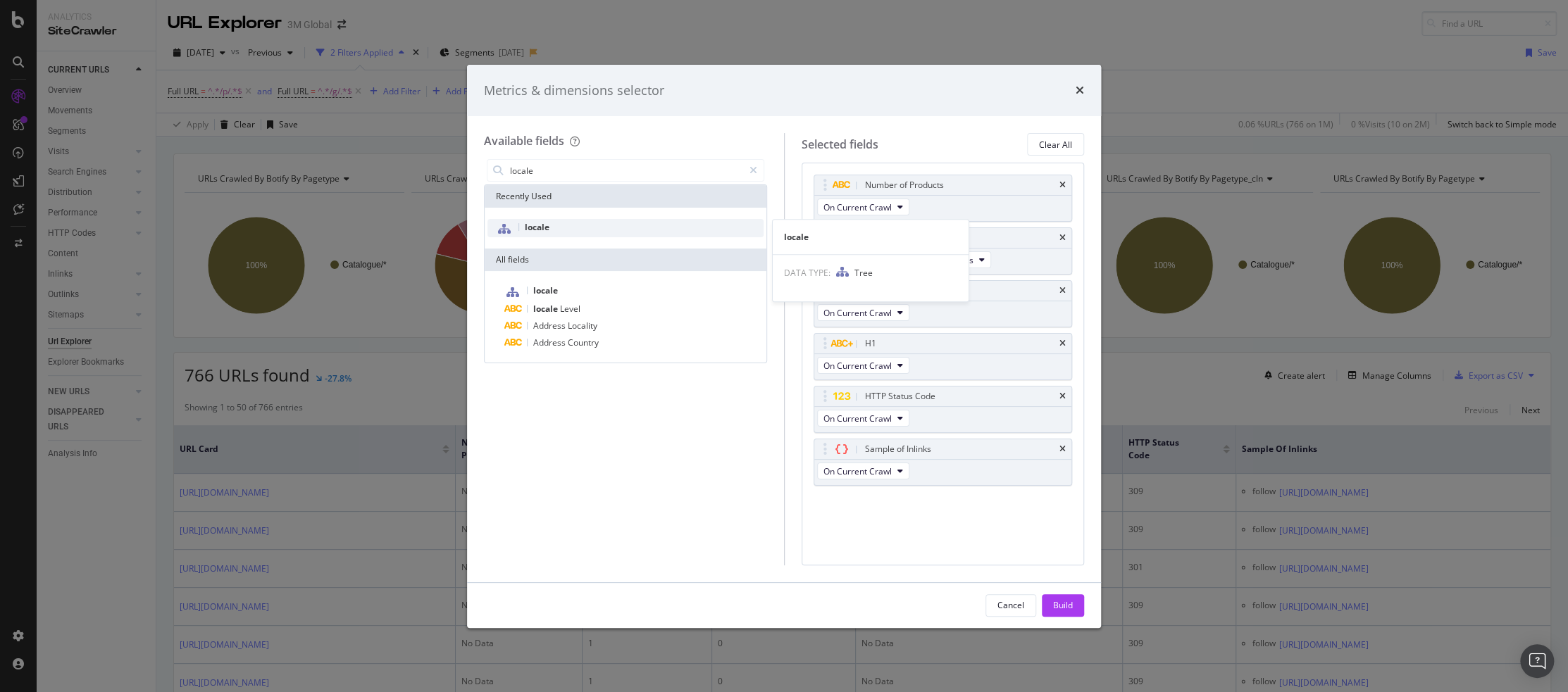
click at [547, 232] on span "locale" at bounding box center [537, 227] width 24 height 12
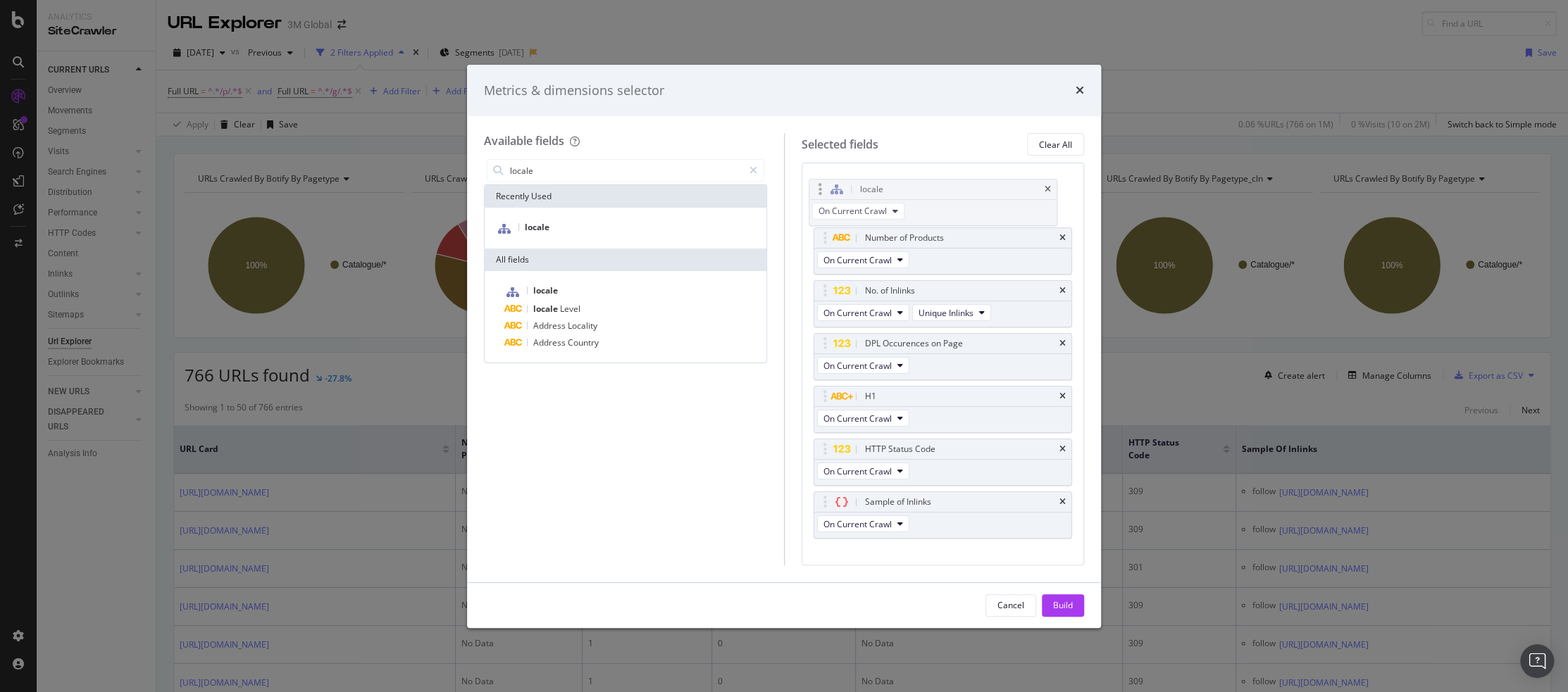
drag, startPoint x: 824, startPoint y: 501, endPoint x: 820, endPoint y: 189, distance: 312.0
click at [820, 189] on body "Analytics SiteCrawler CURRENT URLS Overview Movements Segments Visits Analysis …" at bounding box center [784, 346] width 1568 height 692
click at [566, 177] on input "locale" at bounding box center [625, 170] width 235 height 21
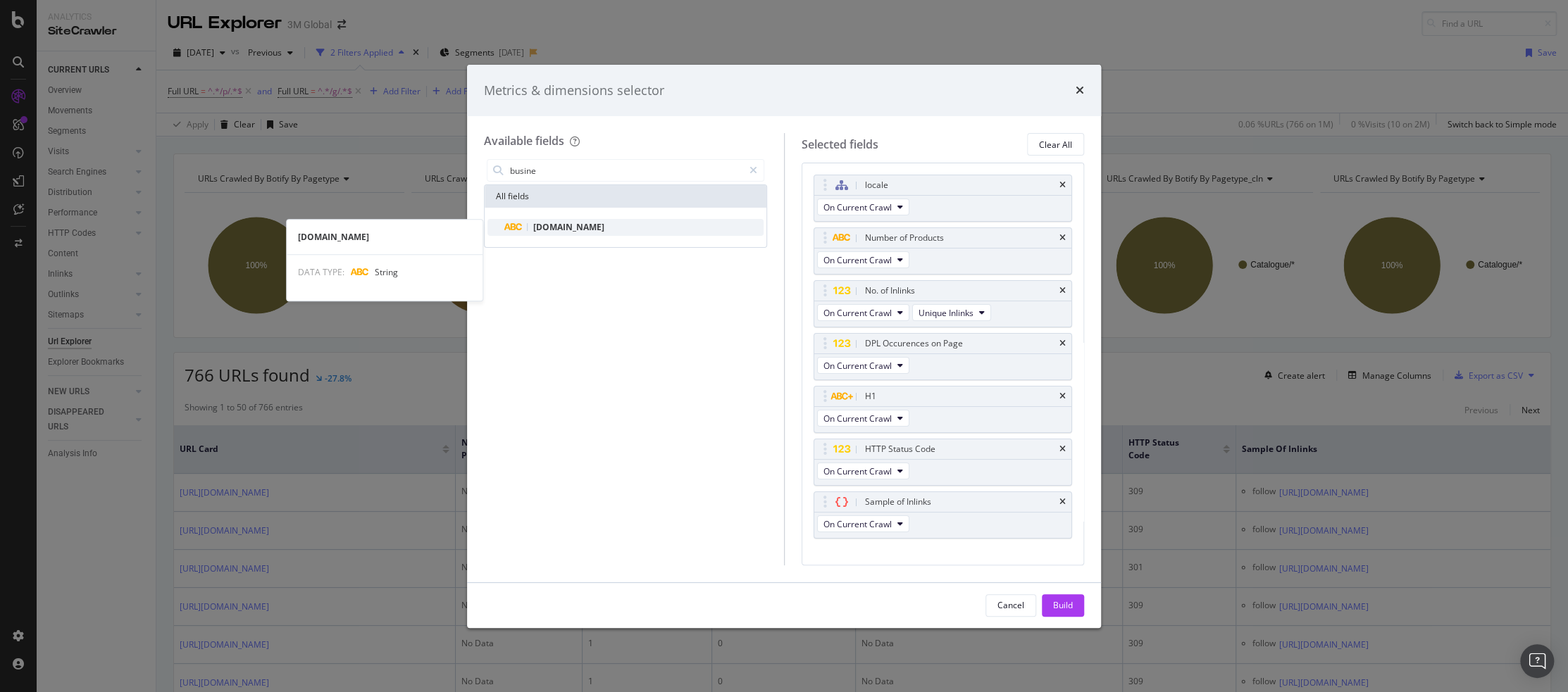
click at [560, 223] on span "DCSext.Business" at bounding box center [569, 227] width 71 height 12
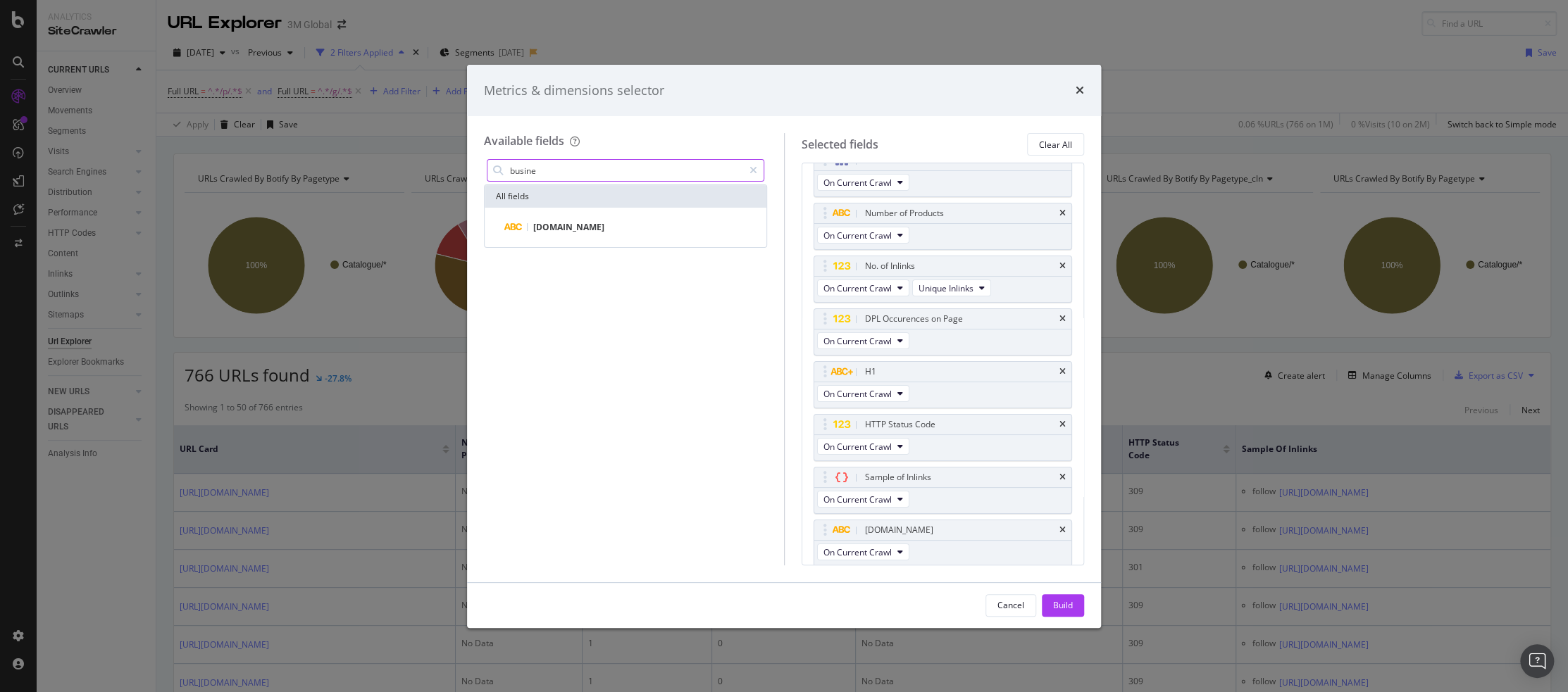
click at [543, 164] on input "busine" at bounding box center [625, 170] width 235 height 21
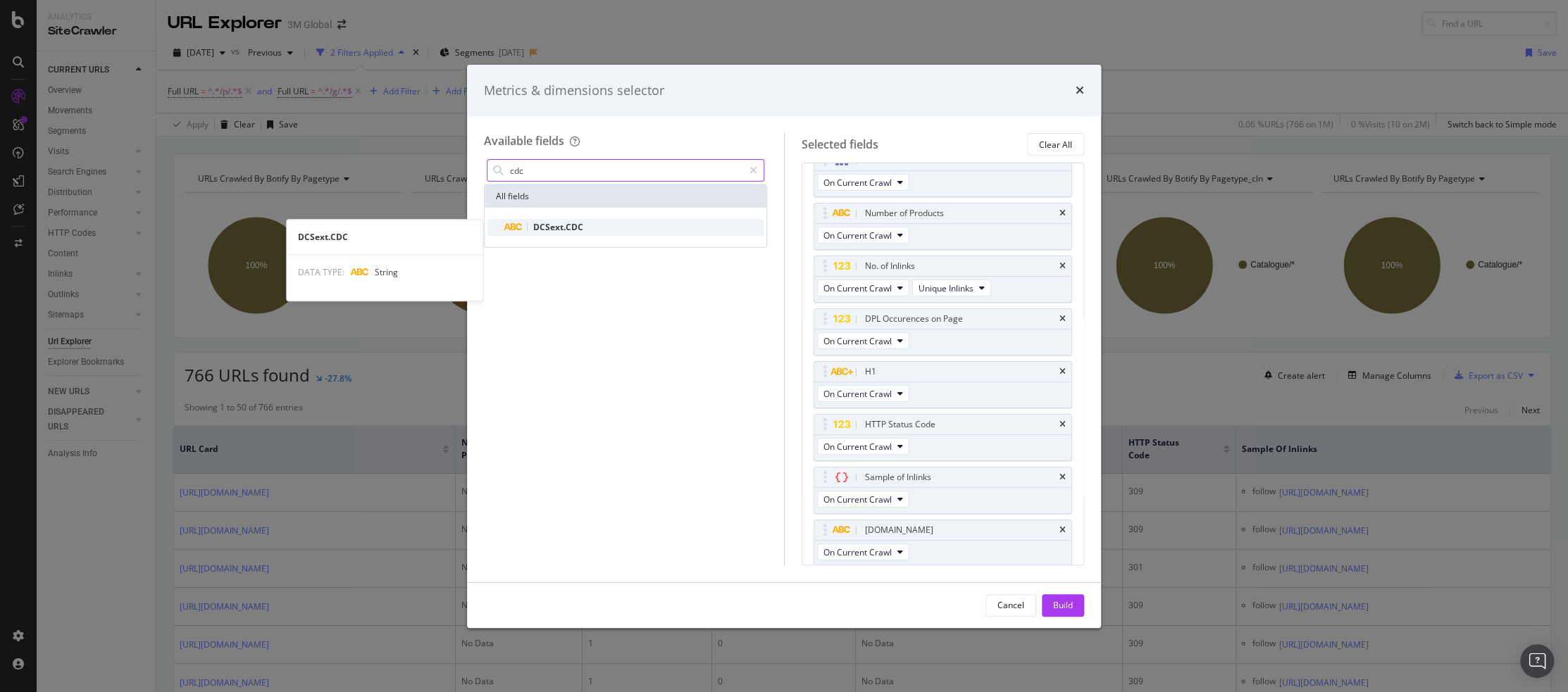
type input "cdc"
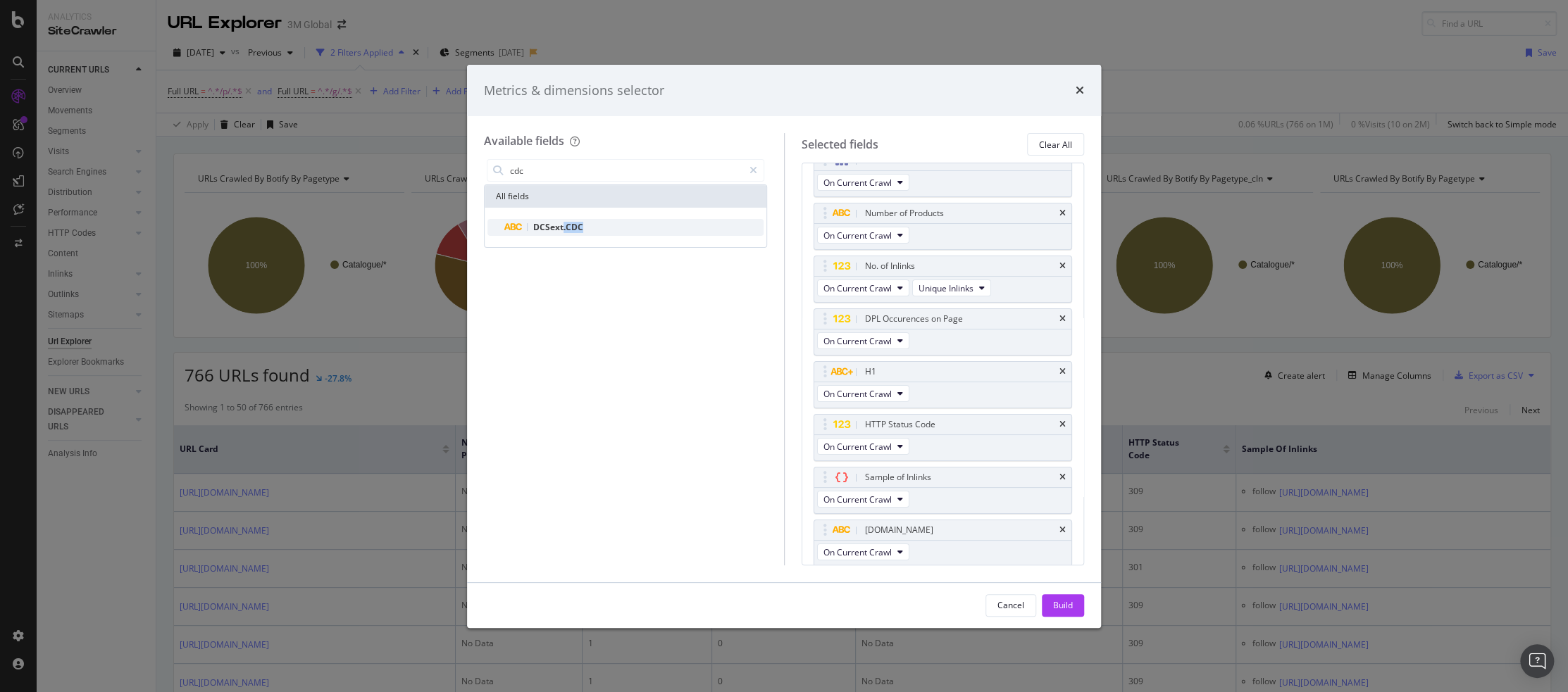
drag, startPoint x: 564, startPoint y: 222, endPoint x: 589, endPoint y: 232, distance: 26.9
click at [589, 232] on div "DCSext.CDC" at bounding box center [634, 227] width 259 height 17
click at [550, 223] on span "DCSext.CDC" at bounding box center [558, 227] width 50 height 12
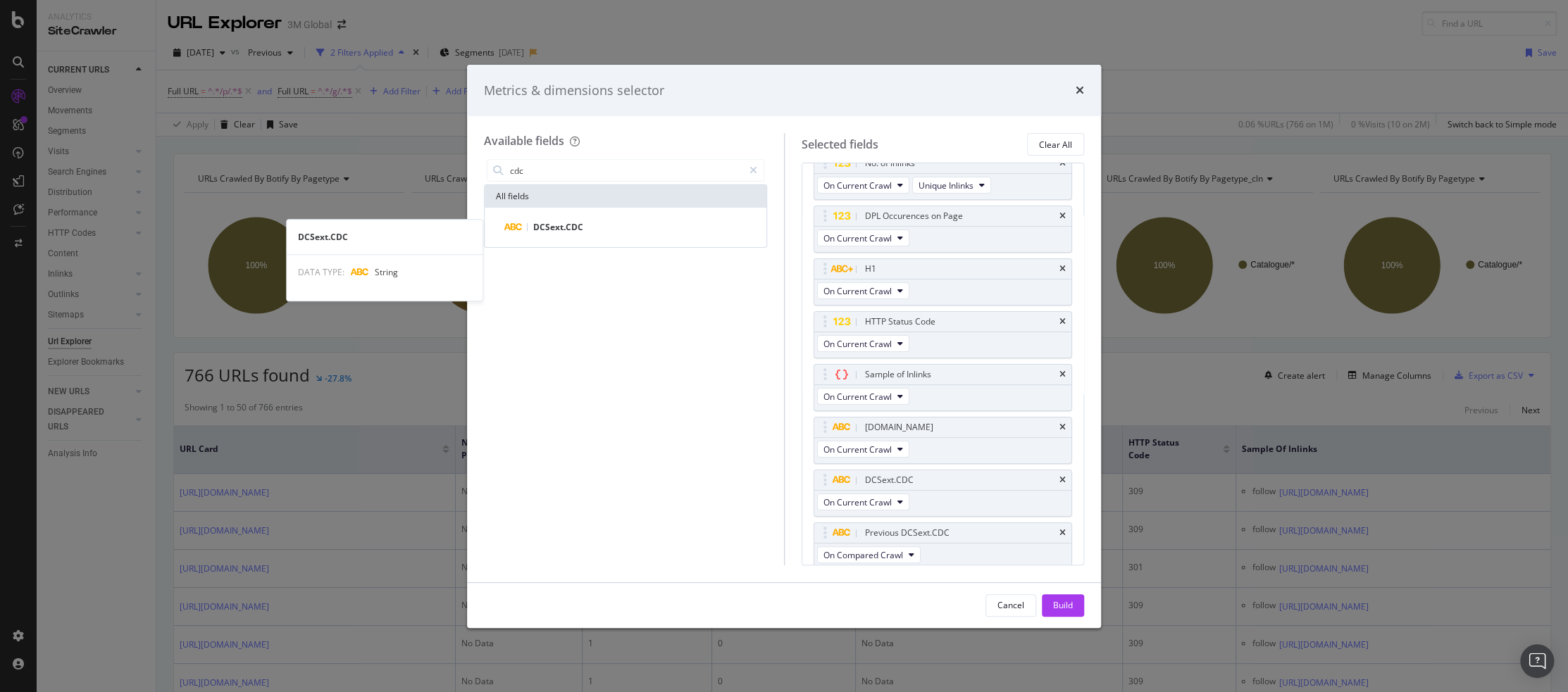
scroll to position [130, 0]
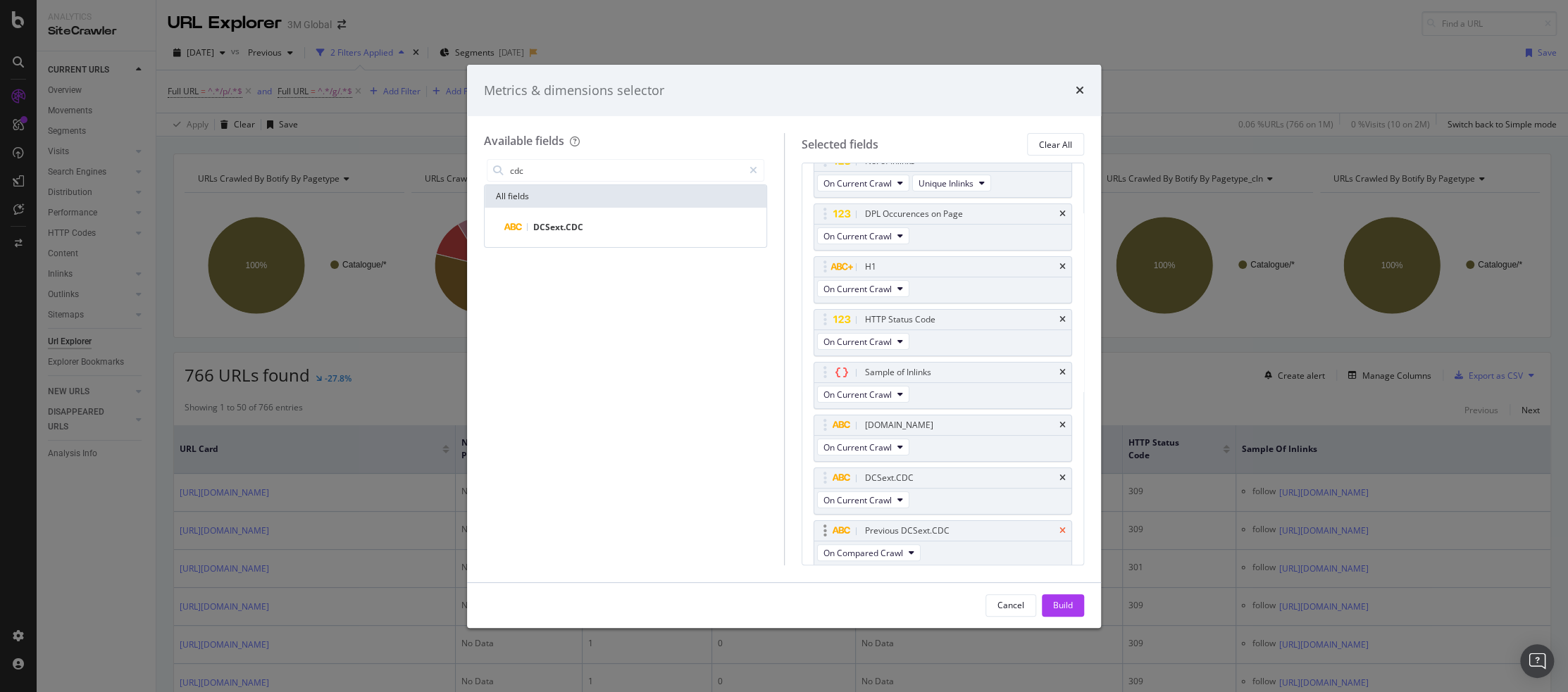
click at [1059, 529] on icon "times" at bounding box center [1062, 531] width 6 height 8
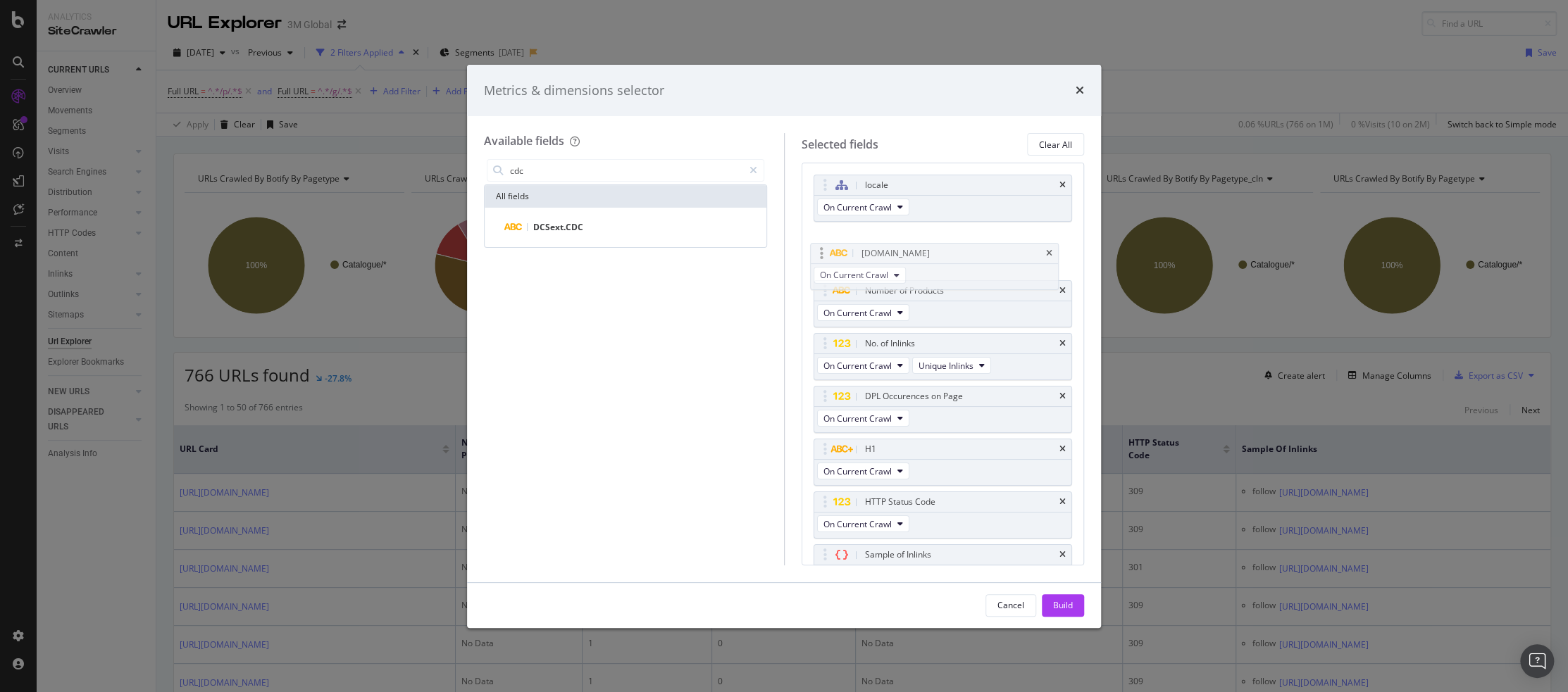
drag, startPoint x: 822, startPoint y: 420, endPoint x: 819, endPoint y: 245, distance: 175.0
click at [819, 245] on body "Analytics SiteCrawler CURRENT URLS Overview Movements Segments Visits Analysis …" at bounding box center [784, 346] width 1568 height 692
drag, startPoint x: 827, startPoint y: 478, endPoint x: 824, endPoint y: 296, distance: 182.0
click at [824, 296] on body "Analytics SiteCrawler CURRENT URLS Overview Movements Segments Visits Analysis …" at bounding box center [784, 346] width 1568 height 692
click at [1067, 607] on div "Build" at bounding box center [1063, 605] width 20 height 12
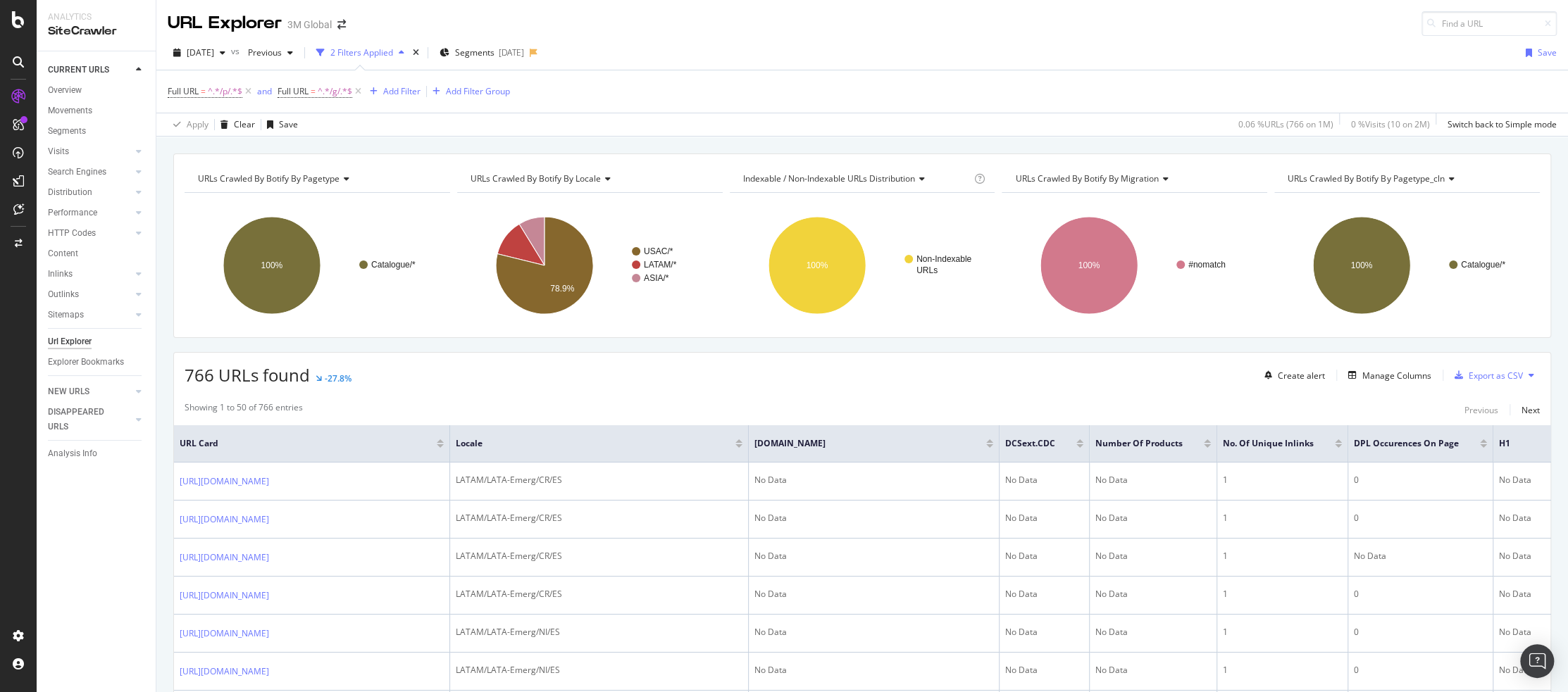
click at [1141, 176] on span "URLs Crawled By Botify By migration" at bounding box center [1086, 179] width 143 height 12
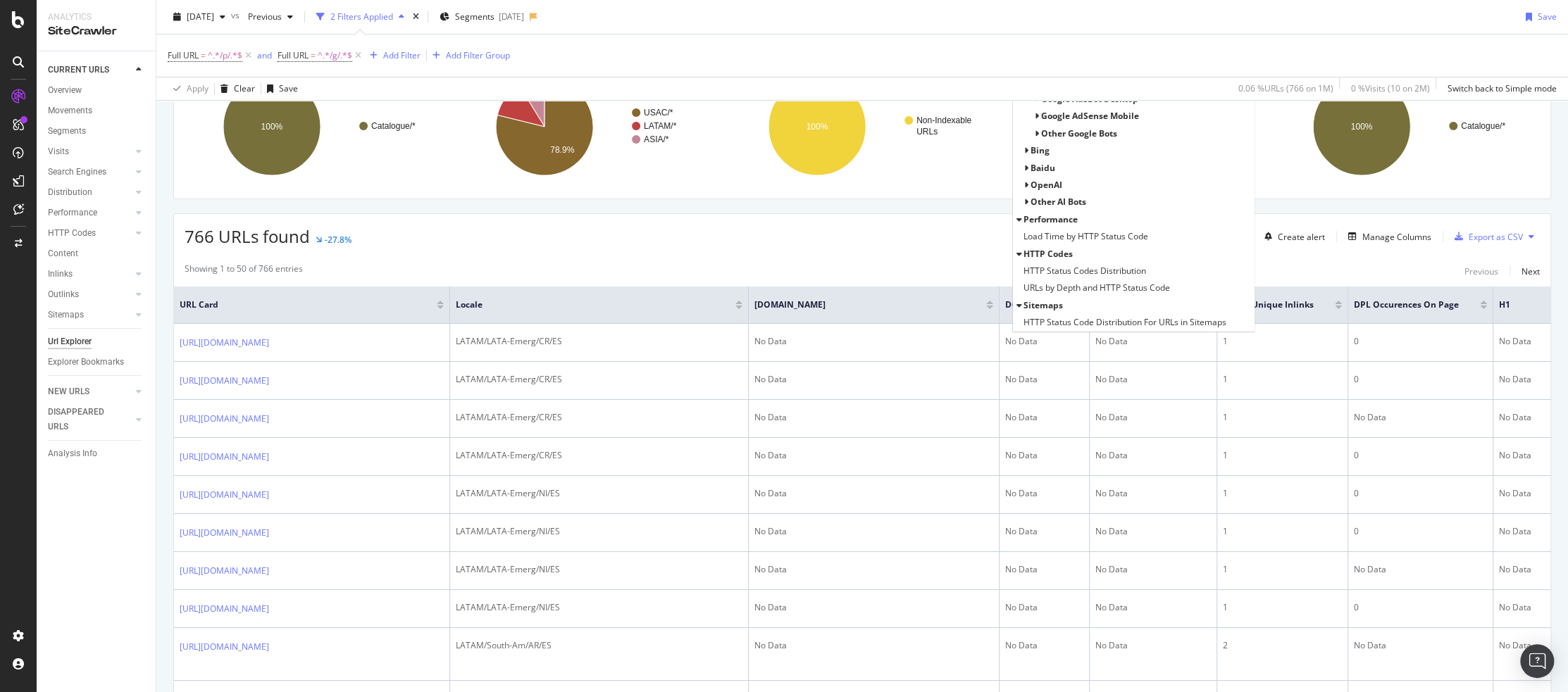
scroll to position [164, 0]
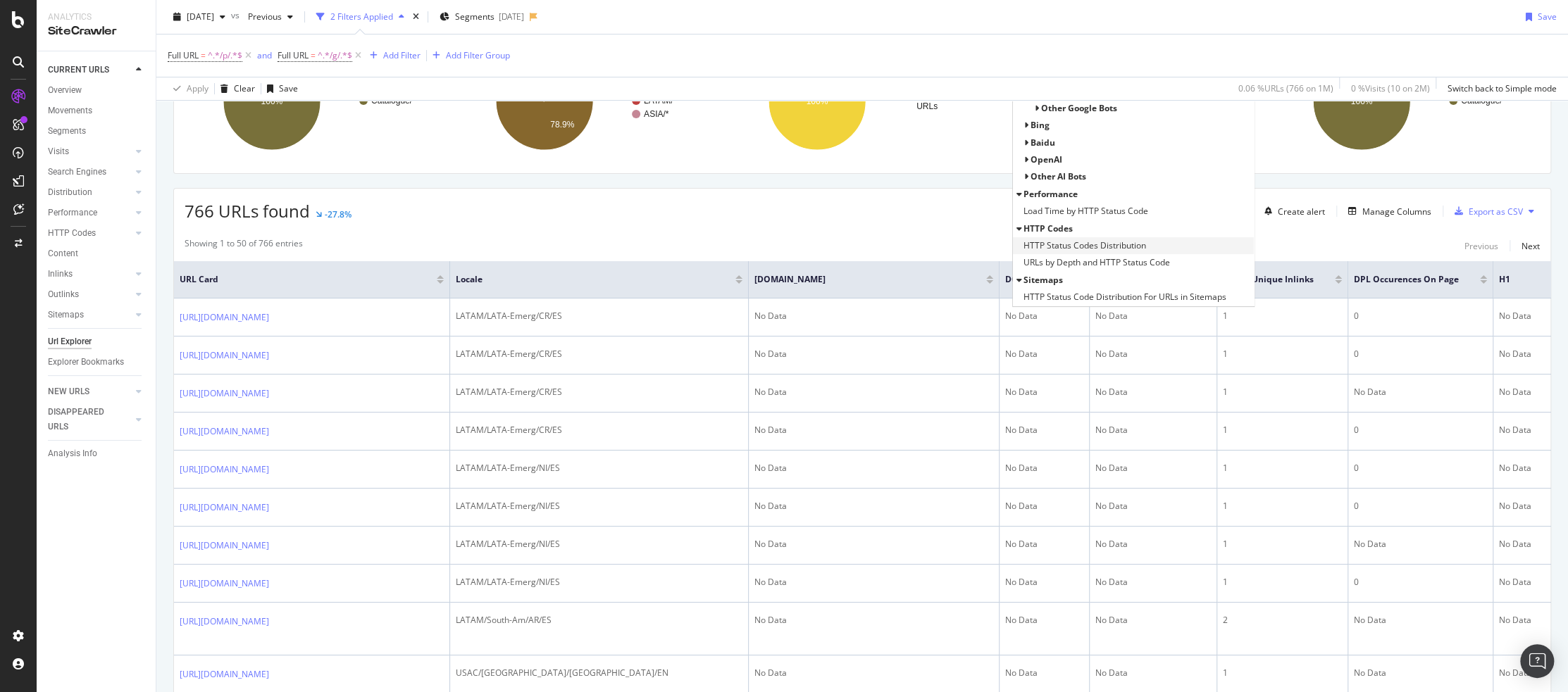
type input "http"
click at [1080, 239] on span "HTTP Status Codes Distribution" at bounding box center [1084, 245] width 122 height 14
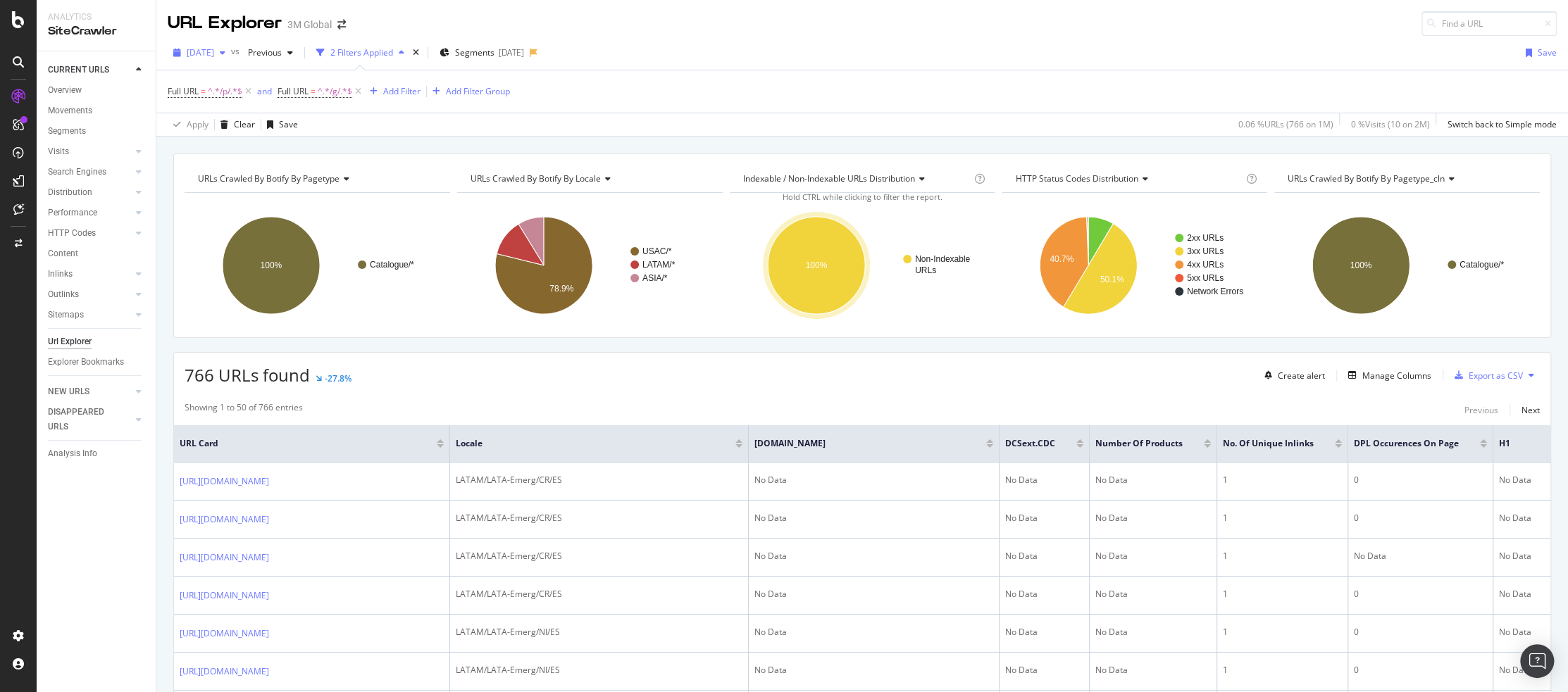
click at [213, 46] on span "[DATE]" at bounding box center [201, 52] width 27 height 12
click at [206, 100] on div "[DATE]" at bounding box center [226, 103] width 75 height 13
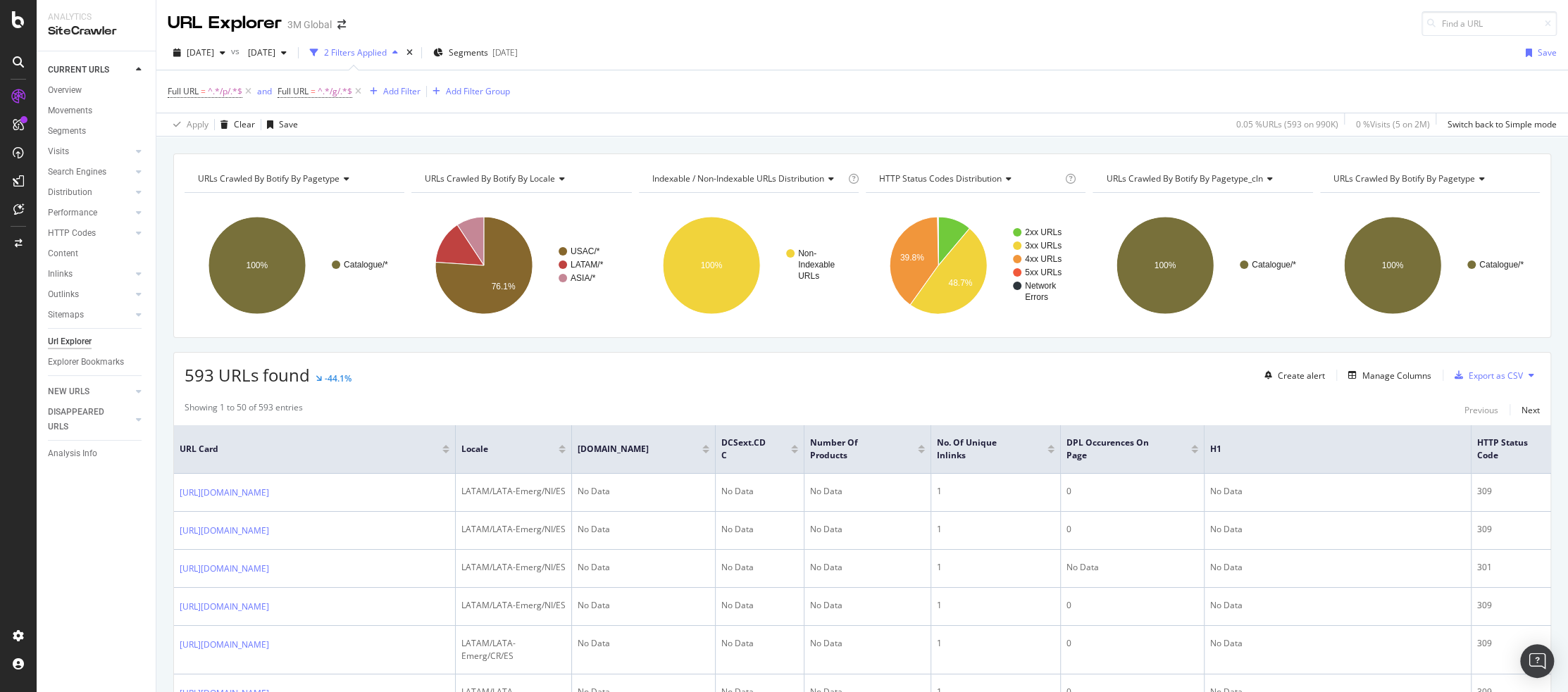
click at [1053, 450] on div at bounding box center [1051, 451] width 7 height 4
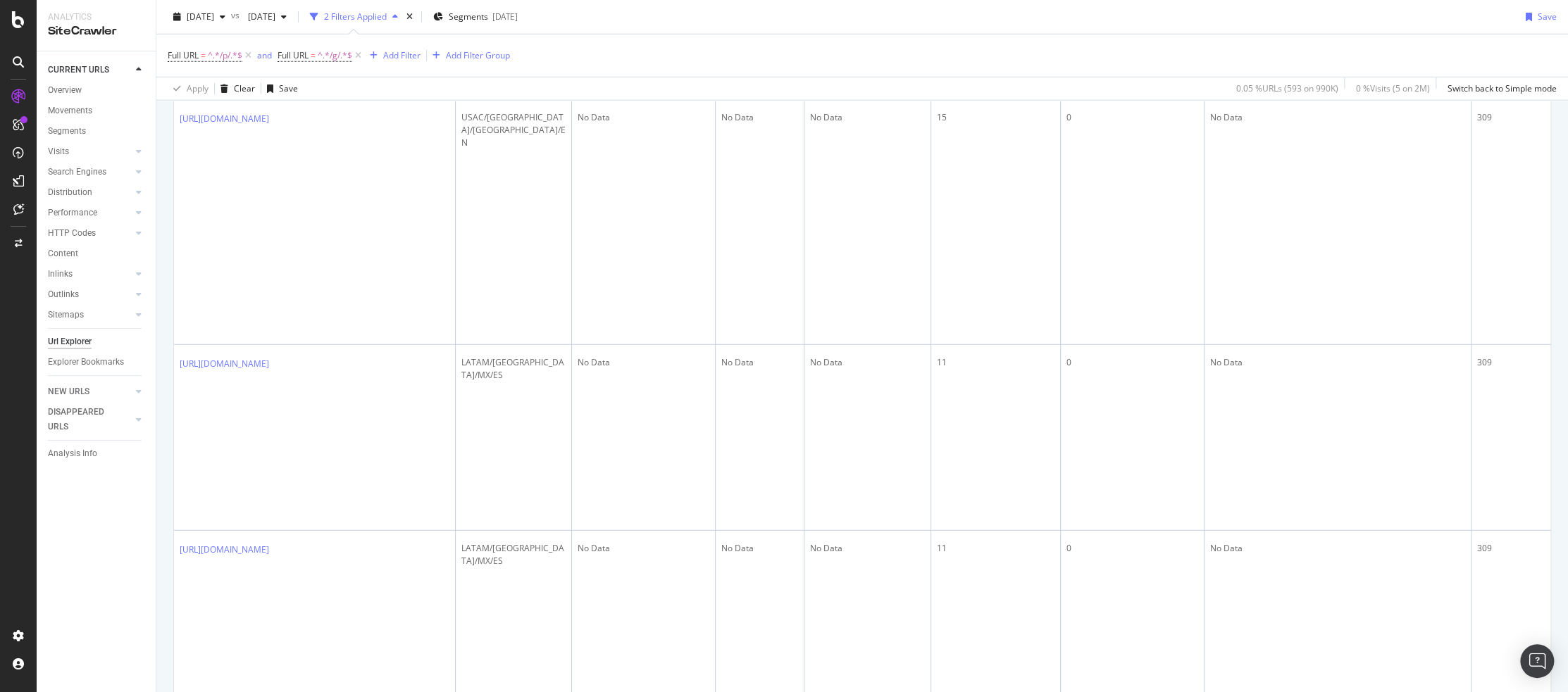
scroll to position [2958, 0]
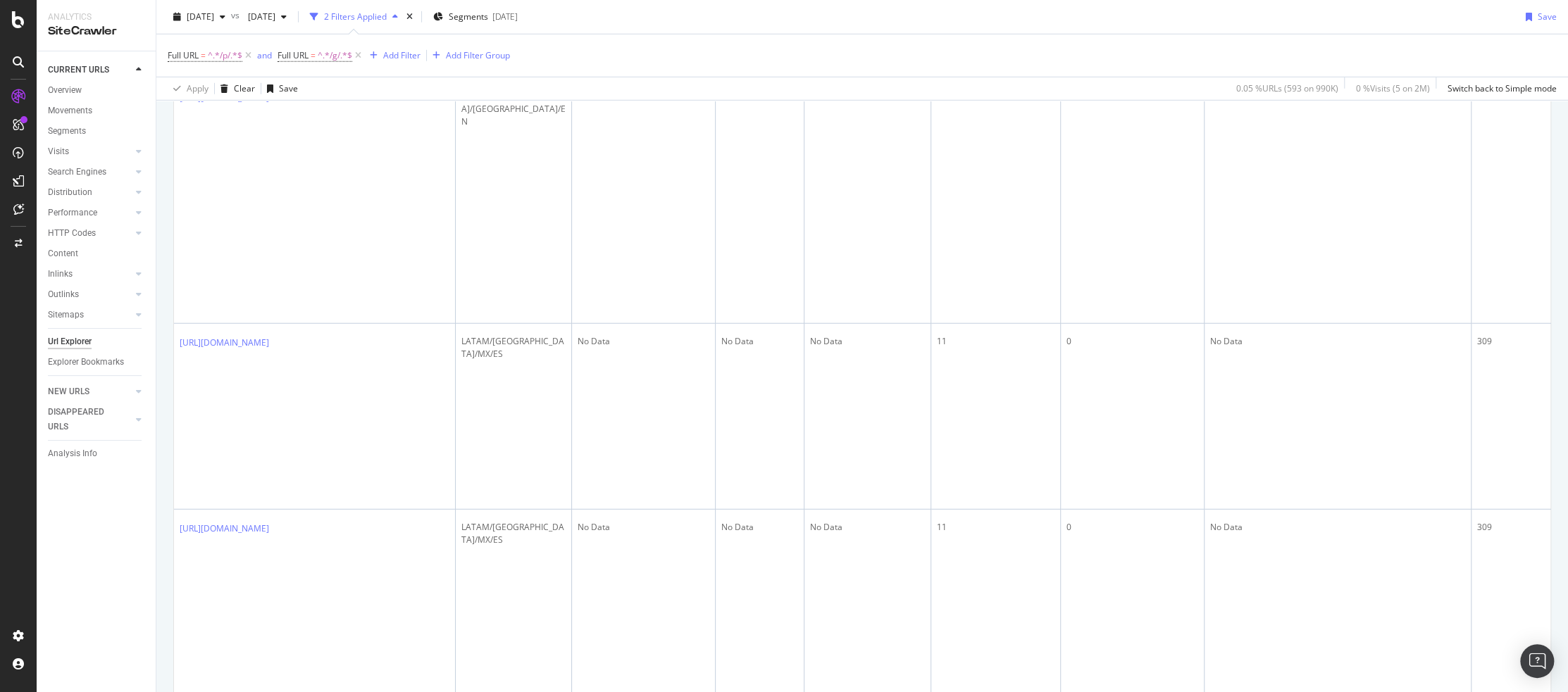
drag, startPoint x: 938, startPoint y: 235, endPoint x: 950, endPoint y: 234, distance: 12.0
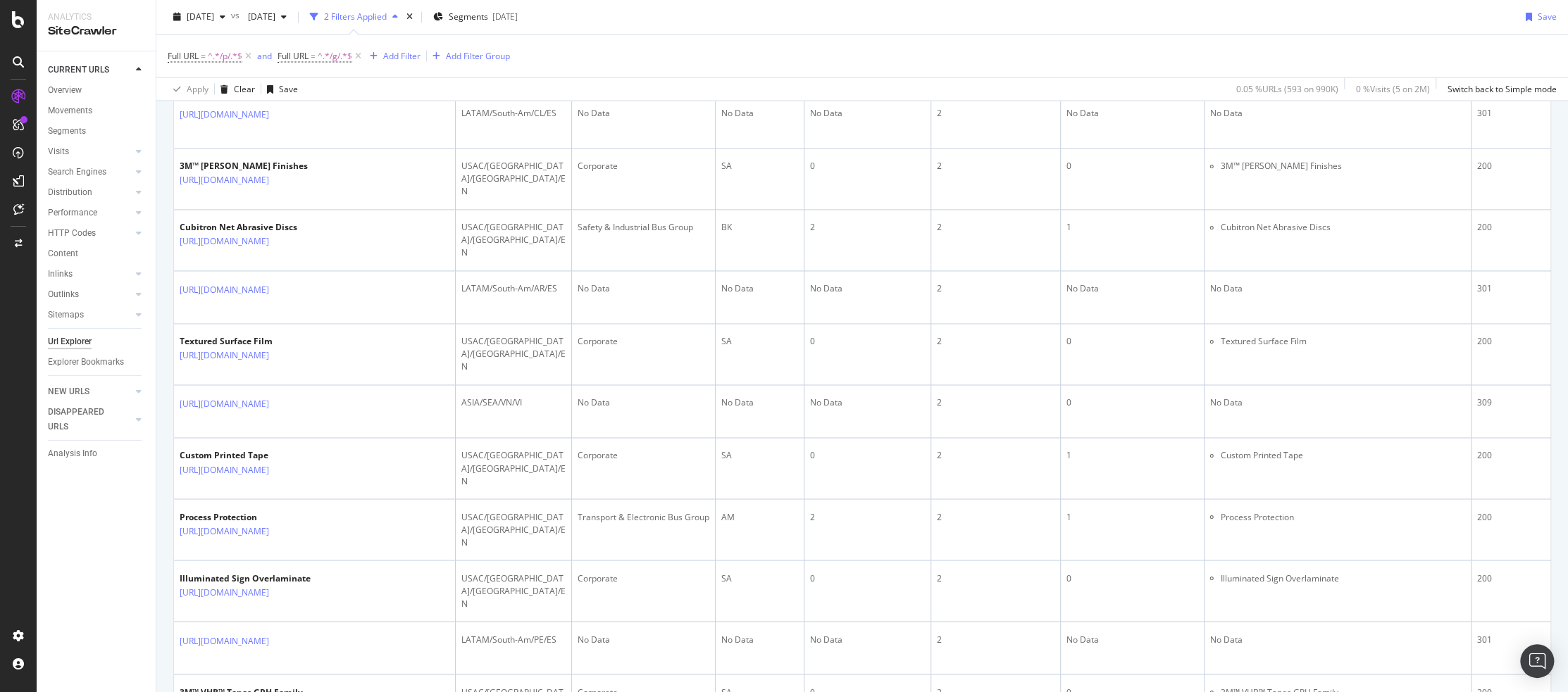
scroll to position [6080, 0]
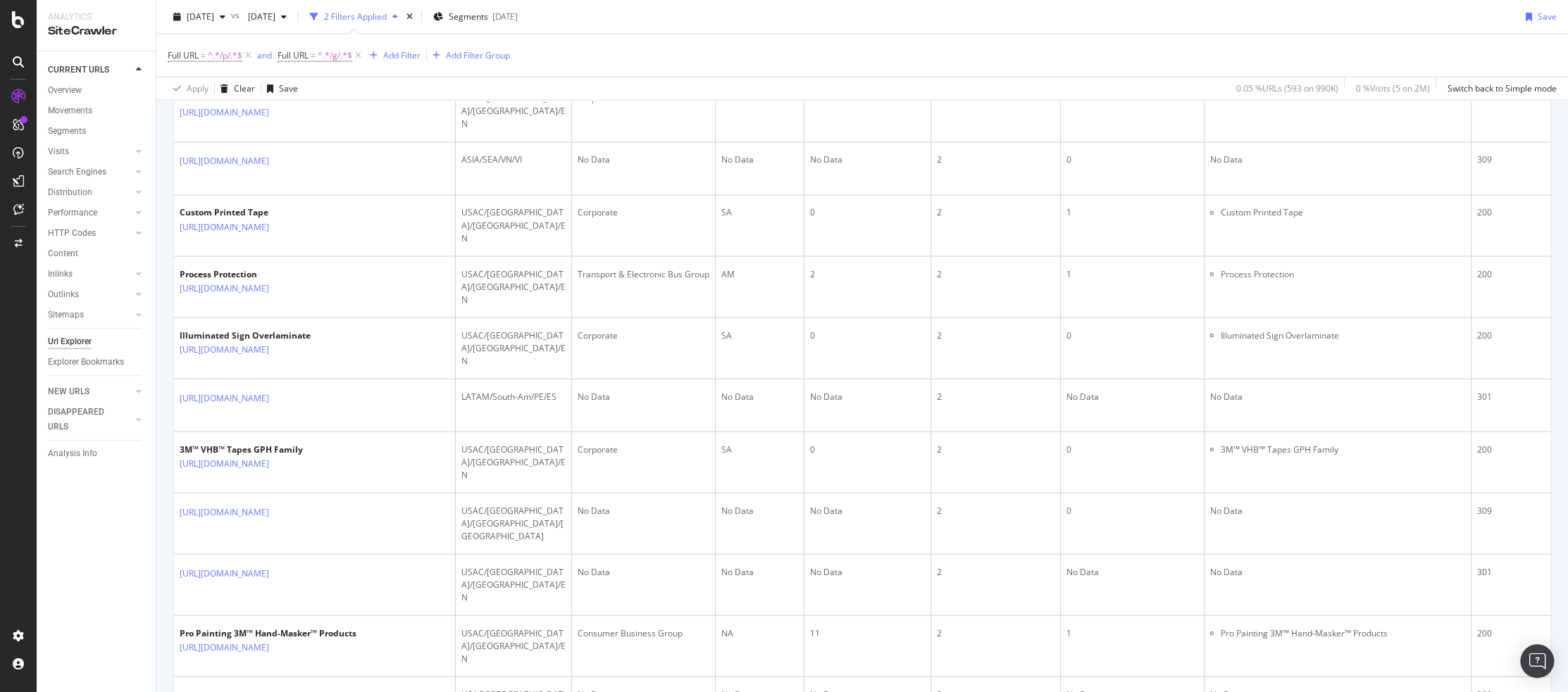
drag, startPoint x: 937, startPoint y: 305, endPoint x: 962, endPoint y: 303, distance: 25.1
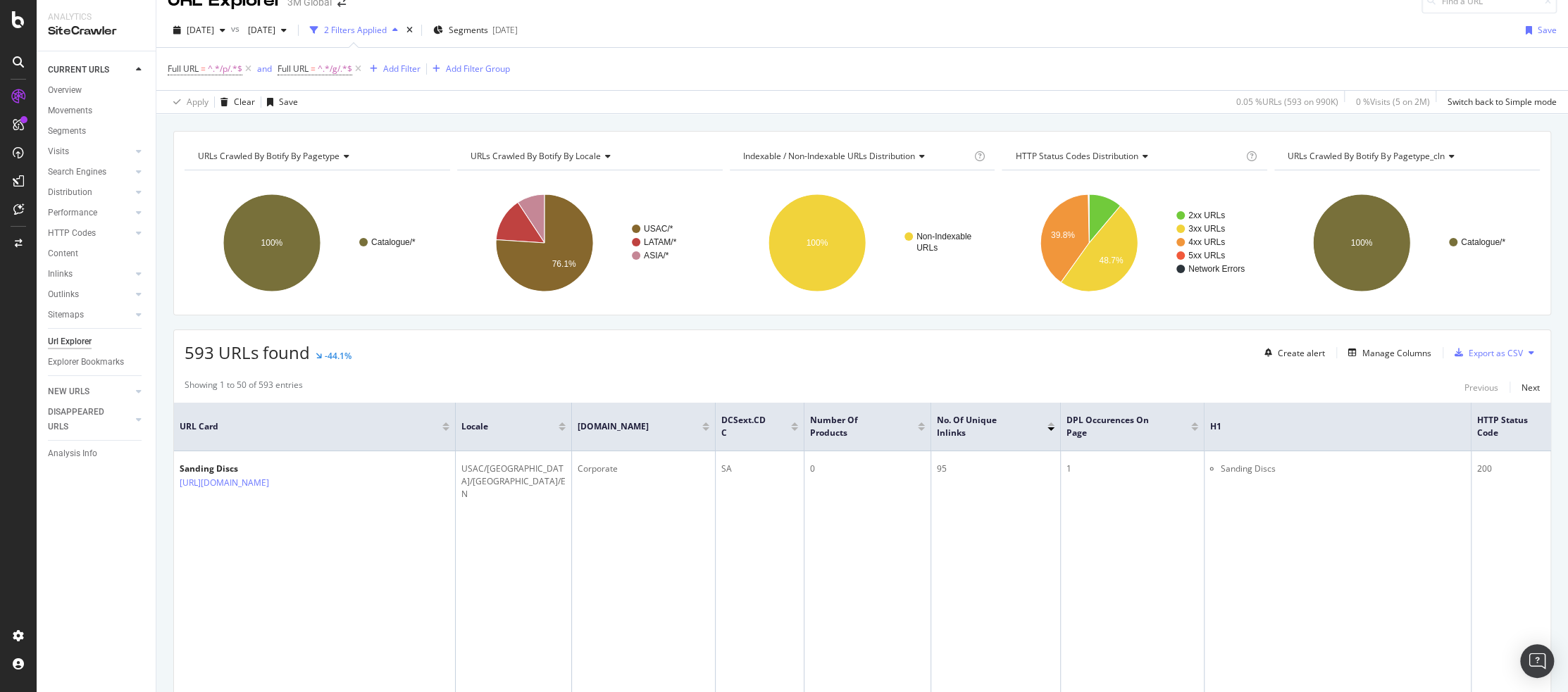
scroll to position [0, 0]
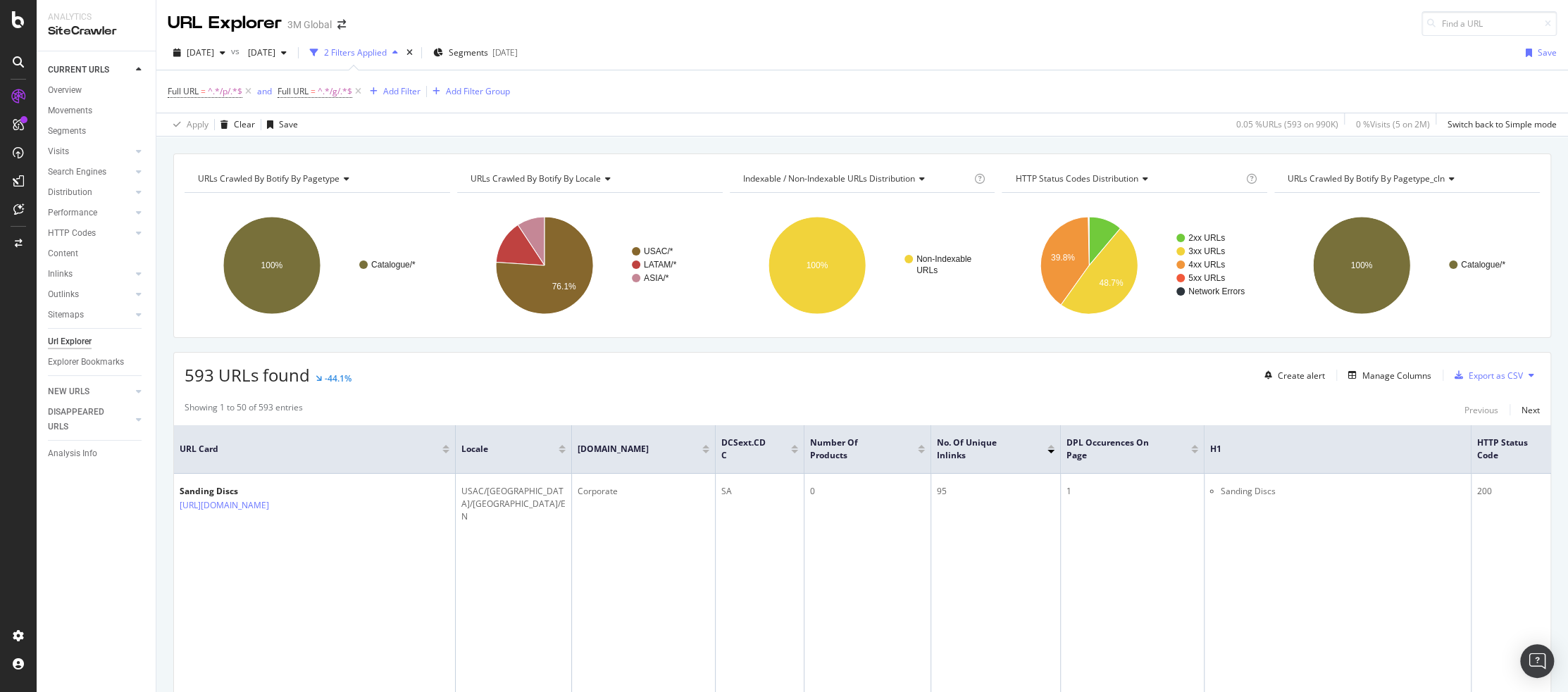
click at [1441, 380] on div "Export as CSV" at bounding box center [1495, 376] width 54 height 12
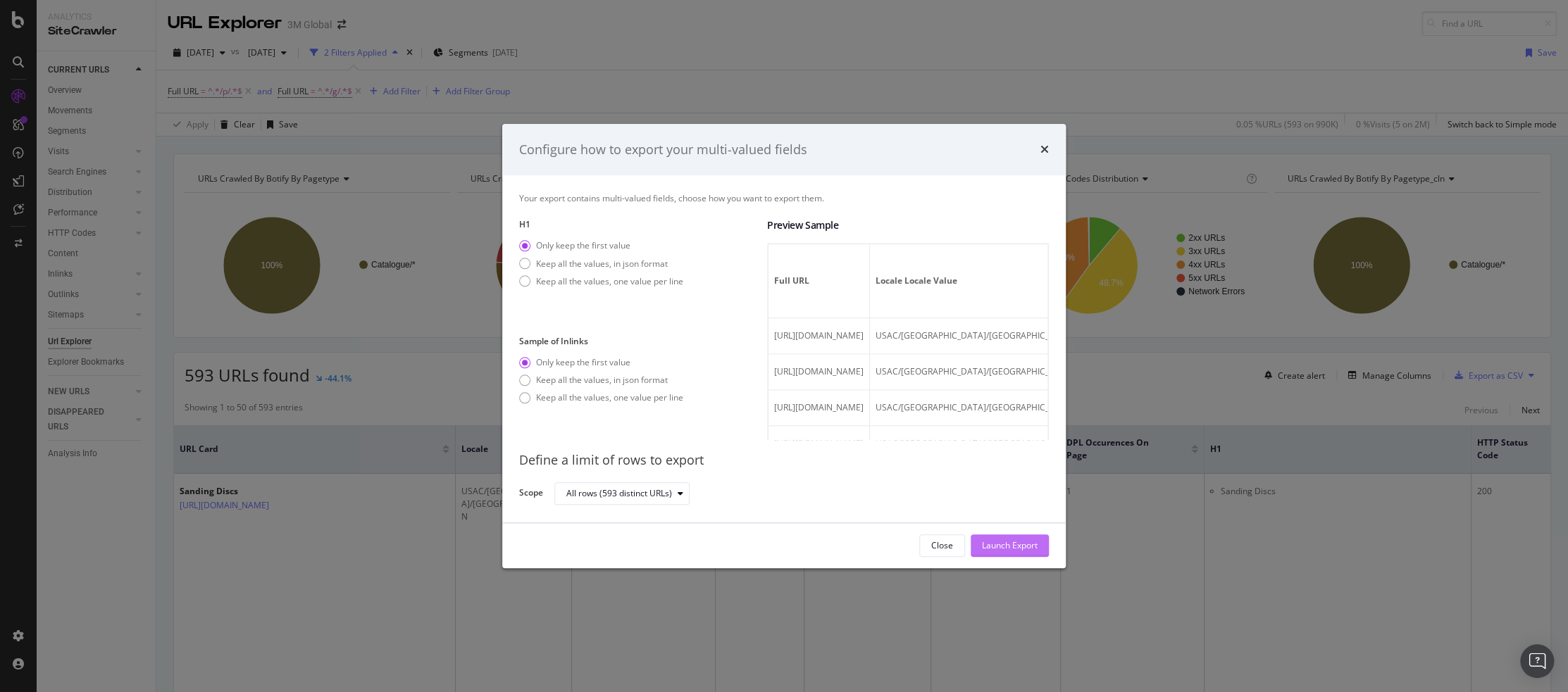
click at [1023, 540] on div "Launch Export" at bounding box center [1009, 546] width 55 height 12
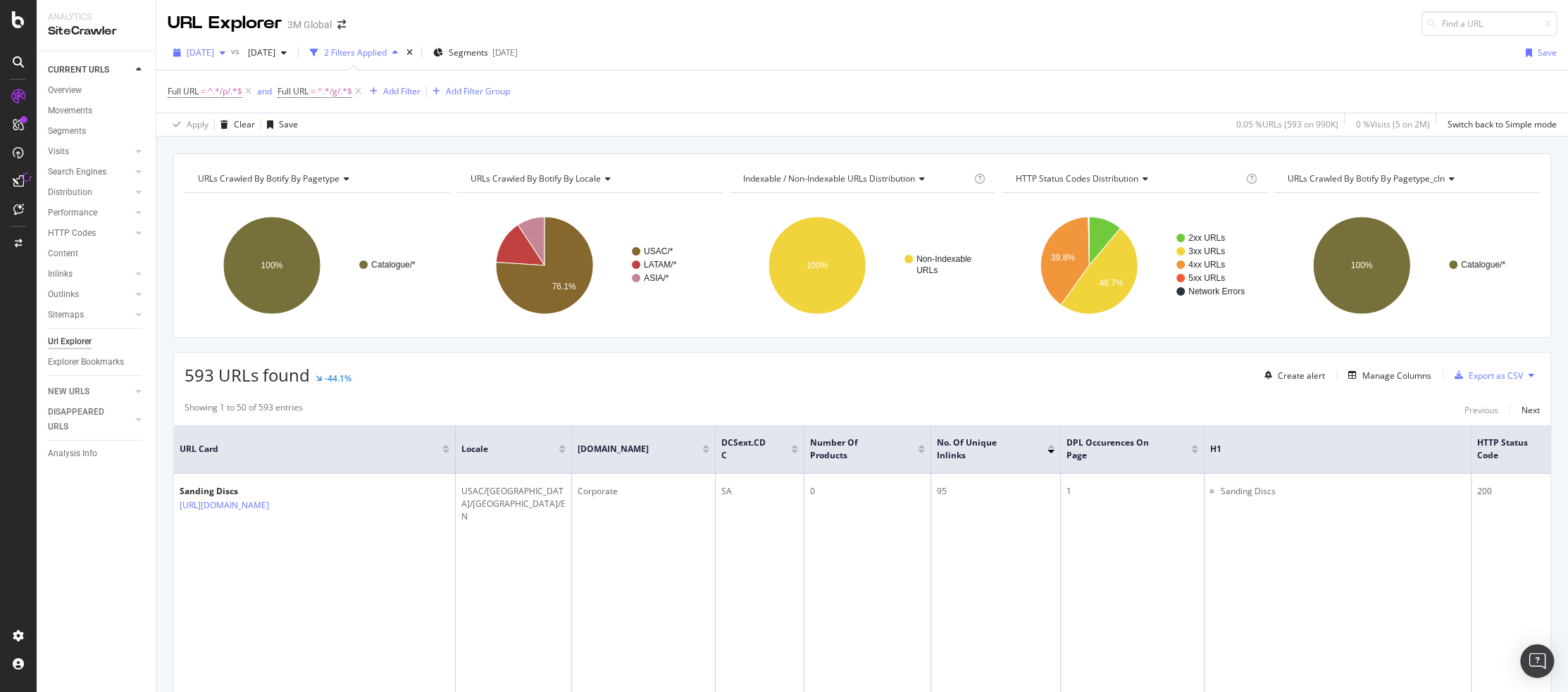
click at [212, 50] on span "[DATE]" at bounding box center [201, 52] width 27 height 12
click at [223, 71] on div "[DATE]" at bounding box center [226, 68] width 75 height 13
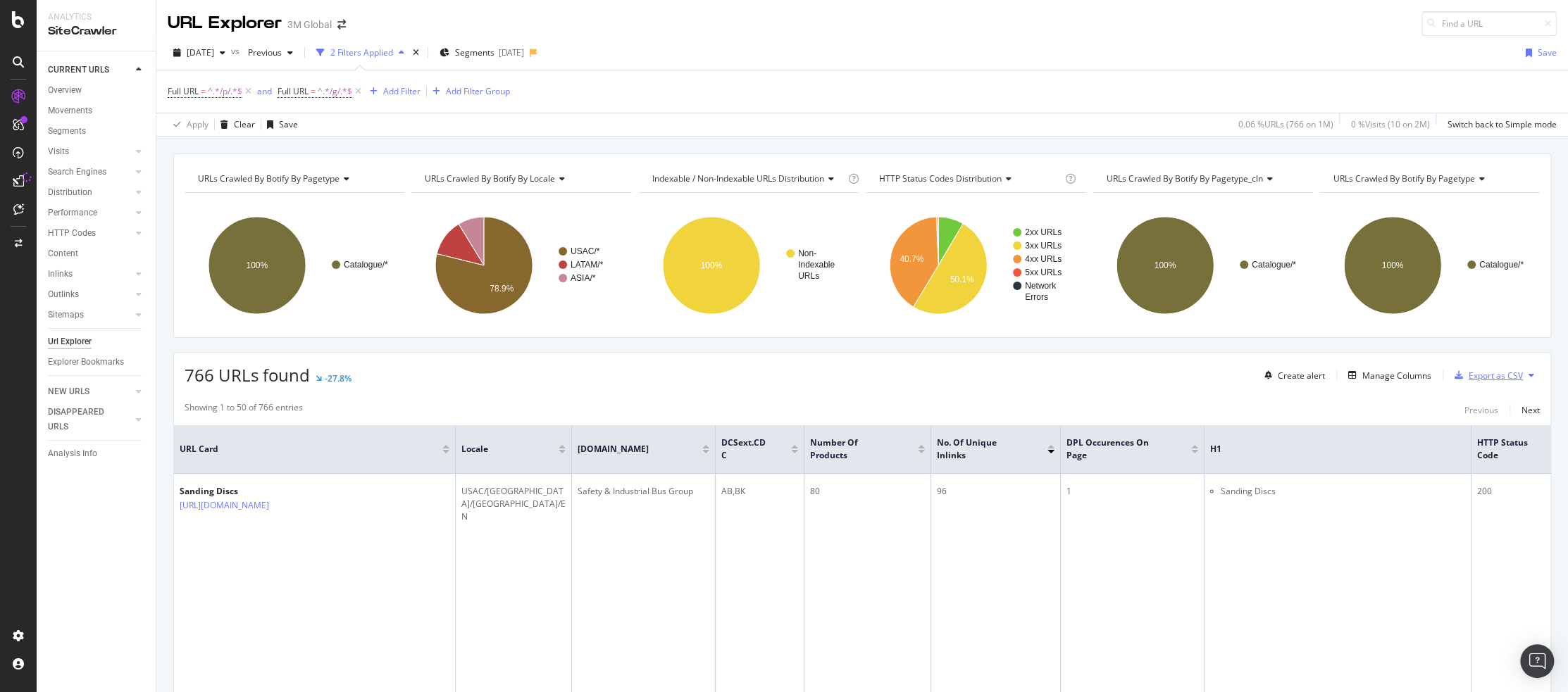
click at [1441, 374] on div "Export as CSV" at bounding box center [1495, 376] width 54 height 12
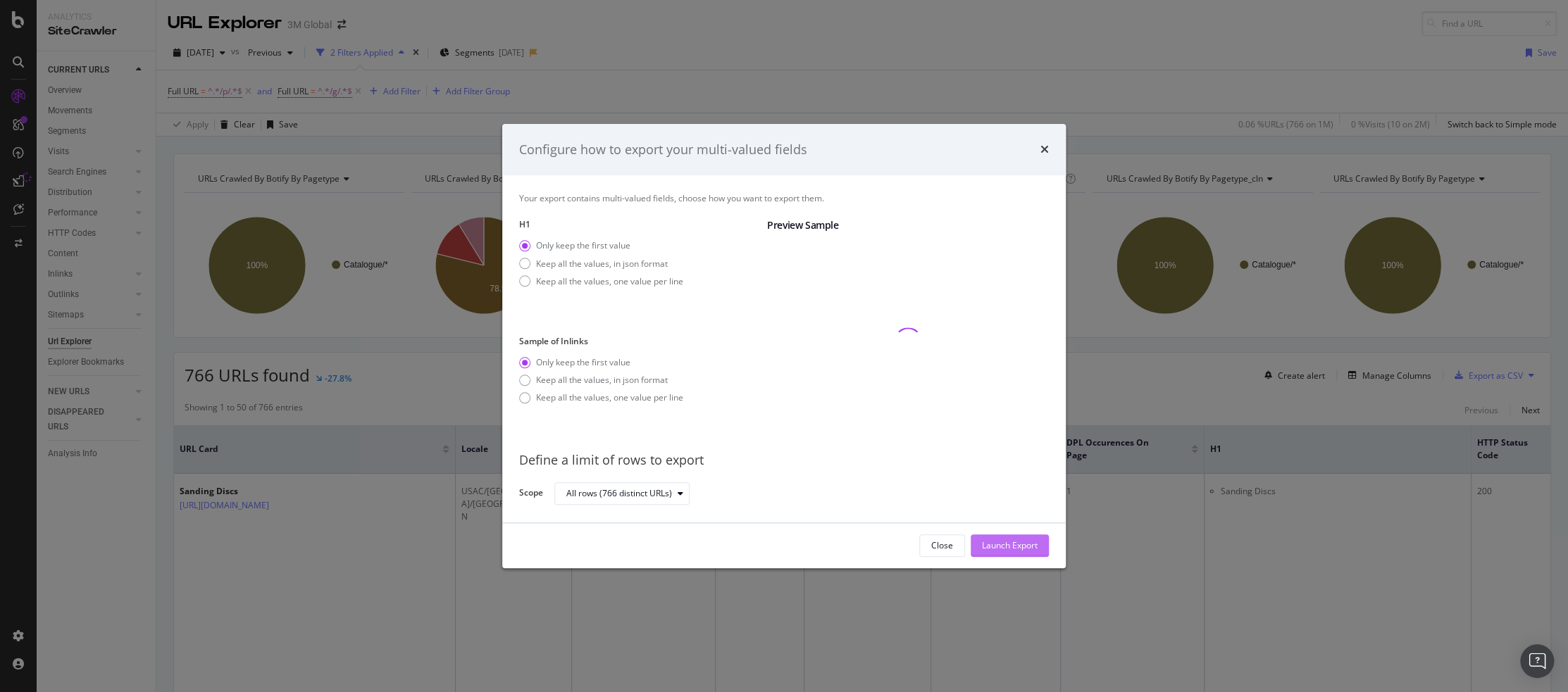
click at [1010, 546] on div "Launch Export" at bounding box center [1009, 546] width 55 height 12
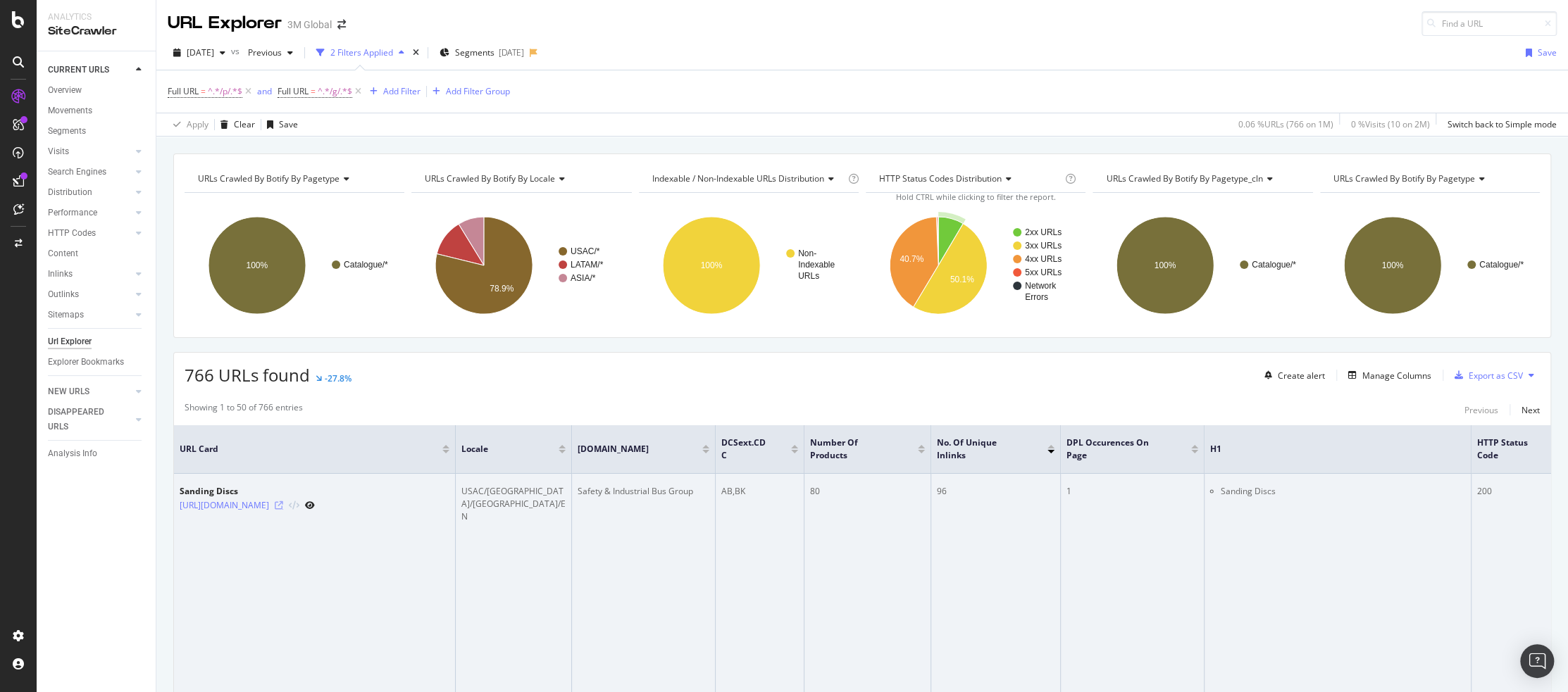
click at [283, 509] on icon at bounding box center [279, 505] width 8 height 8
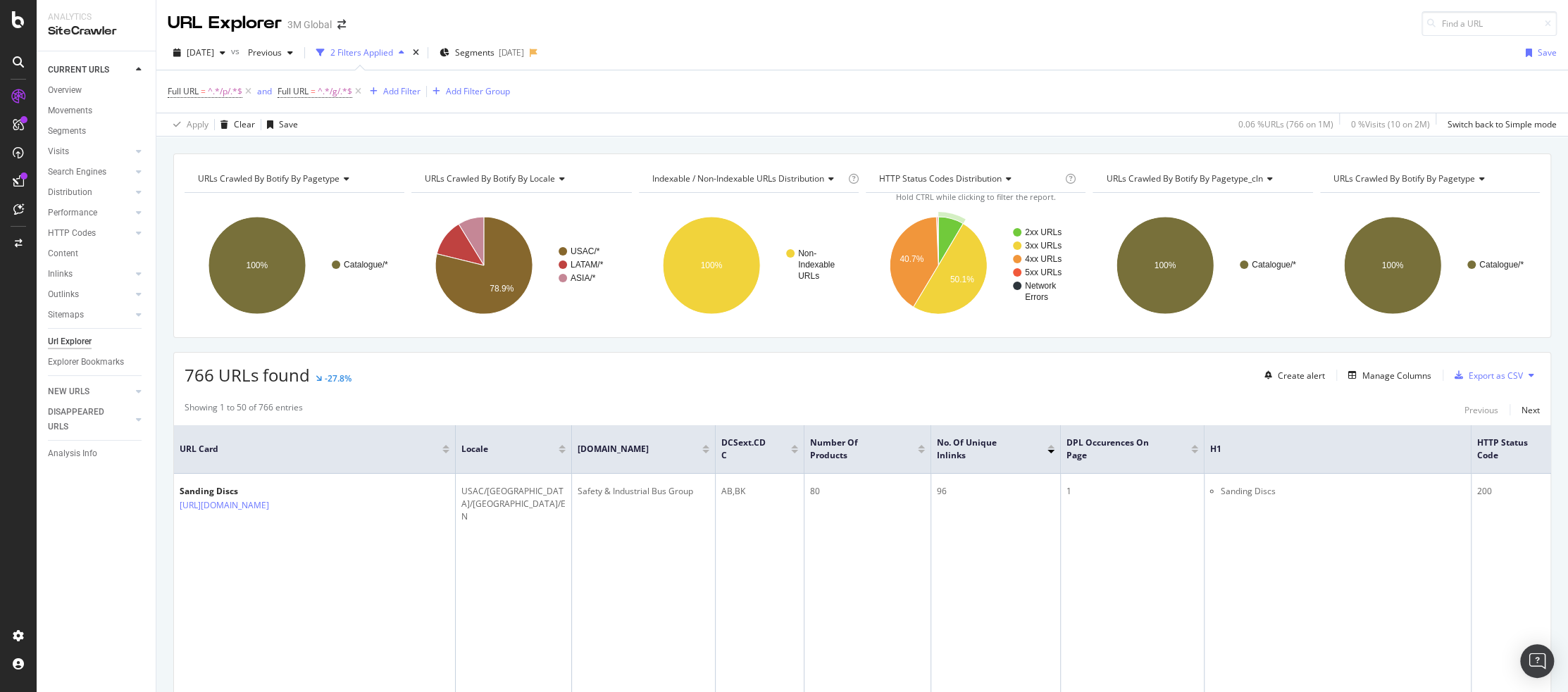
click at [773, 76] on div "Full URL = ^.*/p/.*$ and Full URL = ^.*/g/.*$ Add Filter Add Filter Group" at bounding box center [862, 92] width 1389 height 43
click at [931, 371] on div "766 URLs found -27.8% Create alert Manage Columns Export as CSV" at bounding box center [862, 370] width 1377 height 34
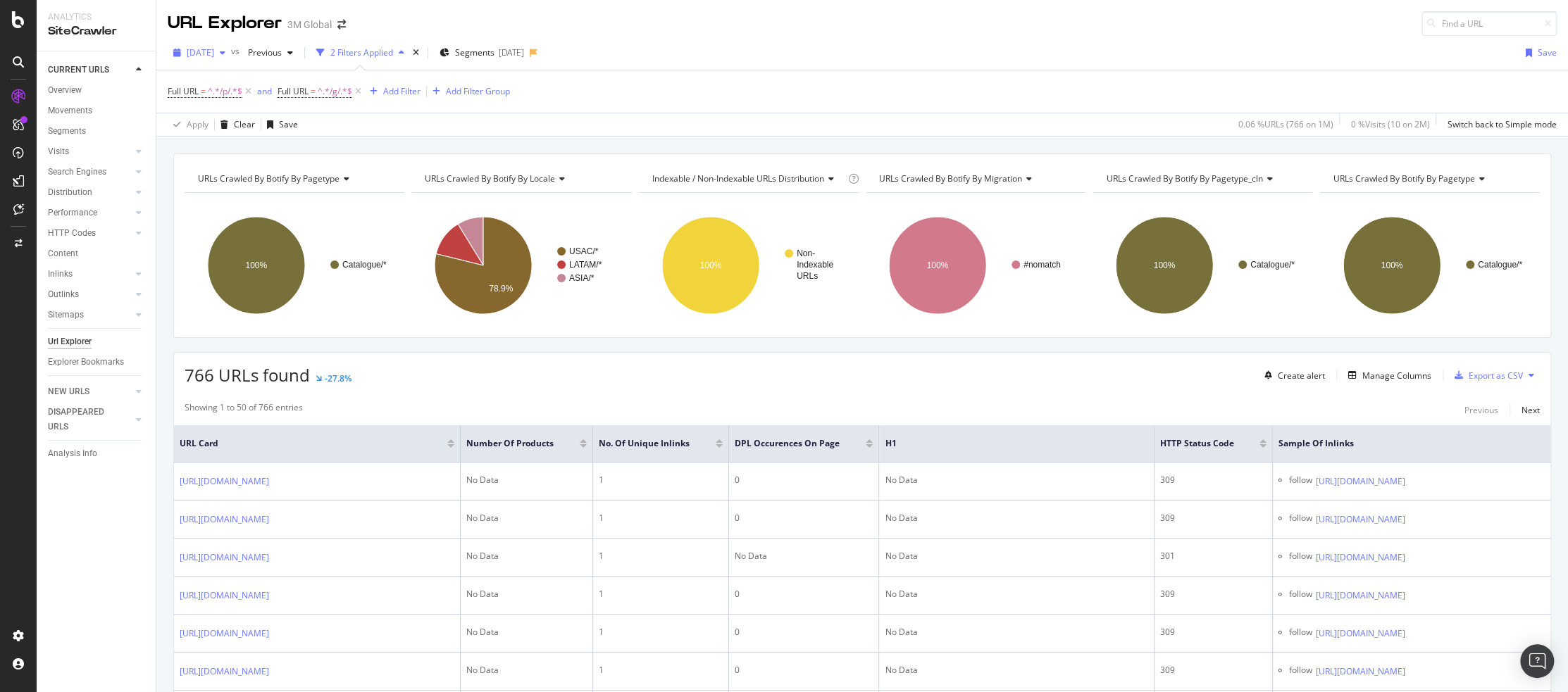
click at [214, 55] on span "[DATE]" at bounding box center [201, 52] width 27 height 12
click at [228, 96] on div "[DATE]" at bounding box center [226, 103] width 75 height 13
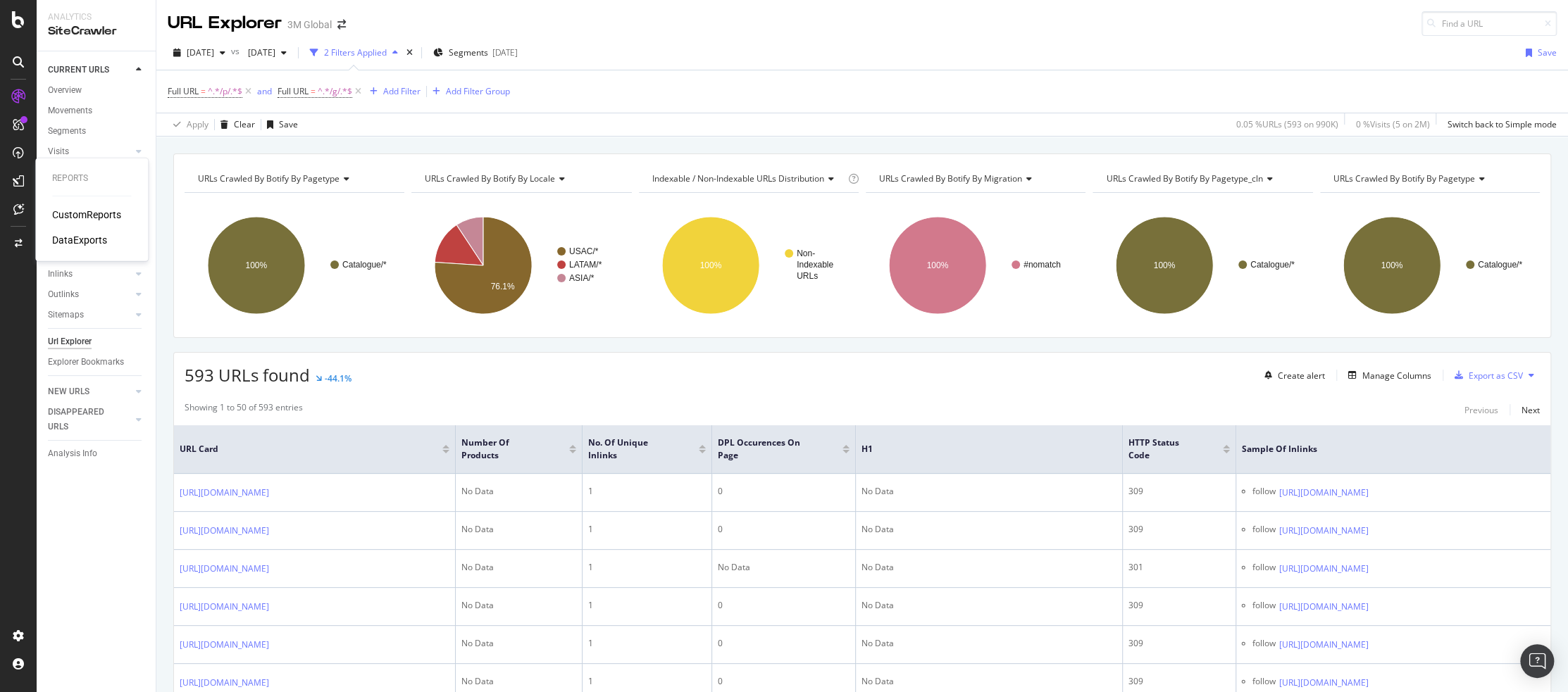
click at [77, 242] on div "DataExports" at bounding box center [80, 240] width 55 height 14
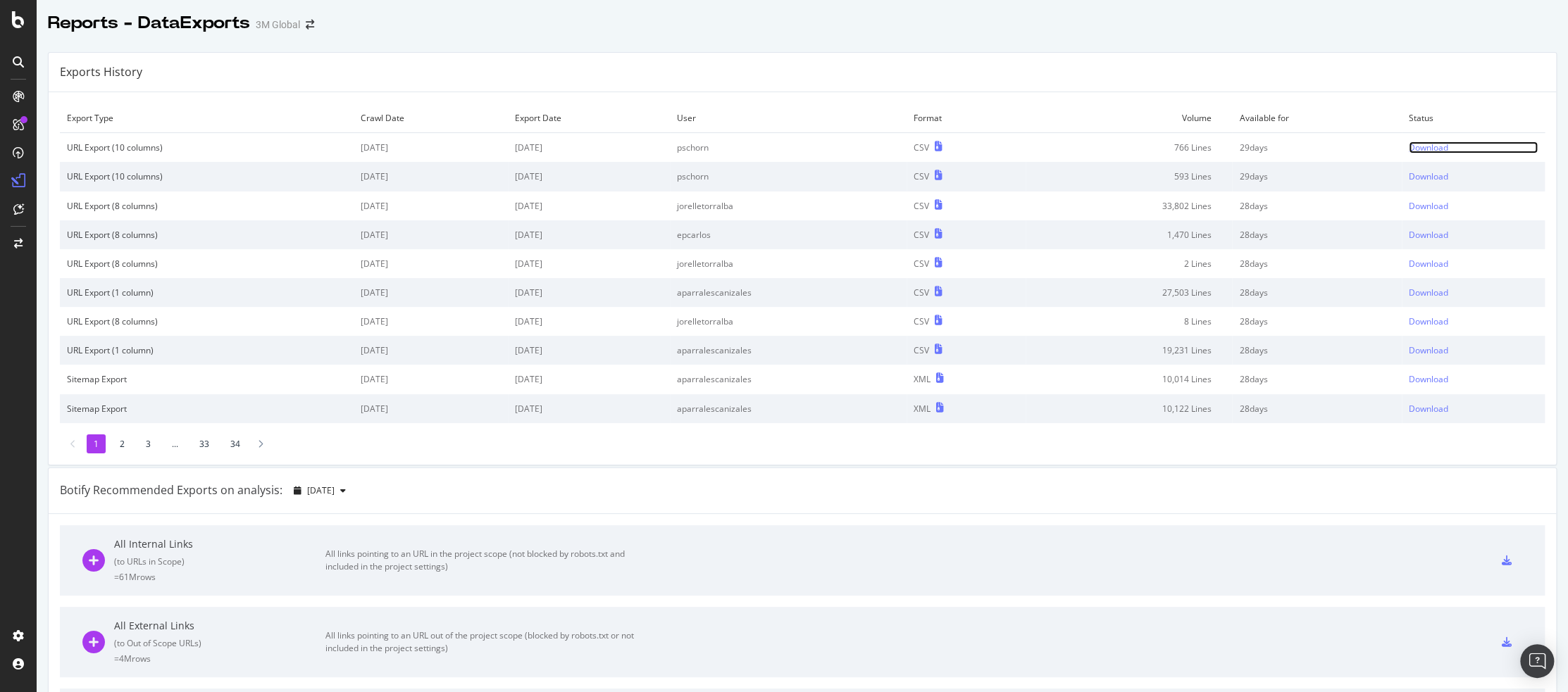
click at [1415, 143] on div "Download" at bounding box center [1428, 147] width 40 height 12
click at [1412, 177] on div "Download" at bounding box center [1428, 176] width 40 height 12
click at [1509, 90] on div "Exports History" at bounding box center [802, 73] width 1507 height 39
click at [1412, 170] on div "Download" at bounding box center [1428, 176] width 40 height 12
click at [1455, 100] on div "Export Type Crawl Date Export Date User Format Volume Available for Status URL …" at bounding box center [802, 278] width 1507 height 372
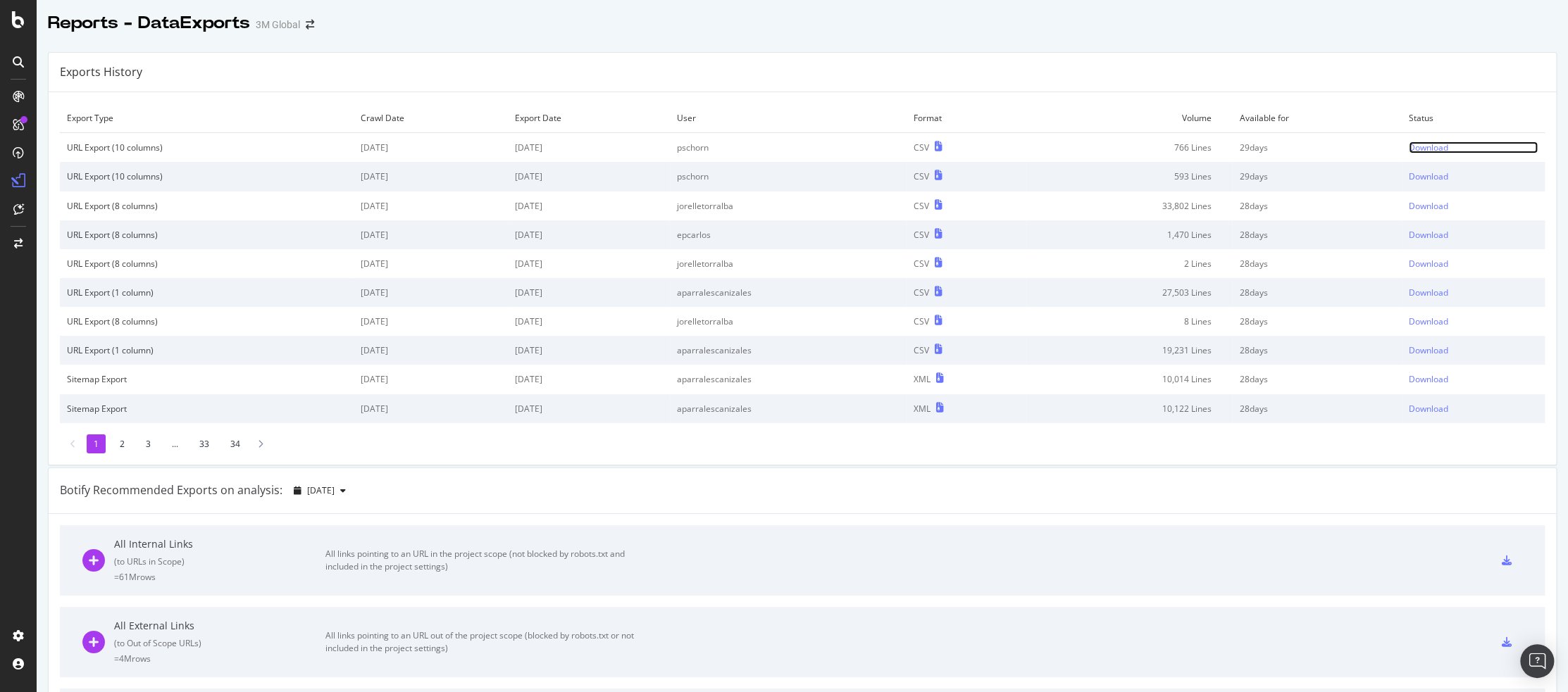
click at [1415, 147] on div "Download" at bounding box center [1428, 147] width 40 height 12
click at [1121, 24] on div "Reports - DataExports 3M Global" at bounding box center [802, 17] width 1532 height 35
